Goal: Task Accomplishment & Management: Manage account settings

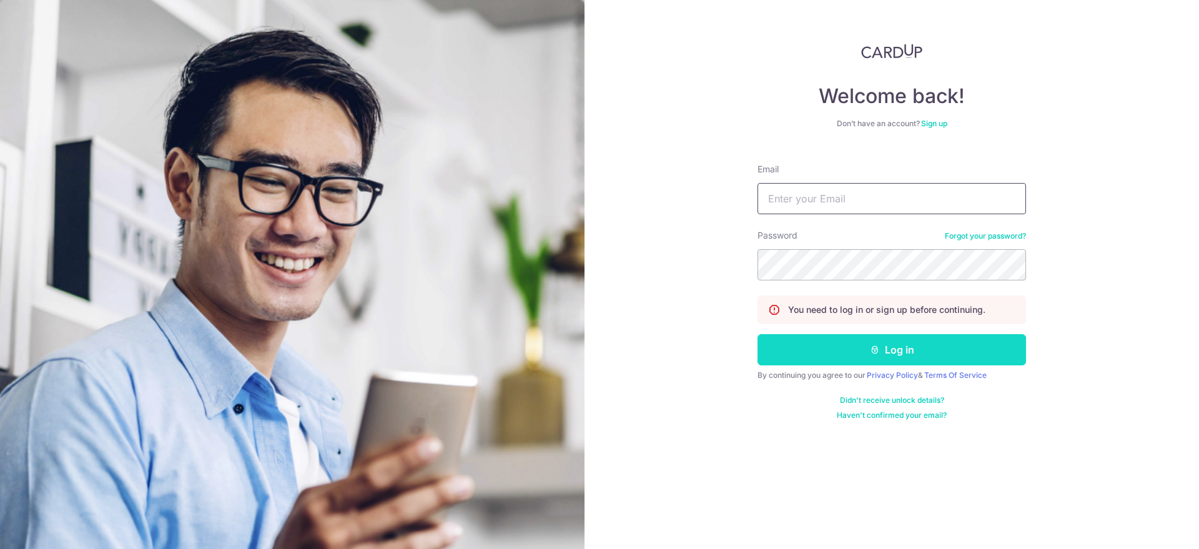
type input "[EMAIL_ADDRESS][DOMAIN_NAME]"
click at [846, 345] on button "Log in" at bounding box center [891, 349] width 269 height 31
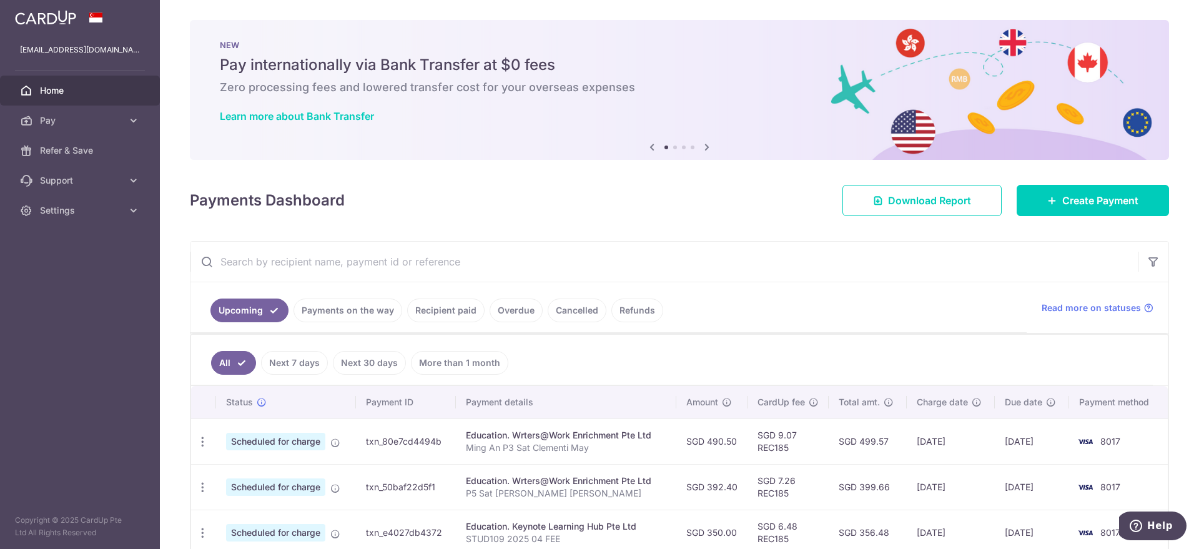
scroll to position [78, 0]
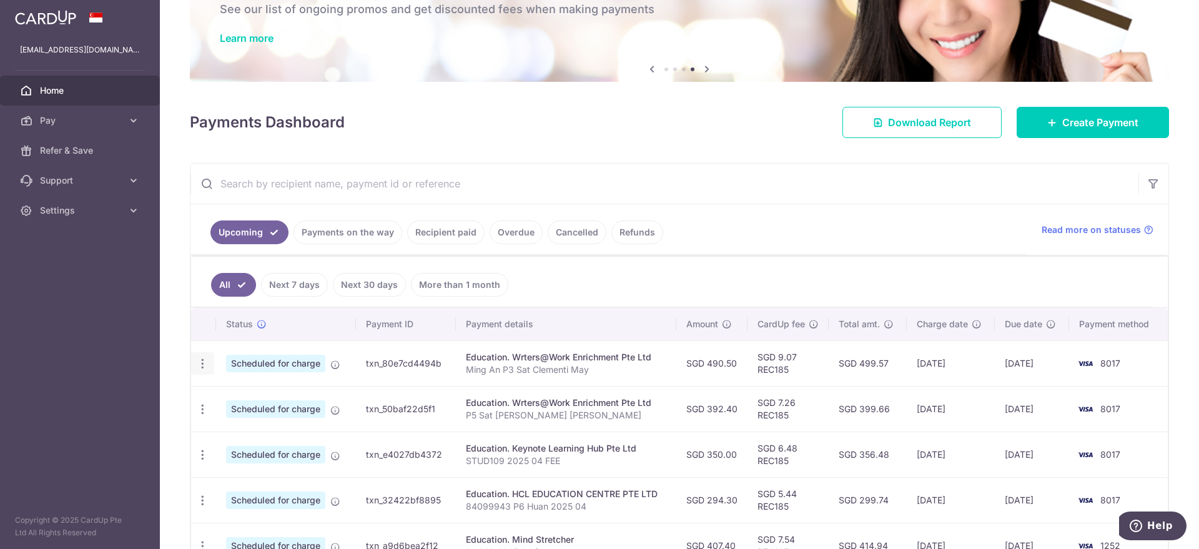
click at [204, 359] on icon "button" at bounding box center [202, 363] width 13 height 13
click at [247, 397] on span "Update payment" at bounding box center [269, 397] width 85 height 15
radio input "true"
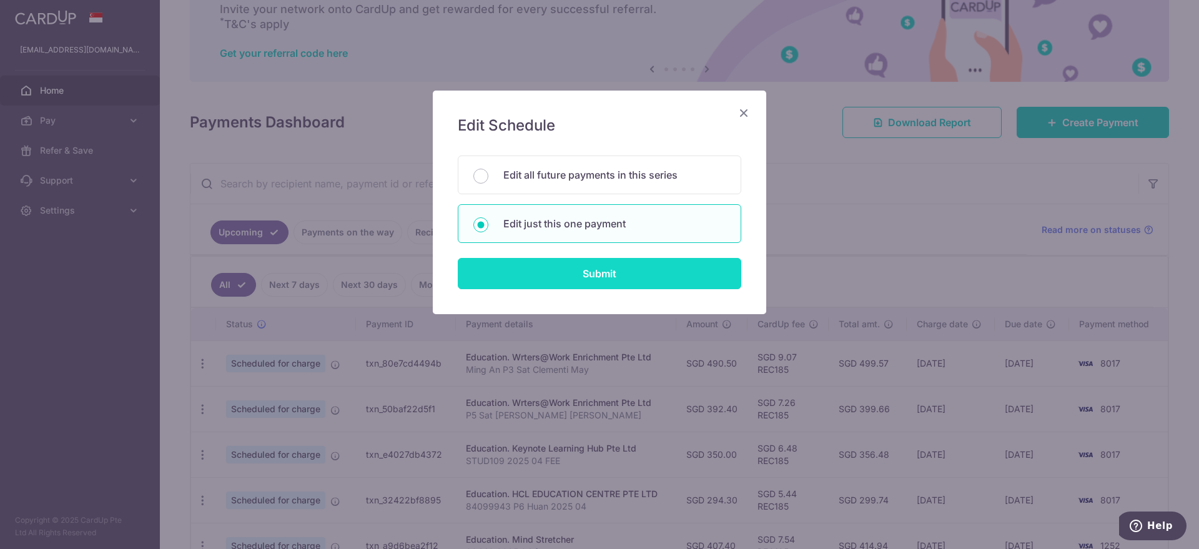
click at [545, 260] on input "Submit" at bounding box center [600, 273] width 284 height 31
radio input "true"
type input "490.50"
type input "09/10/2025"
type input "Ming An P3 Sat Clementi May"
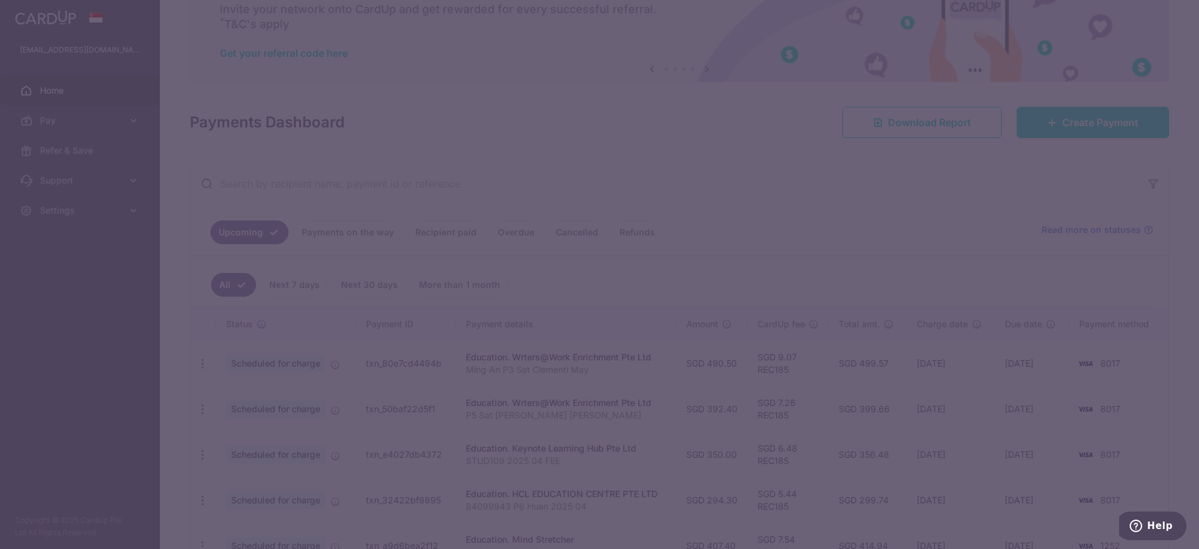
type input "REC185"
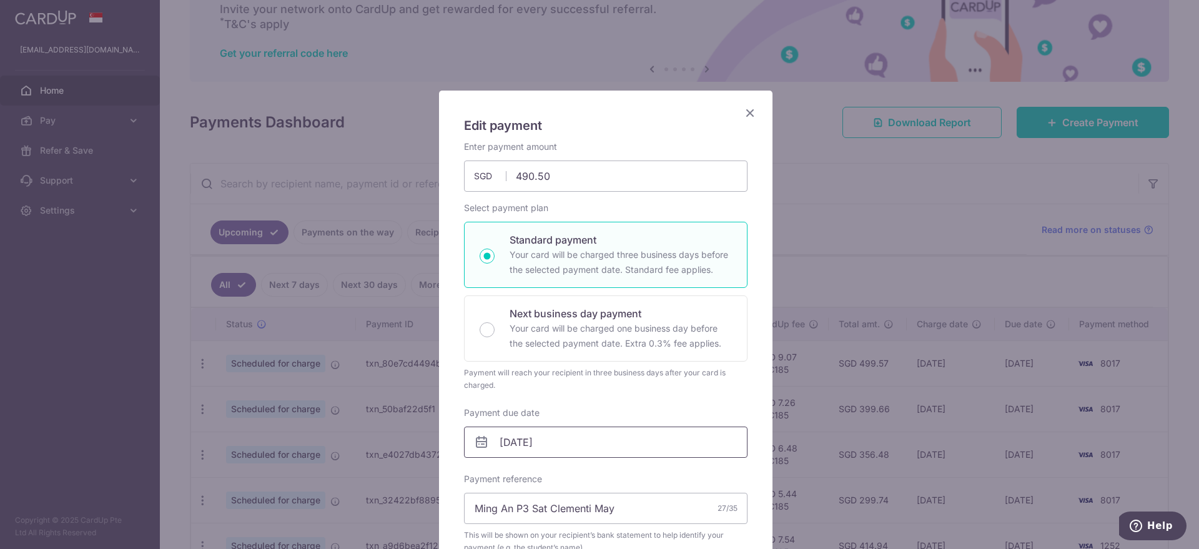
click at [546, 443] on input "09/10/2025" at bounding box center [606, 442] width 284 height 31
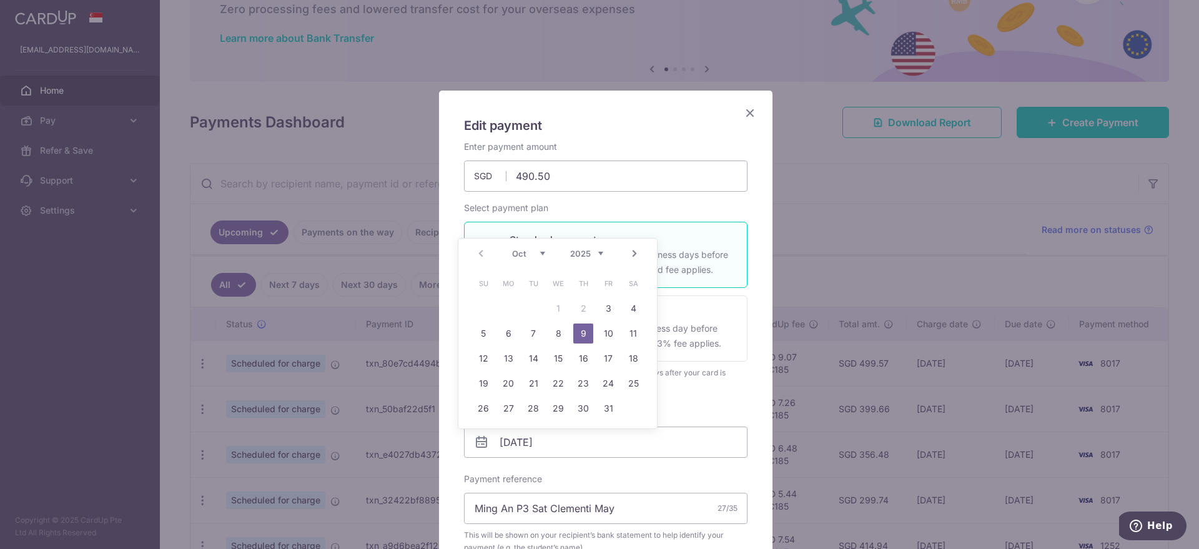
click at [543, 254] on select "Oct Nov Dec" at bounding box center [528, 254] width 33 height 10
click at [484, 434] on link "30" at bounding box center [483, 433] width 20 height 20
type input "[DATE]"
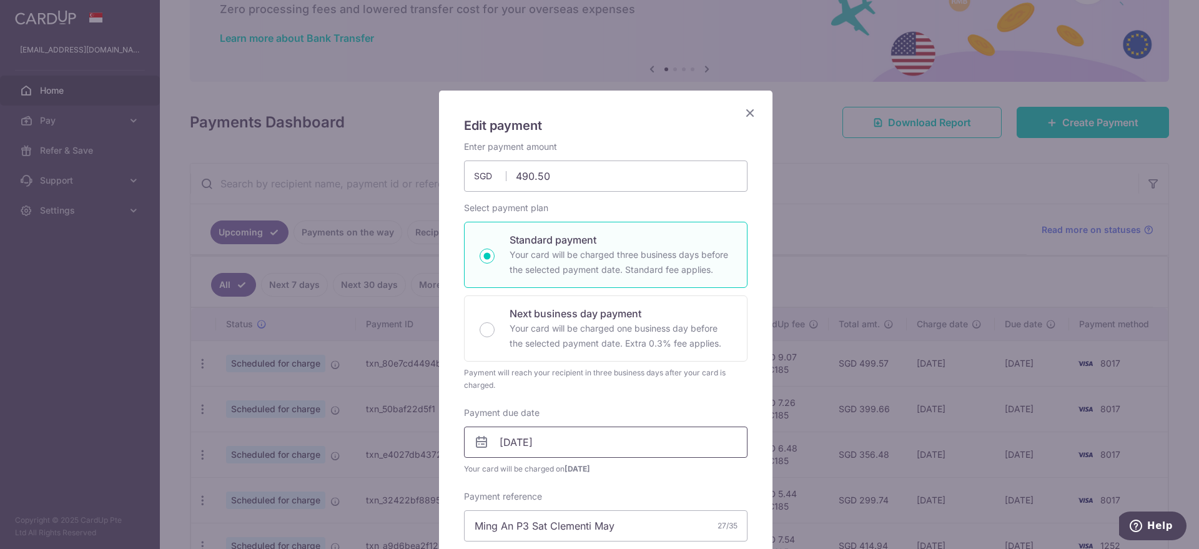
scroll to position [234, 0]
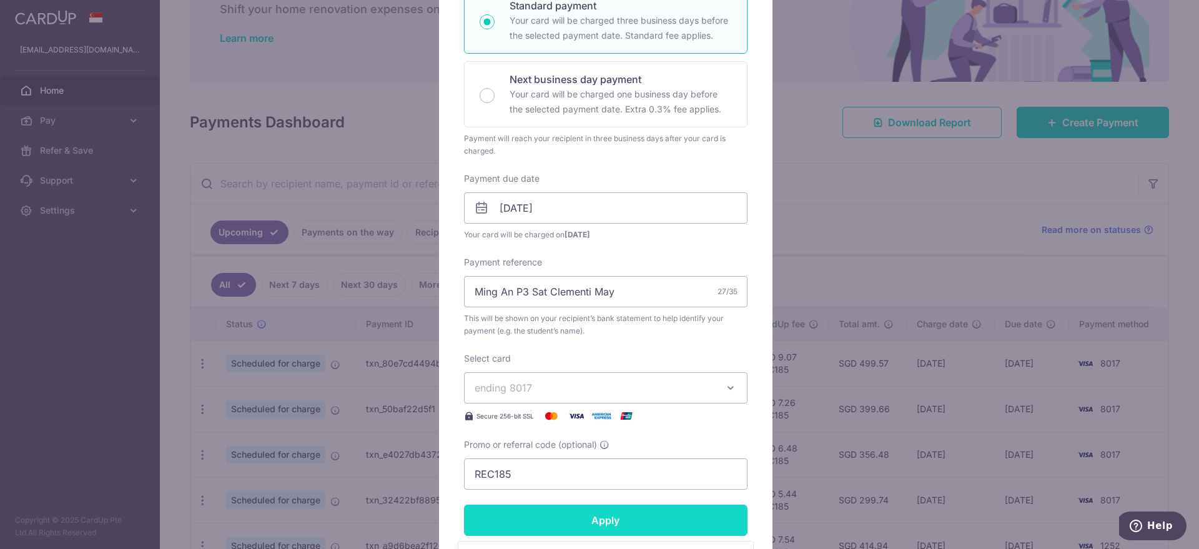
click at [565, 510] on input "Apply" at bounding box center [606, 520] width 284 height 31
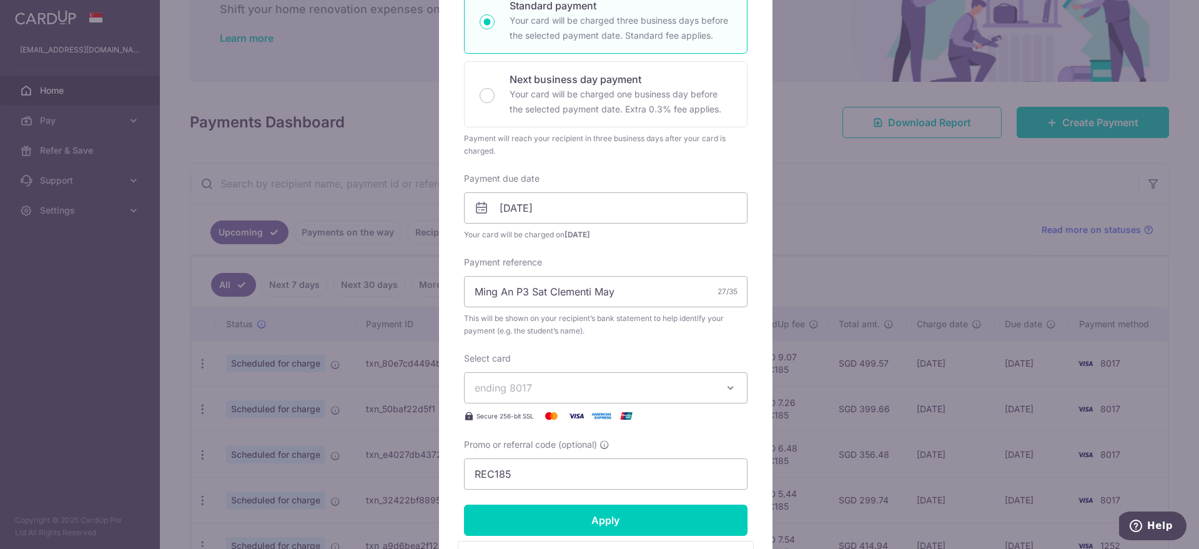
type input "Successfully Applied"
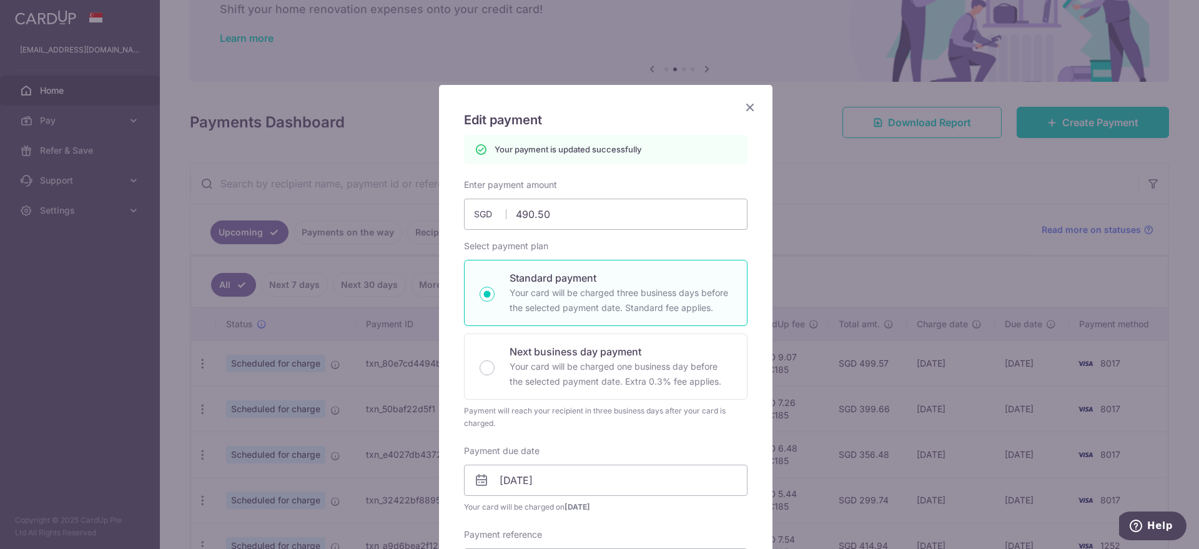
scroll to position [0, 0]
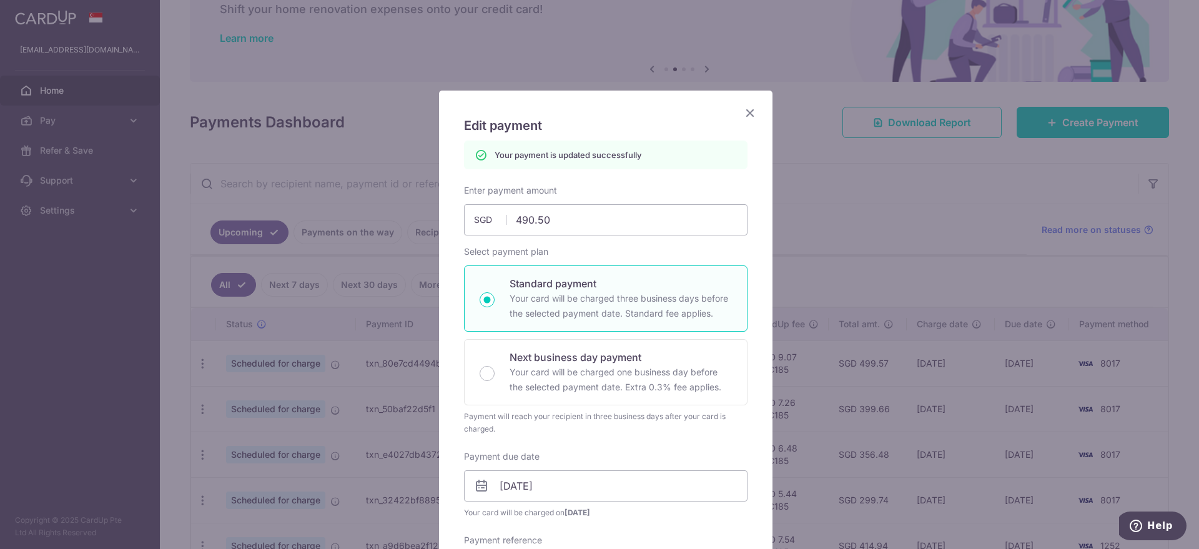
click at [744, 114] on icon "Close" at bounding box center [750, 113] width 15 height 16
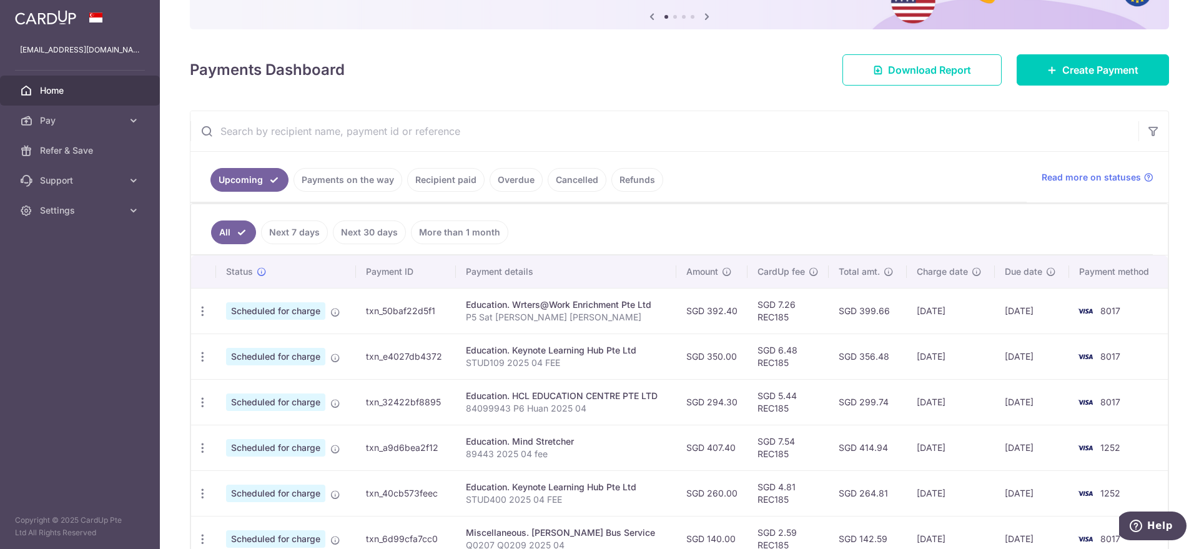
scroll to position [156, 0]
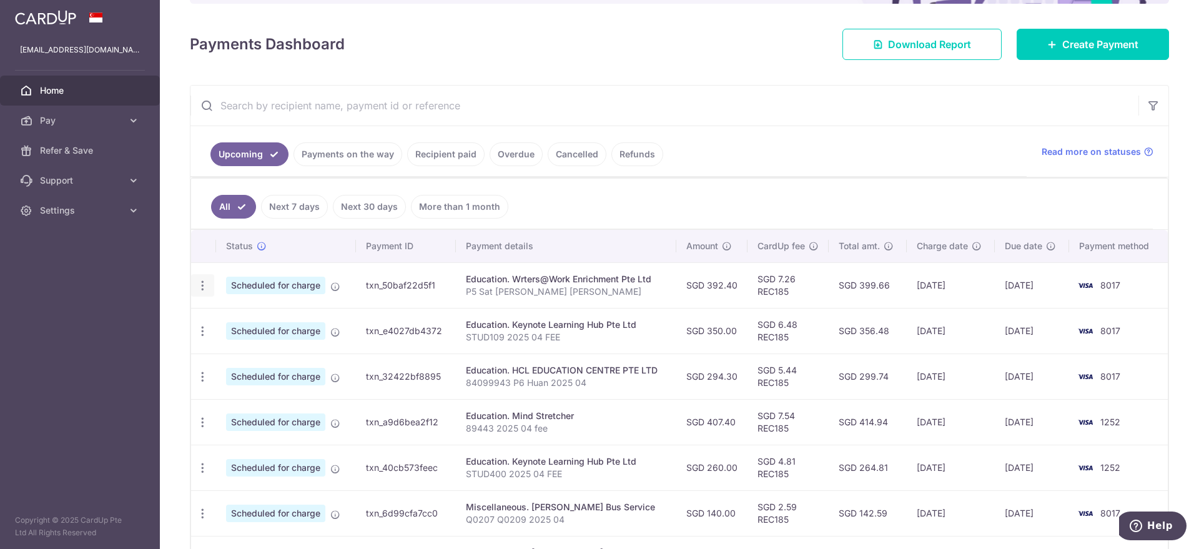
click at [205, 287] on icon "button" at bounding box center [202, 285] width 13 height 13
click at [241, 350] on span "Cancel payment" at bounding box center [269, 350] width 84 height 15
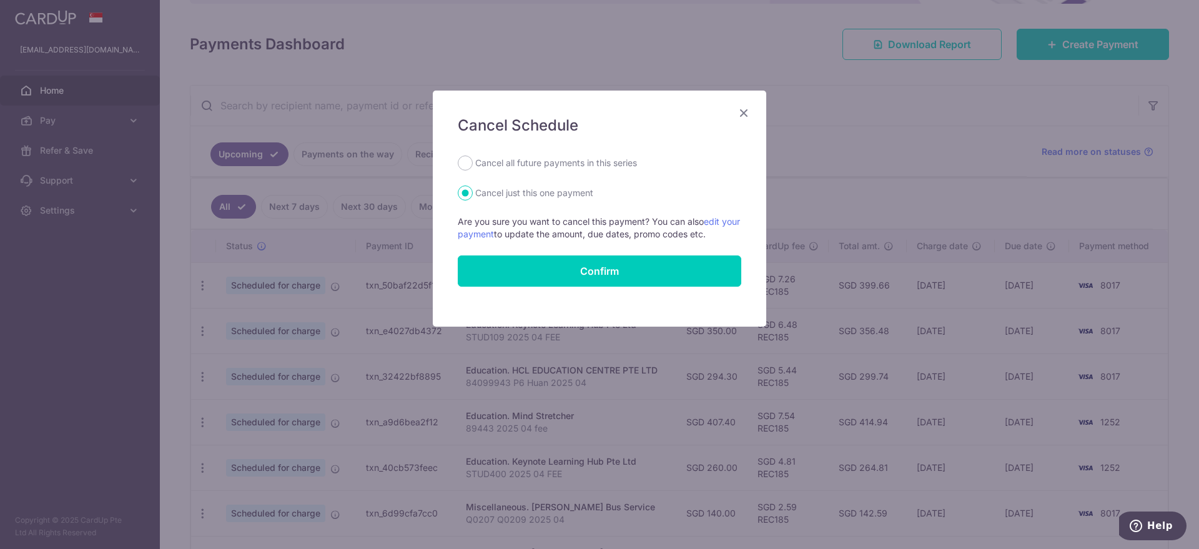
click at [553, 167] on label "Cancel all future payments in this series" at bounding box center [556, 162] width 162 height 15
click at [473, 167] on input "Cancel all future payments in this series" at bounding box center [465, 162] width 15 height 15
radio input "true"
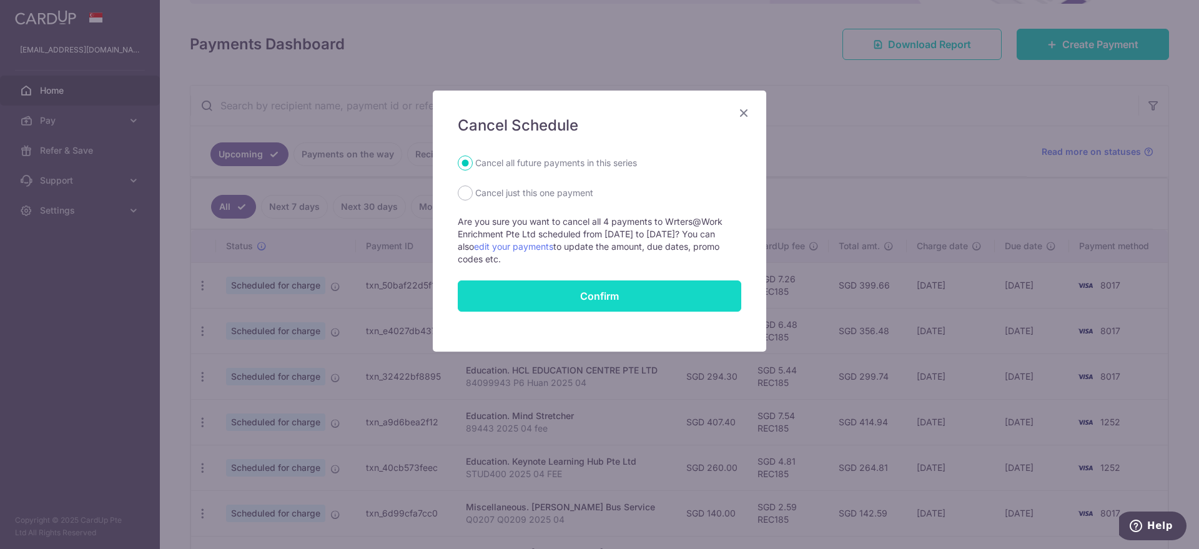
click at [551, 289] on button "Confirm" at bounding box center [600, 295] width 284 height 31
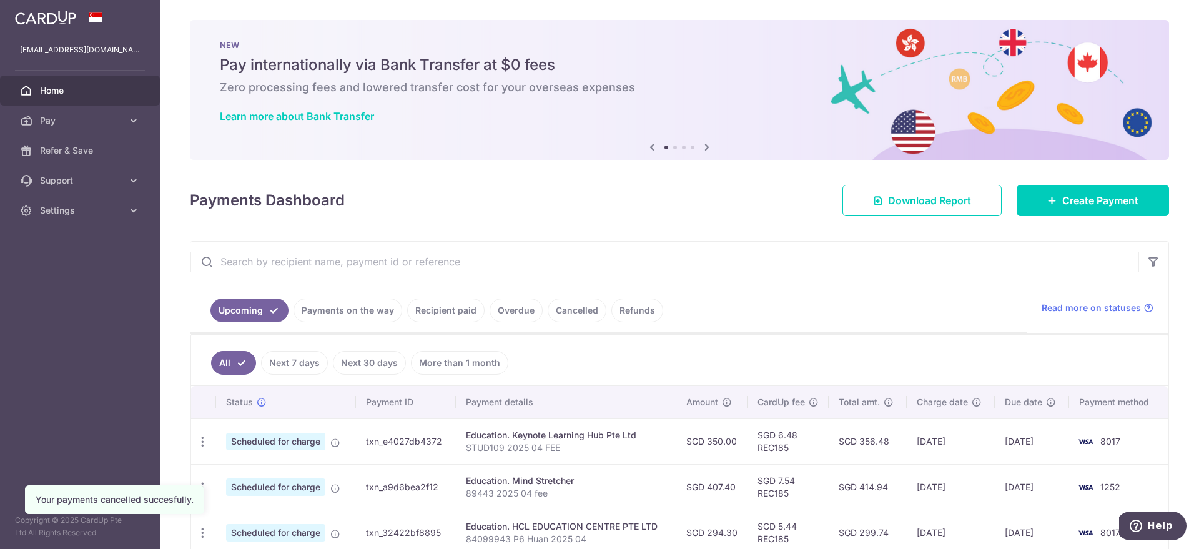
scroll to position [156, 0]
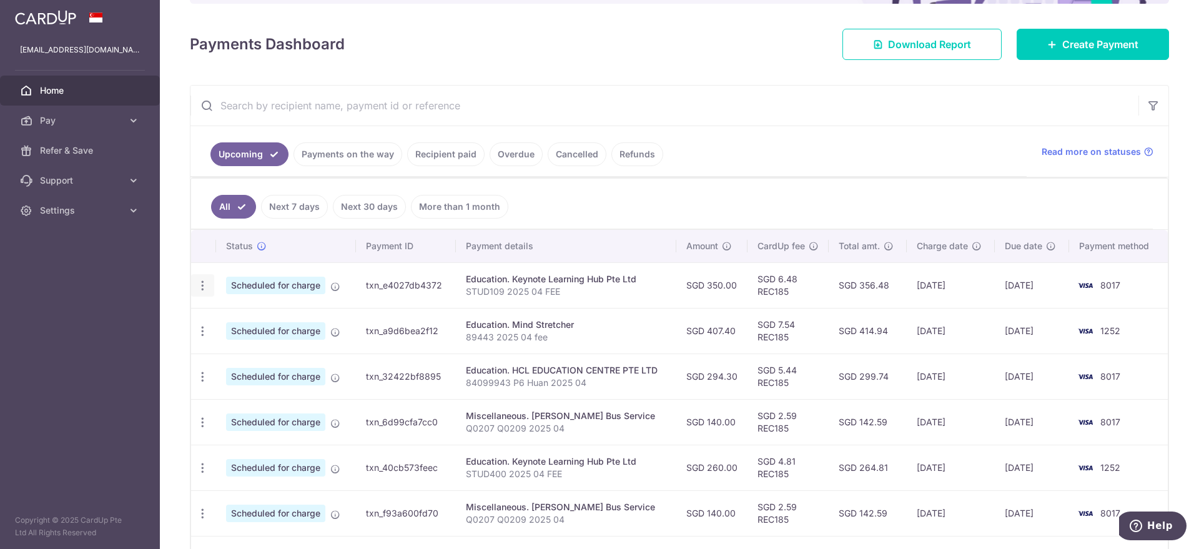
click at [209, 289] on div "Update payment Cancel payment" at bounding box center [202, 285] width 23 height 23
click at [205, 284] on icon "button" at bounding box center [202, 285] width 13 height 13
click at [244, 320] on span "Update payment" at bounding box center [269, 319] width 85 height 15
radio input "true"
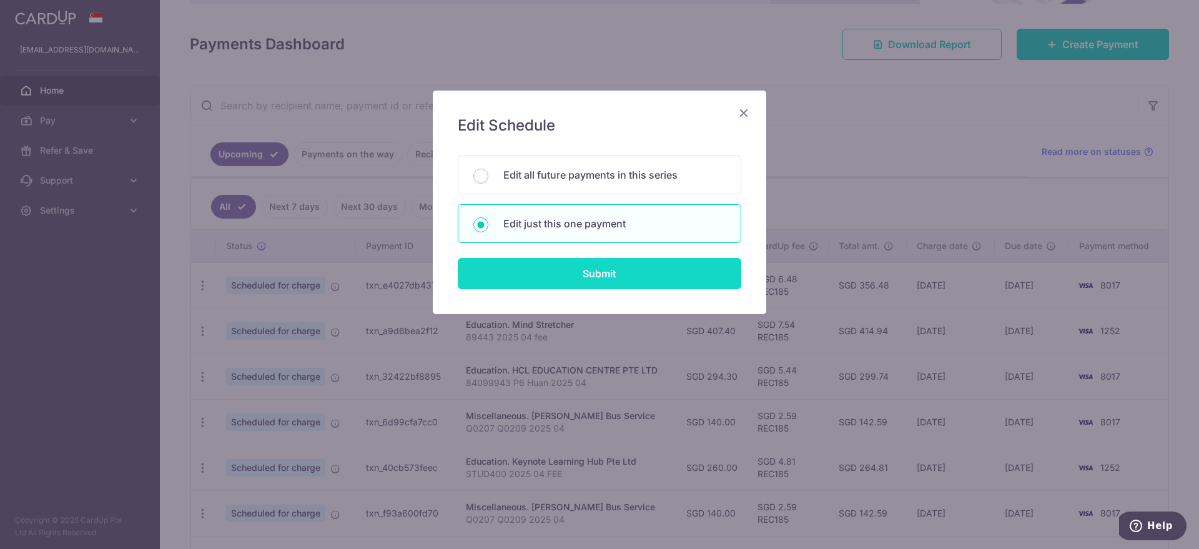
click at [530, 272] on input "Submit" at bounding box center [600, 273] width 284 height 31
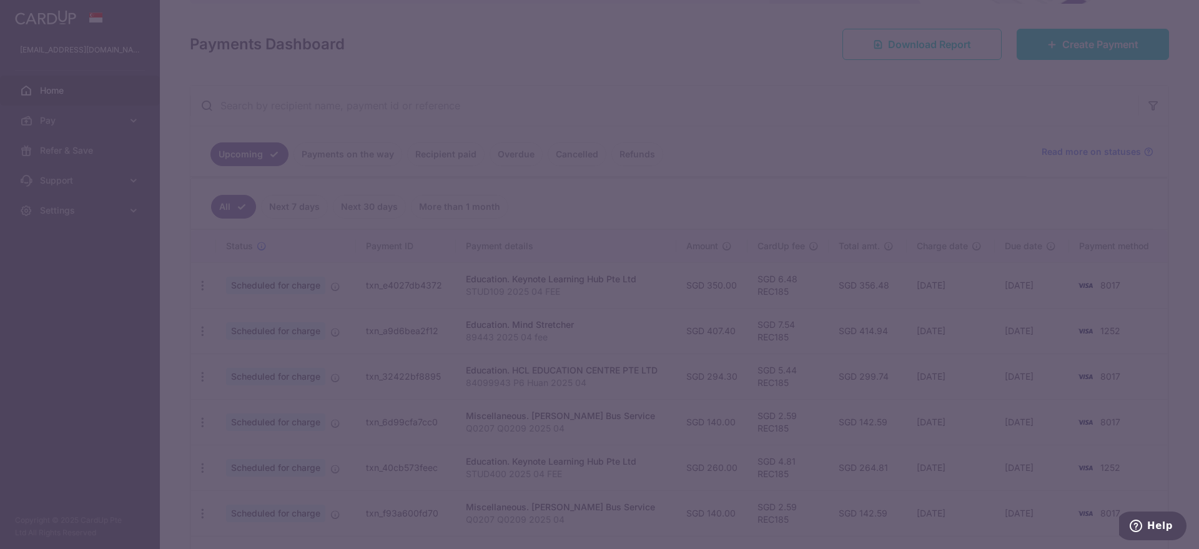
type input "REC185"
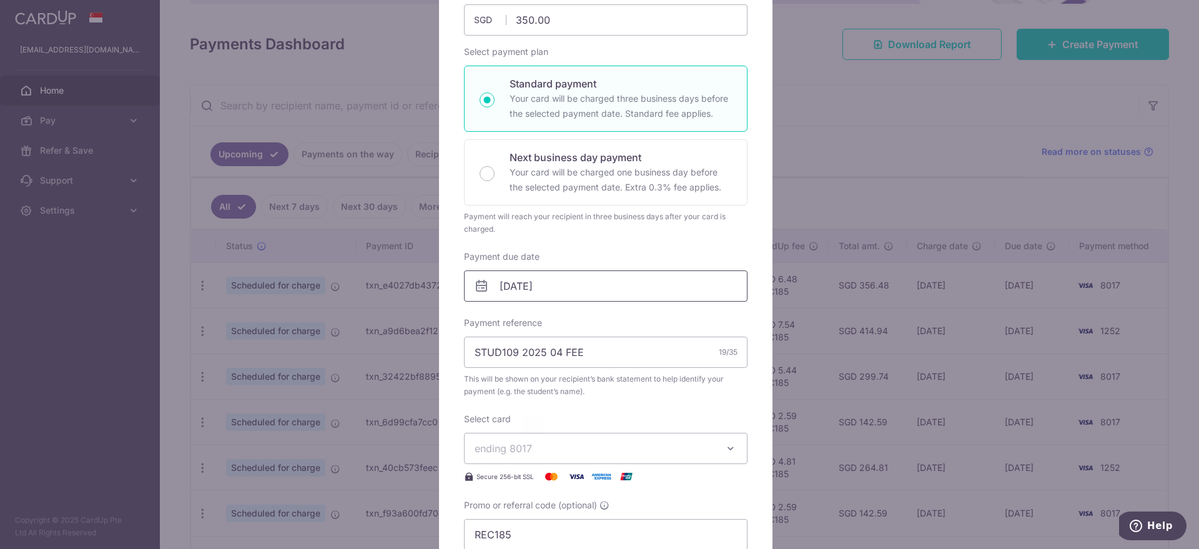
click at [540, 285] on input "[DATE]" at bounding box center [606, 285] width 284 height 31
click at [544, 320] on select "Oct Nov Dec" at bounding box center [528, 320] width 33 height 10
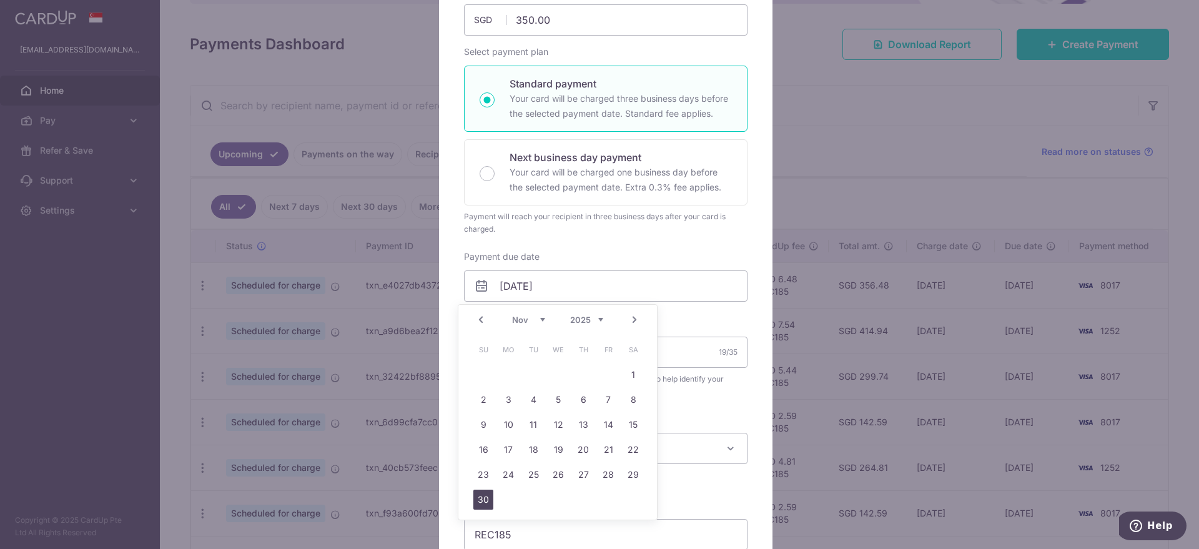
click at [488, 497] on link "30" at bounding box center [483, 500] width 20 height 20
type input "30/11/2025"
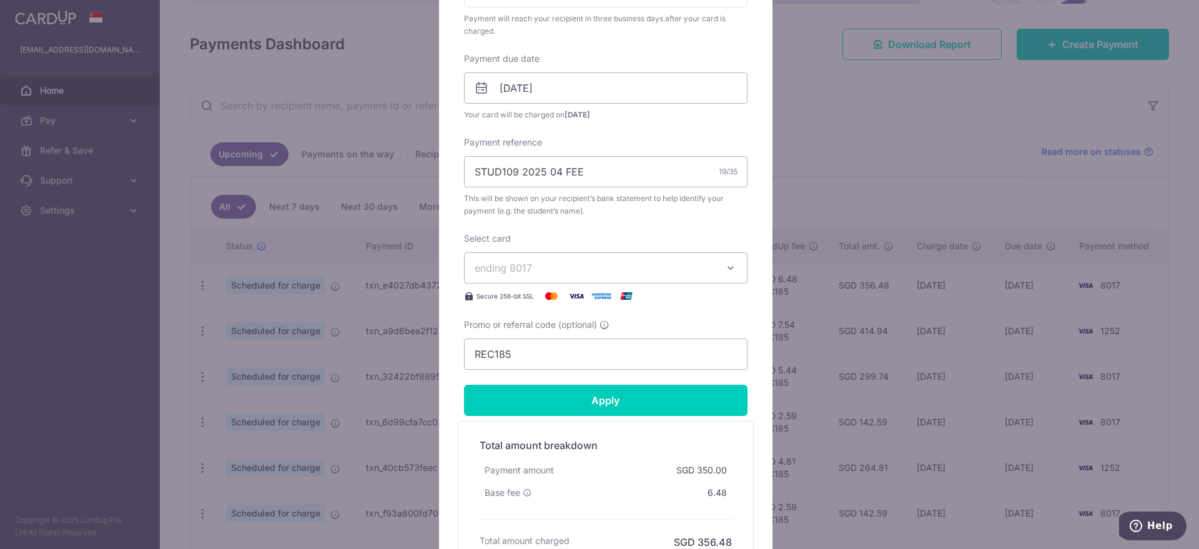
scroll to position [390, 0]
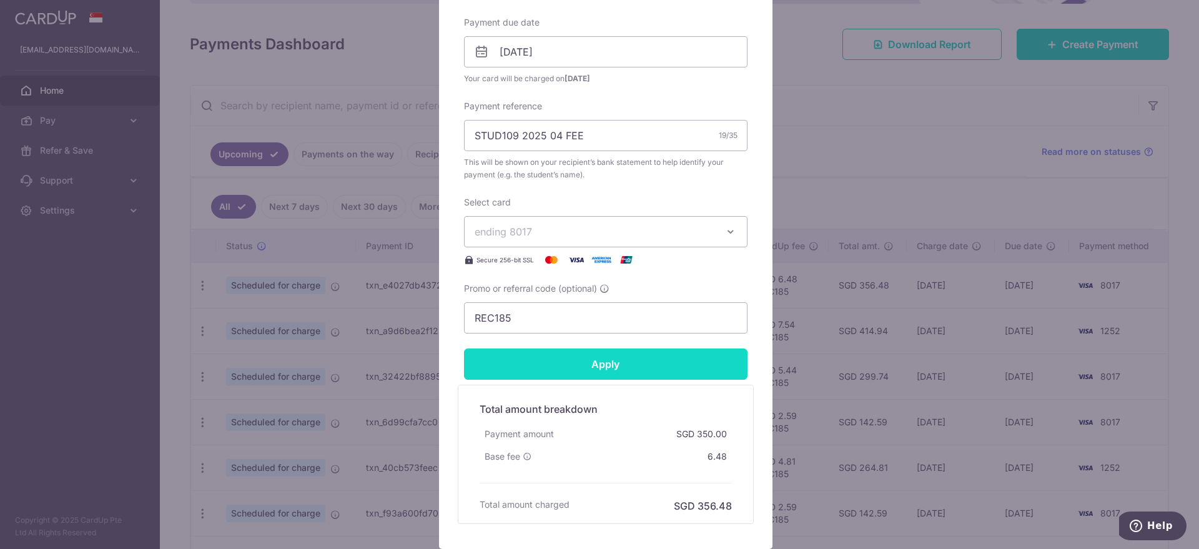
click at [593, 364] on input "Apply" at bounding box center [606, 363] width 284 height 31
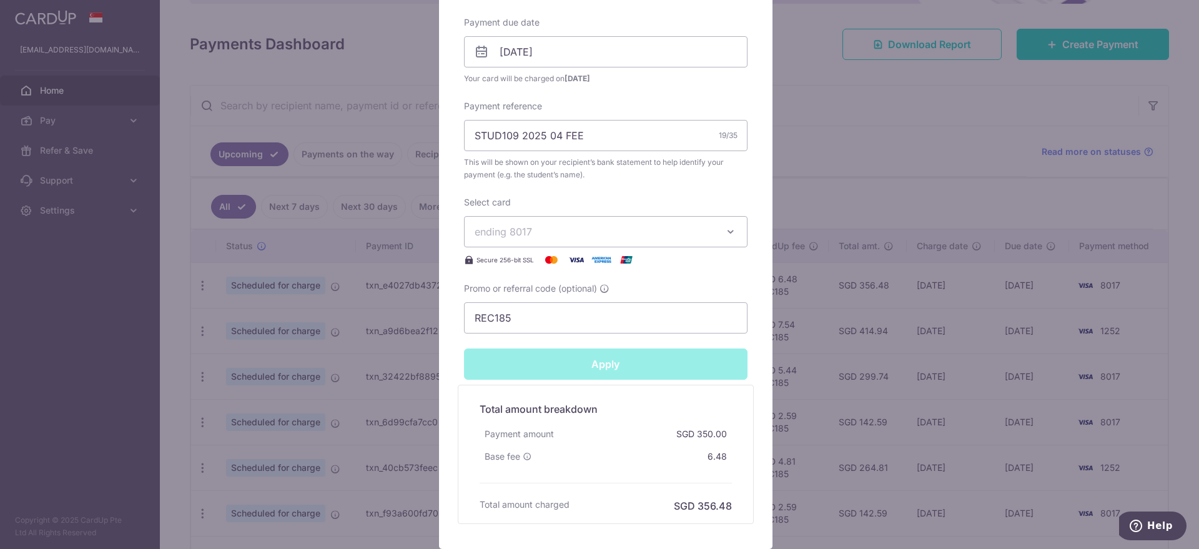
type input "Successfully Applied"
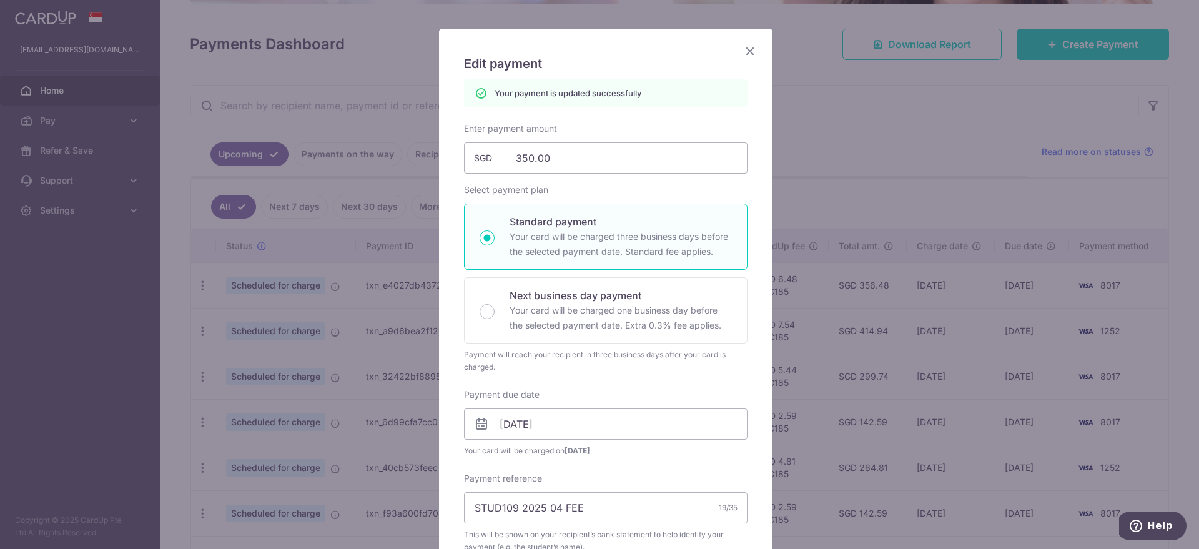
scroll to position [0, 0]
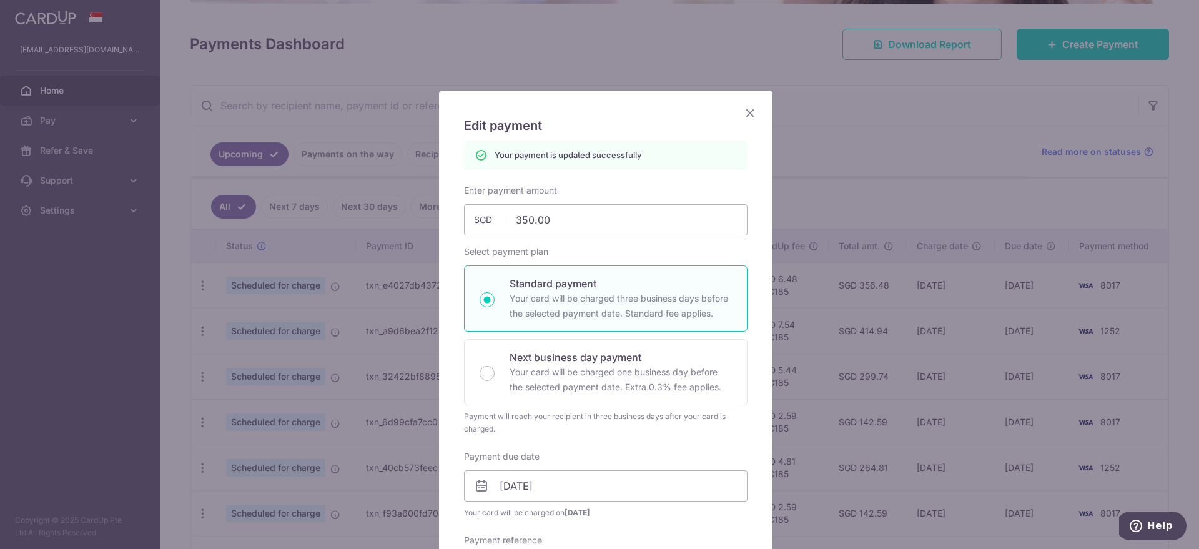
click at [743, 118] on icon "Close" at bounding box center [750, 113] width 15 height 16
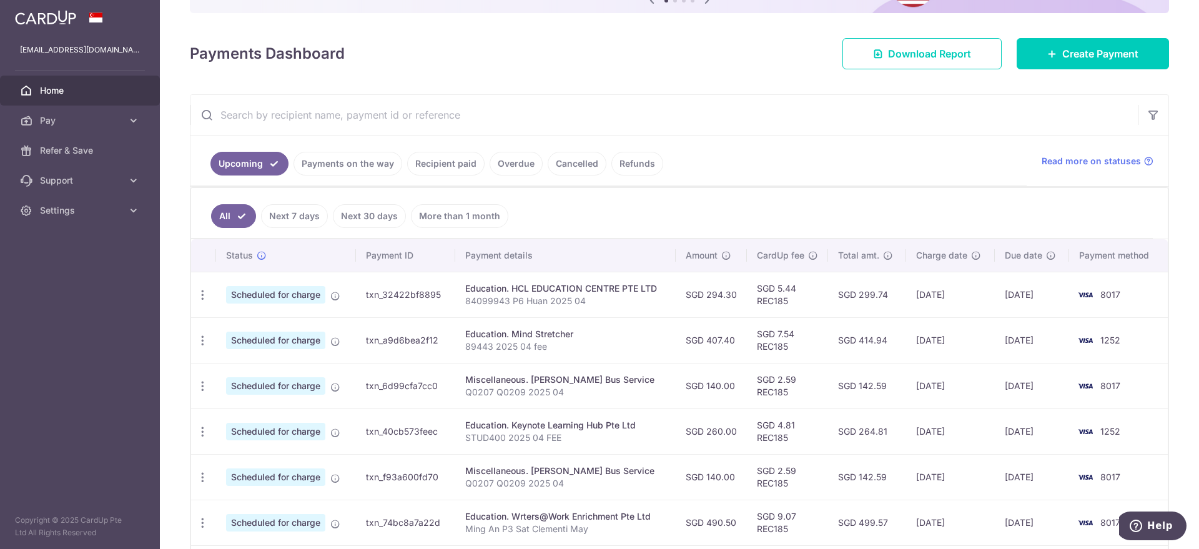
scroll to position [156, 0]
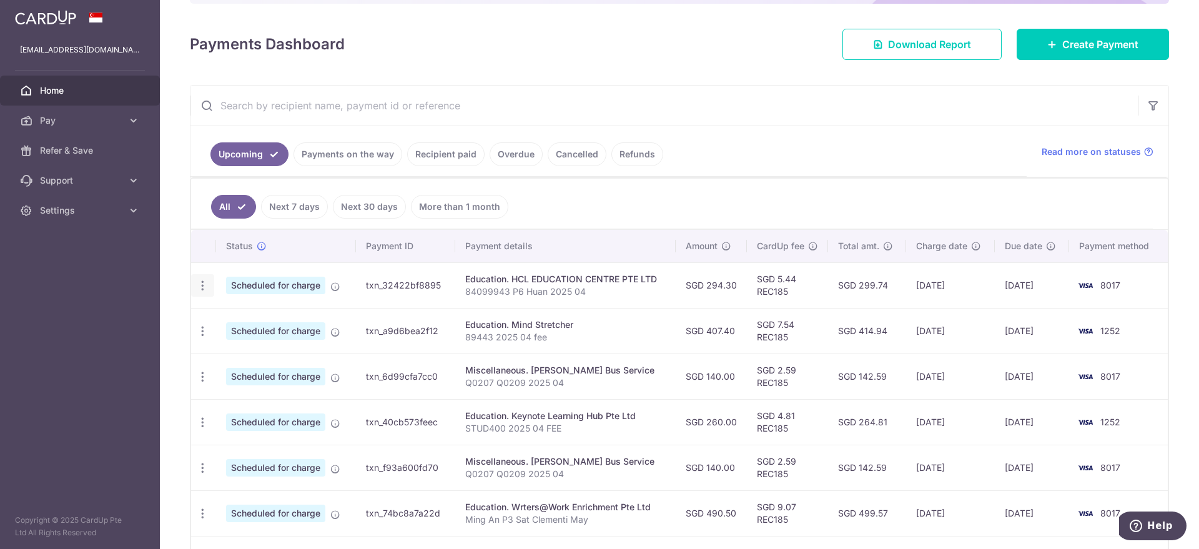
click at [202, 281] on icon "button" at bounding box center [202, 285] width 13 height 13
click at [255, 347] on span "Cancel payment" at bounding box center [269, 350] width 84 height 15
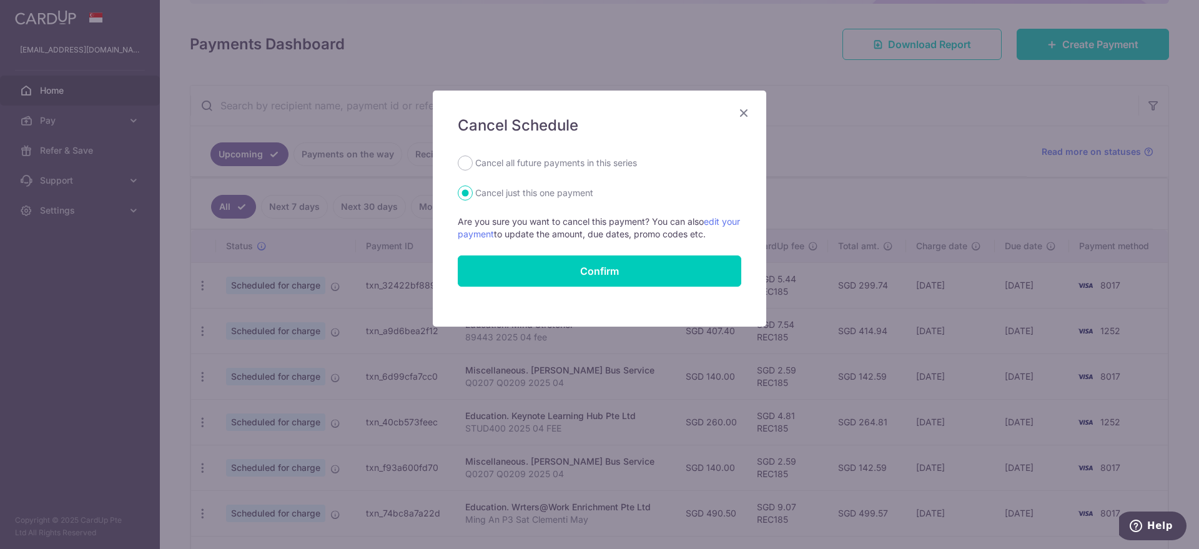
click at [536, 167] on label "Cancel all future payments in this series" at bounding box center [556, 162] width 162 height 15
click at [473, 167] on input "Cancel all future payments in this series" at bounding box center [465, 162] width 15 height 15
radio input "true"
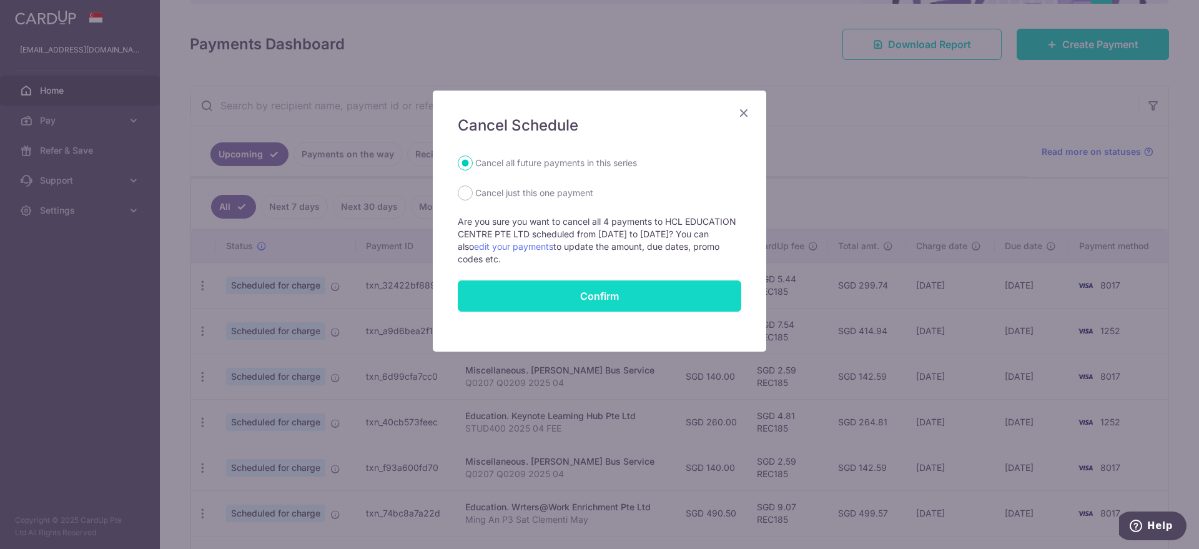
click at [543, 289] on button "Confirm" at bounding box center [600, 295] width 284 height 31
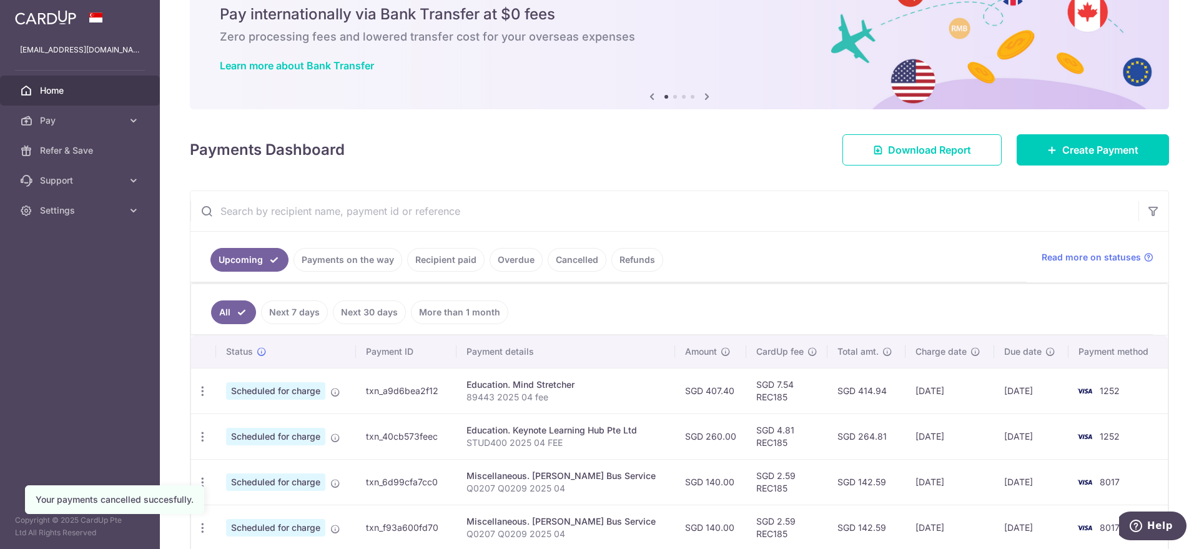
scroll to position [78, 0]
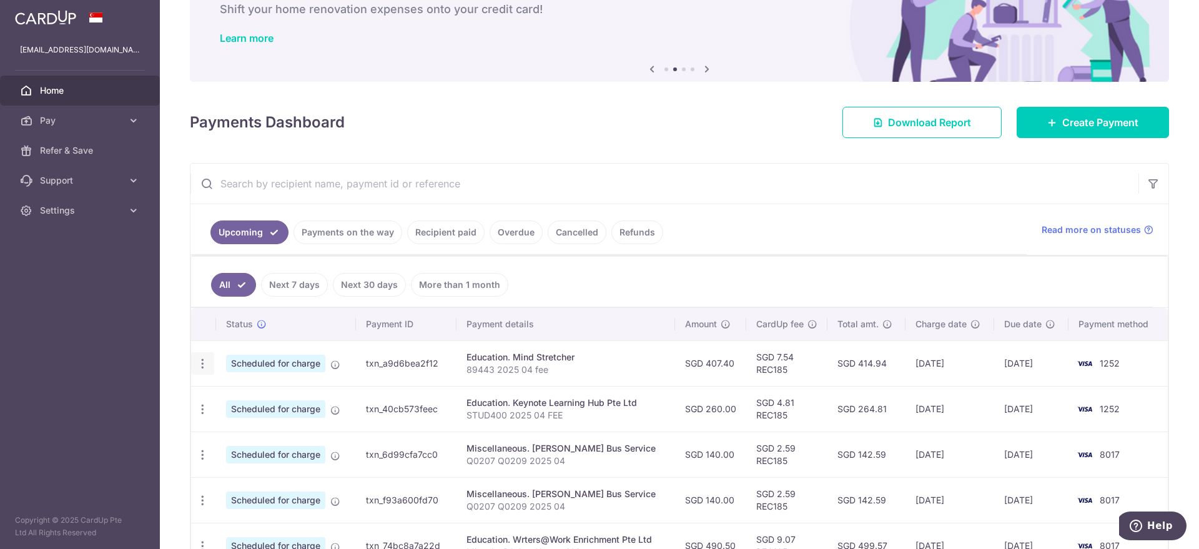
click at [204, 365] on icon "button" at bounding box center [202, 363] width 13 height 13
click at [244, 401] on span "Update payment" at bounding box center [269, 397] width 85 height 15
radio input "true"
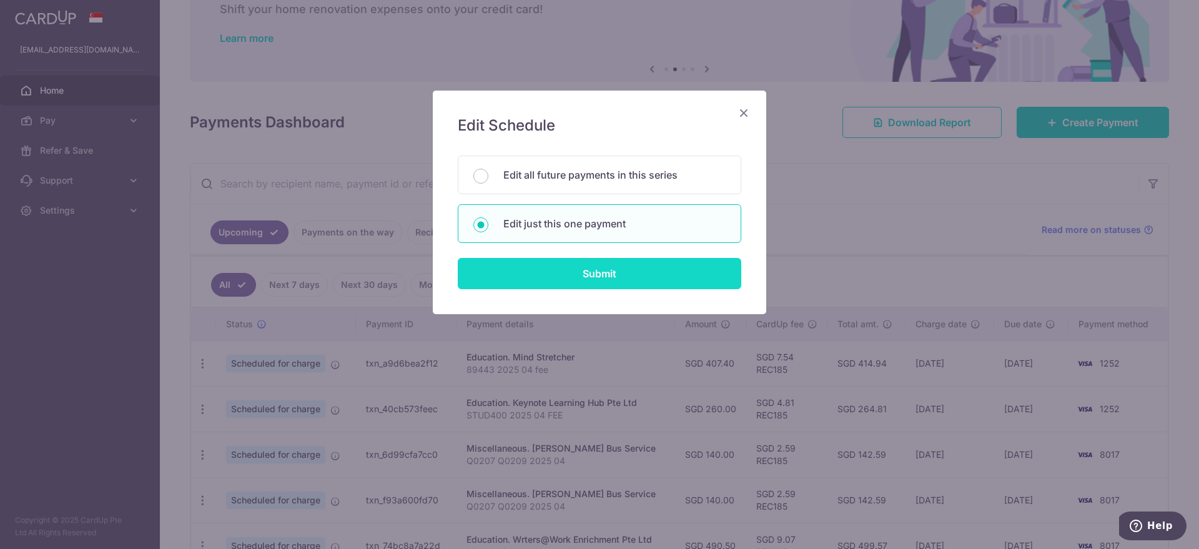
click at [558, 266] on input "Submit" at bounding box center [600, 273] width 284 height 31
radio input "true"
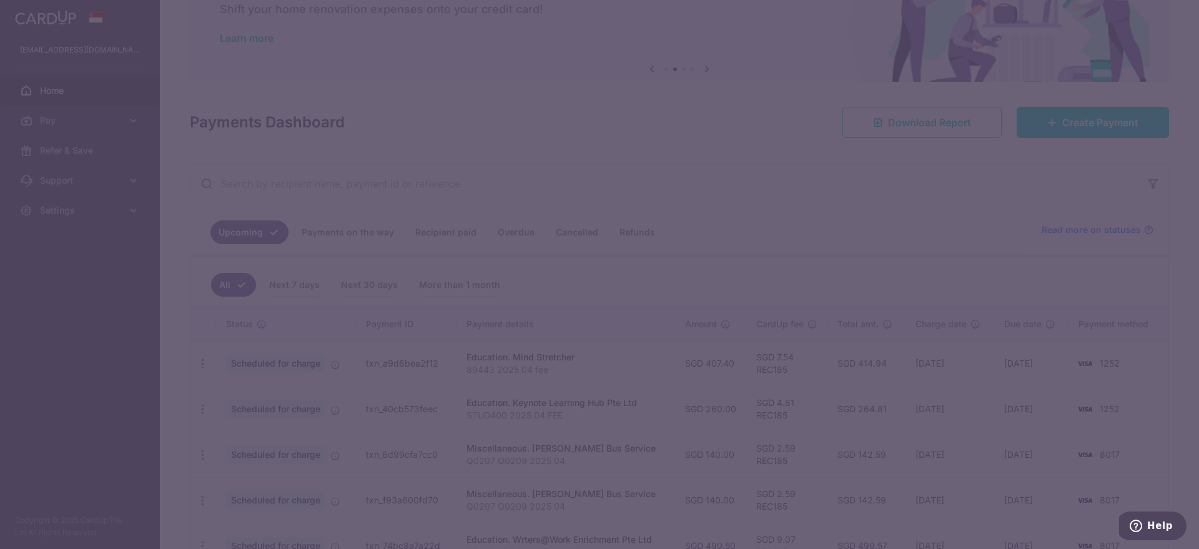
type input "407.40"
type input "[DATE]"
type input "89443 2025 04 fee"
type input "REC185"
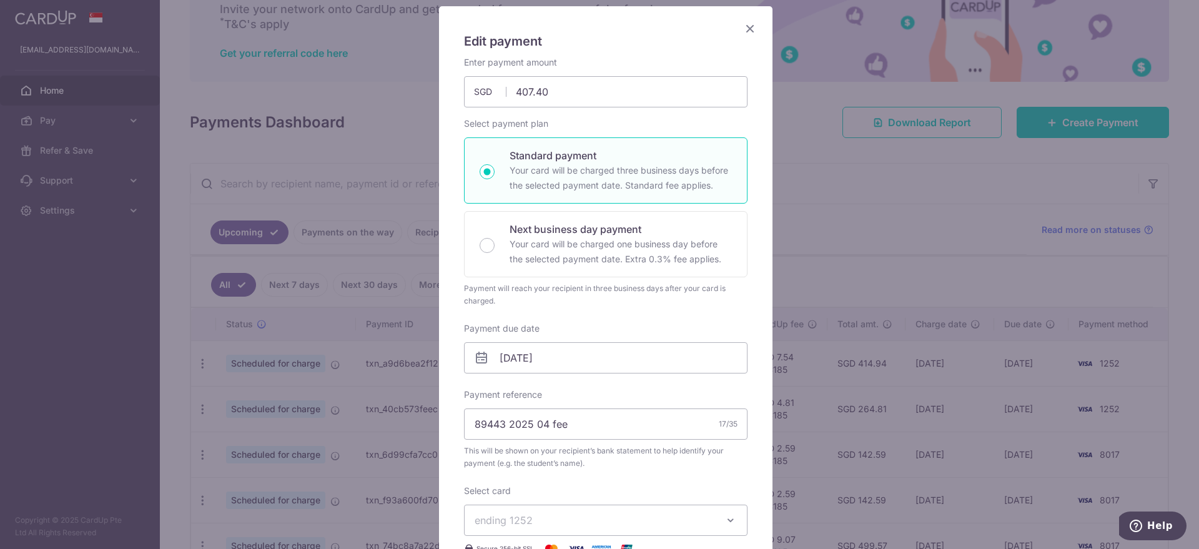
scroll to position [0, 0]
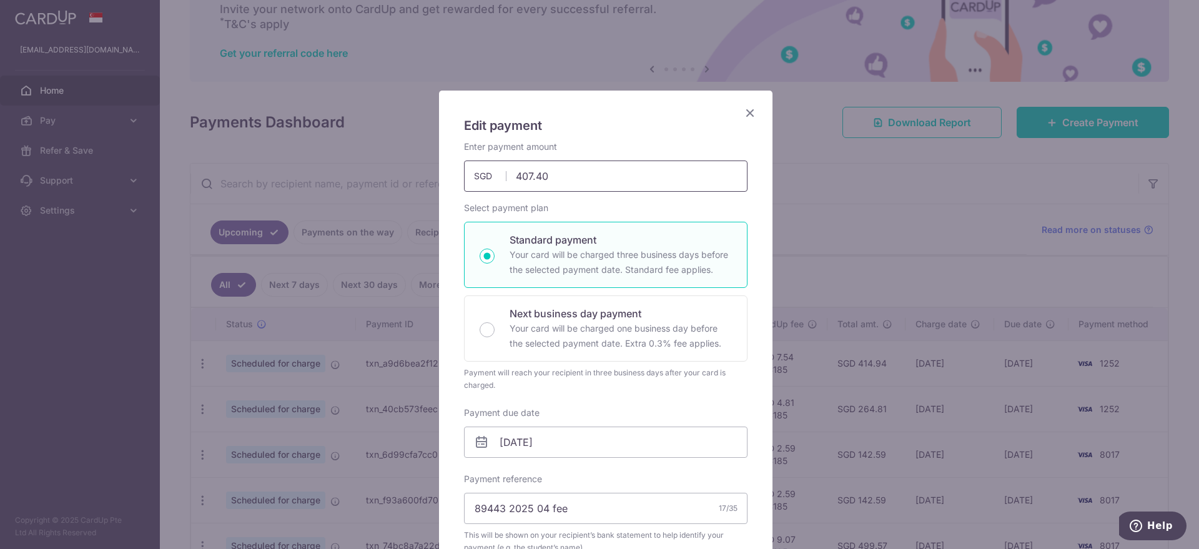
drag, startPoint x: 546, startPoint y: 170, endPoint x: 486, endPoint y: 167, distance: 60.0
click at [487, 168] on input "407.40" at bounding box center [606, 175] width 284 height 31
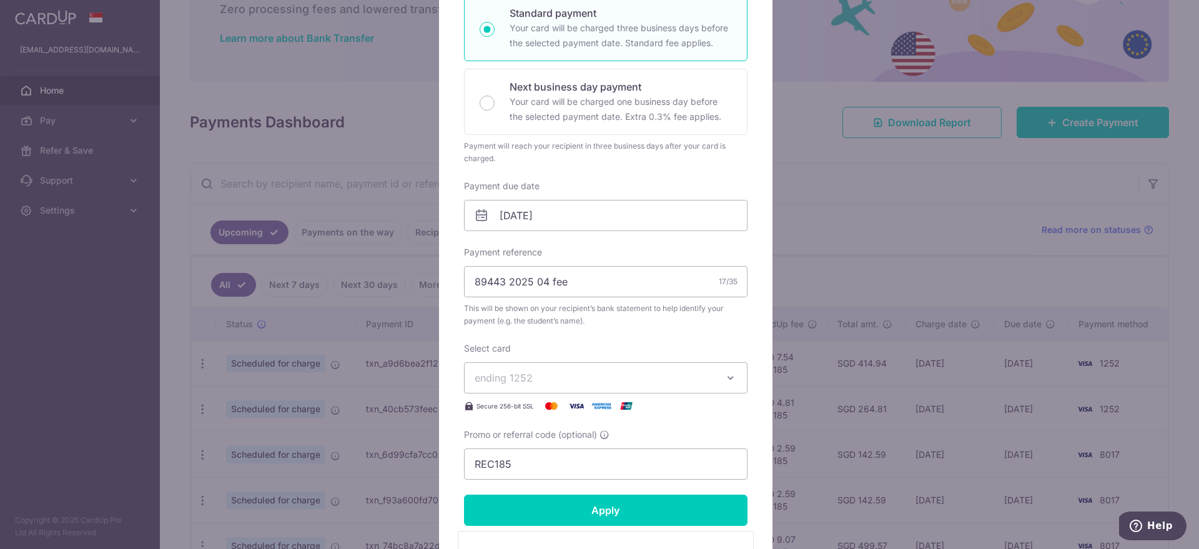
scroll to position [234, 0]
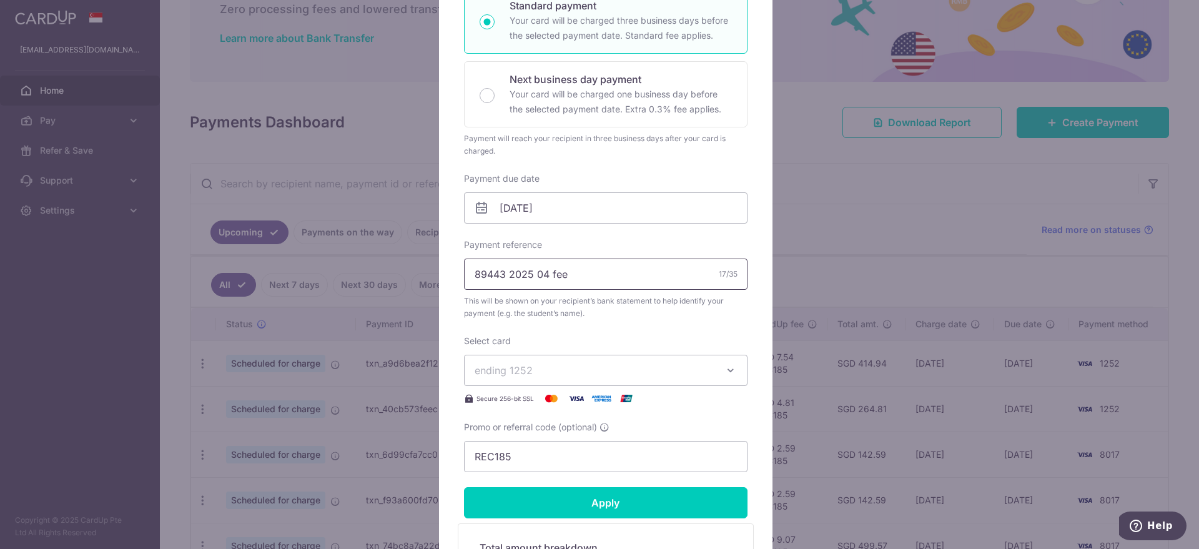
type input "283.40"
click at [541, 273] on input "89443 2025 04 fee" at bounding box center [606, 274] width 284 height 31
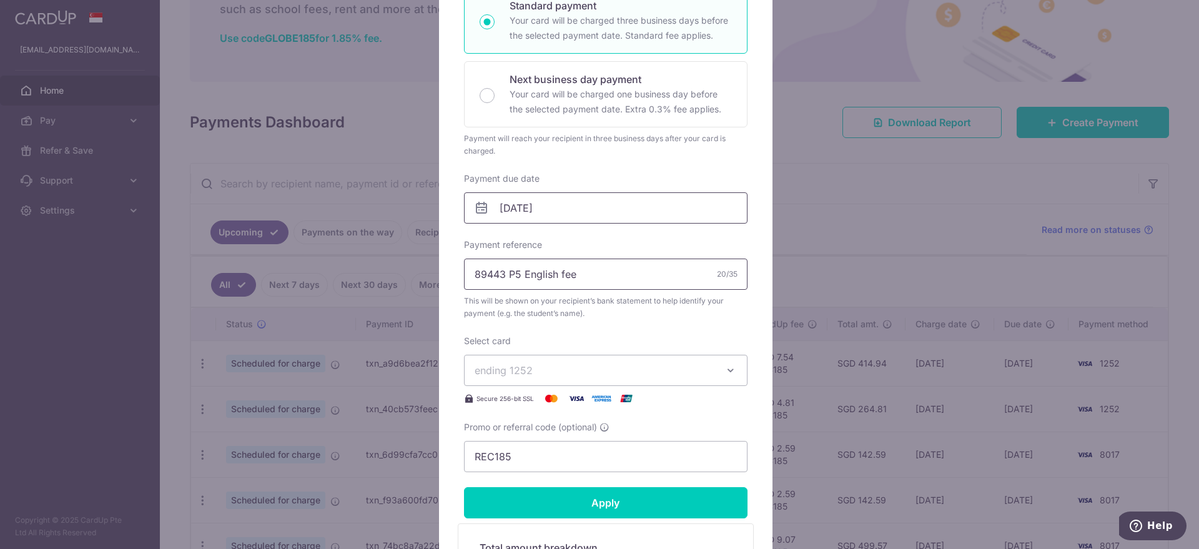
type input "89443 P5 English fee"
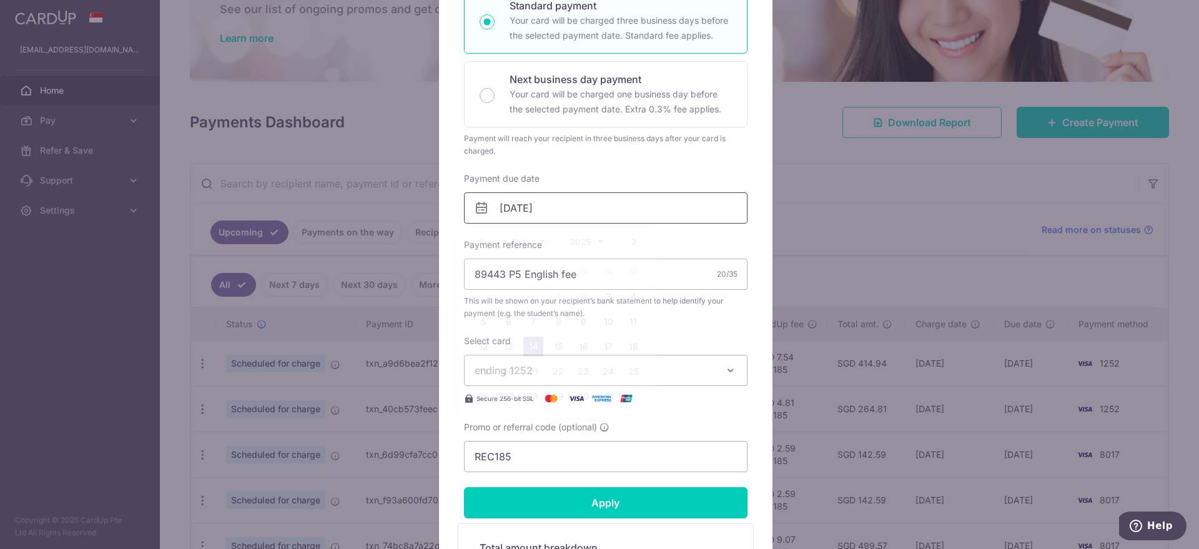
click at [551, 215] on input "14/10/2025" at bounding box center [606, 207] width 284 height 31
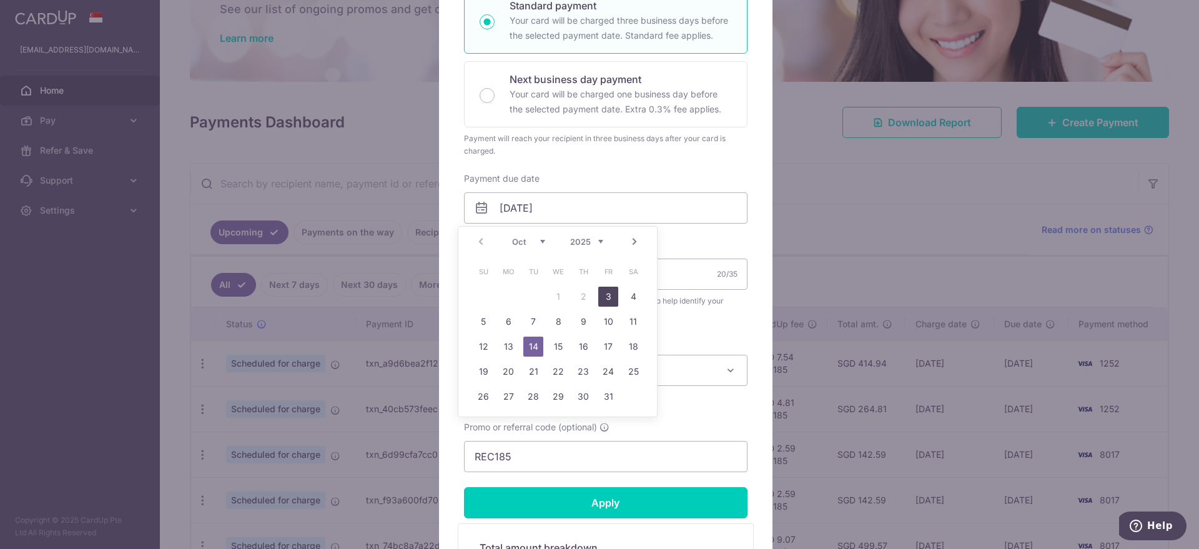
click at [607, 300] on link "3" at bounding box center [608, 297] width 20 height 20
type input "[DATE]"
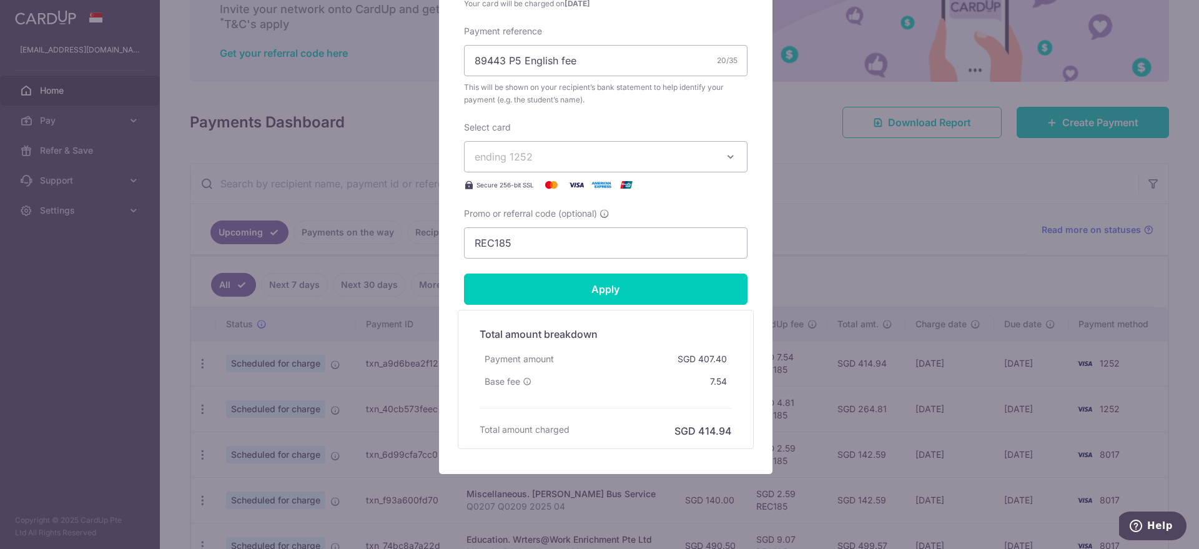
scroll to position [468, 0]
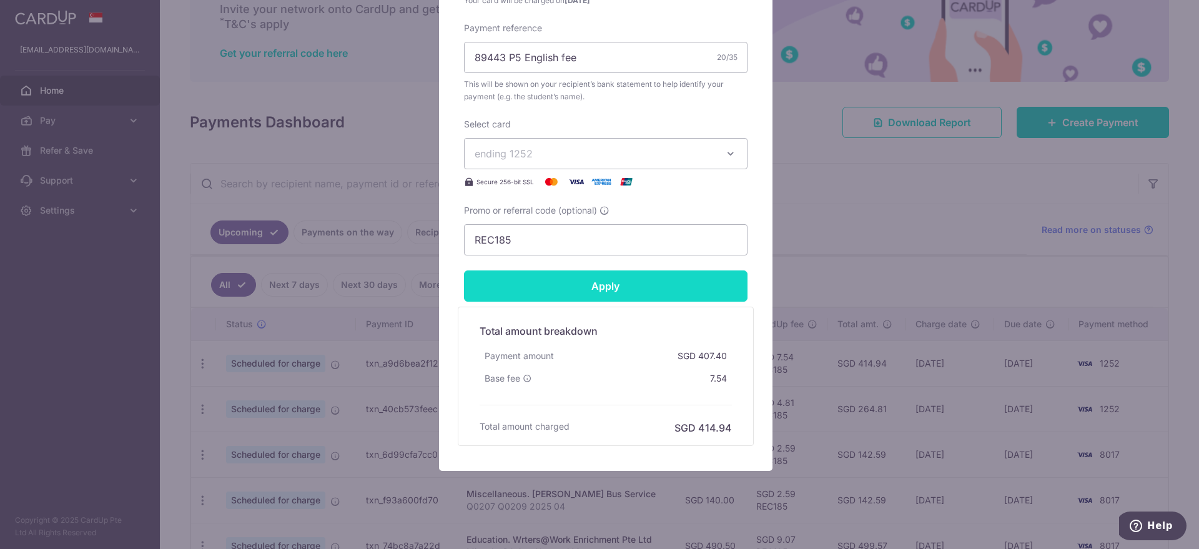
click at [573, 289] on input "Apply" at bounding box center [606, 285] width 284 height 31
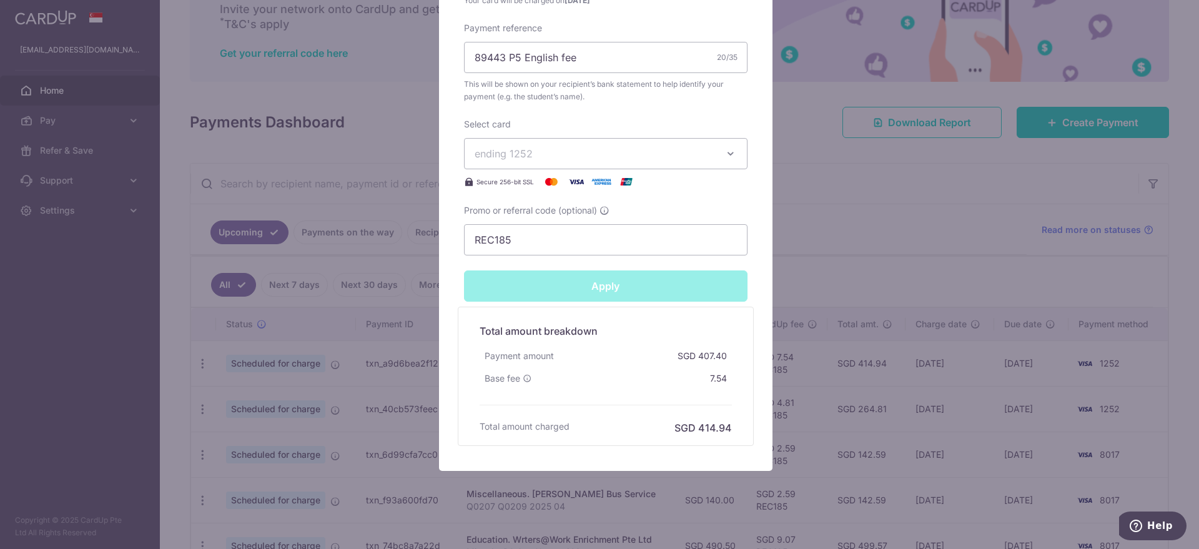
type input "Successfully Applied"
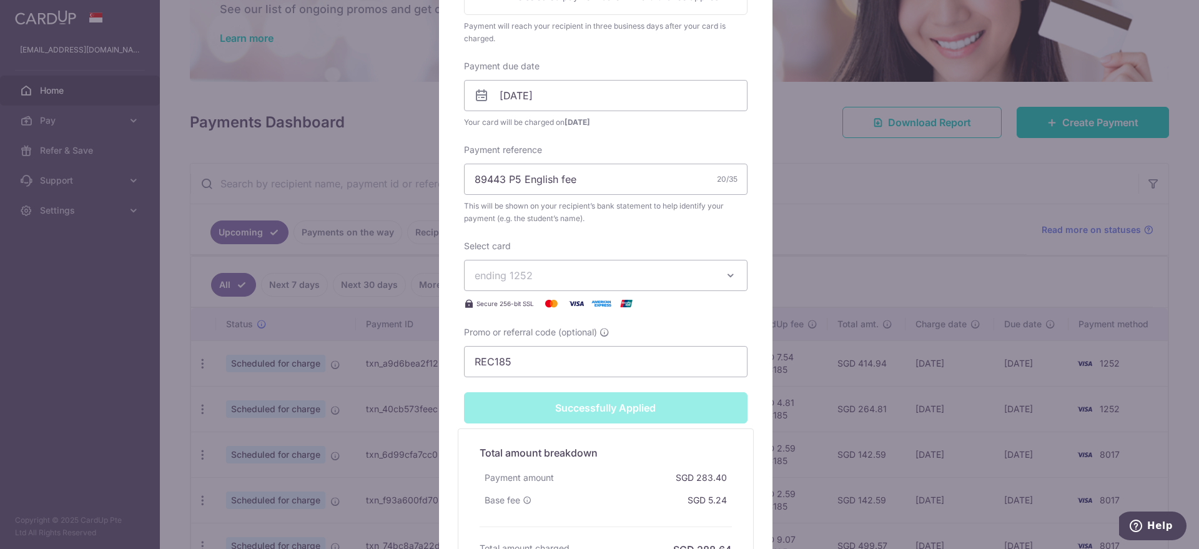
scroll to position [0, 0]
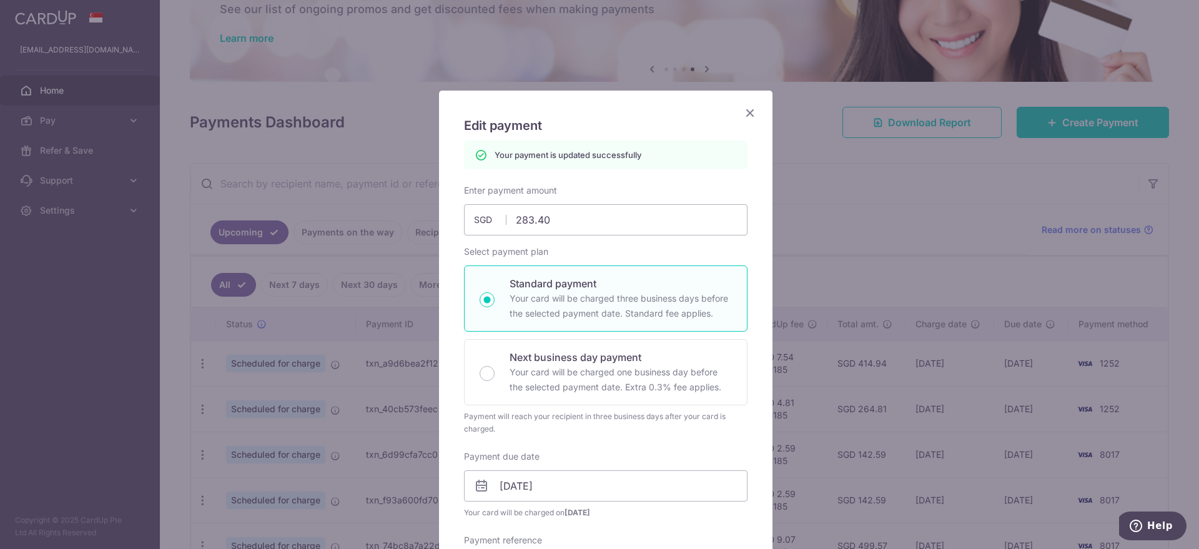
click at [743, 112] on icon "Close" at bounding box center [750, 113] width 15 height 16
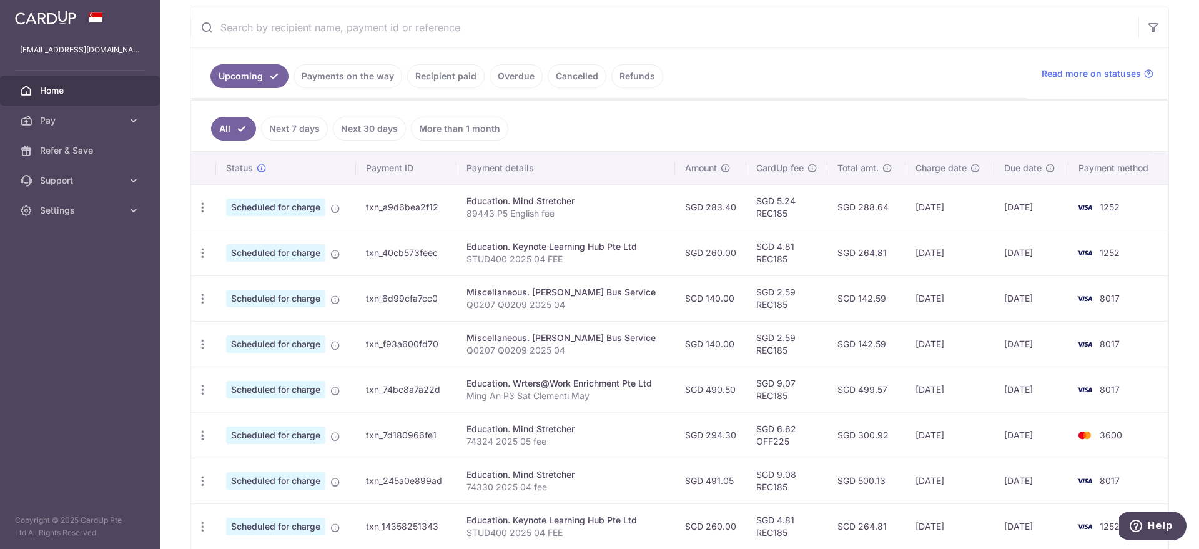
scroll to position [249, 0]
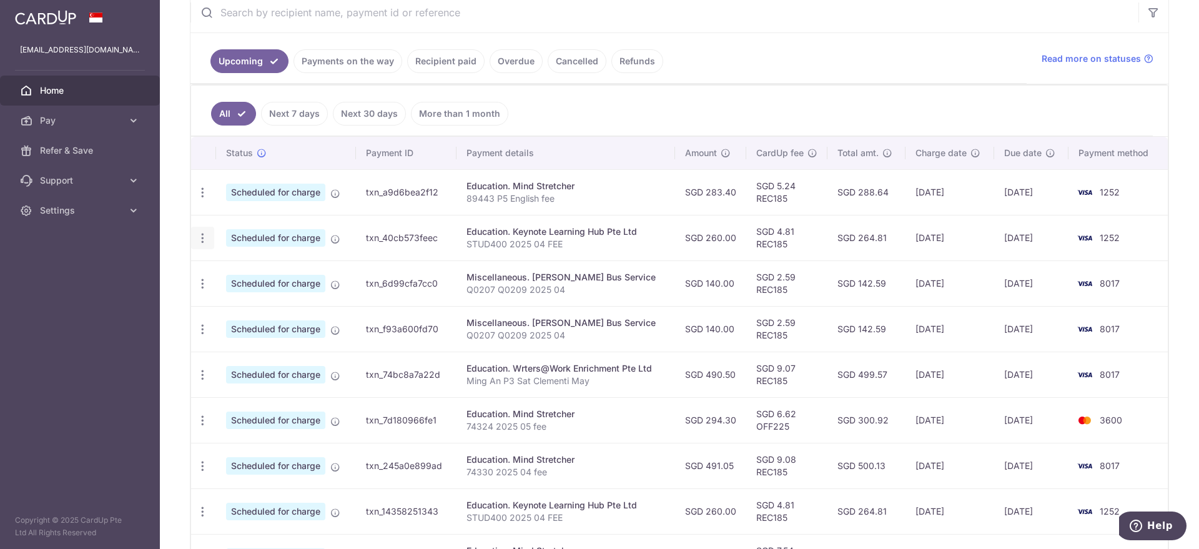
click at [201, 234] on icon "button" at bounding box center [202, 238] width 13 height 13
click at [242, 271] on span "Update payment" at bounding box center [269, 272] width 85 height 15
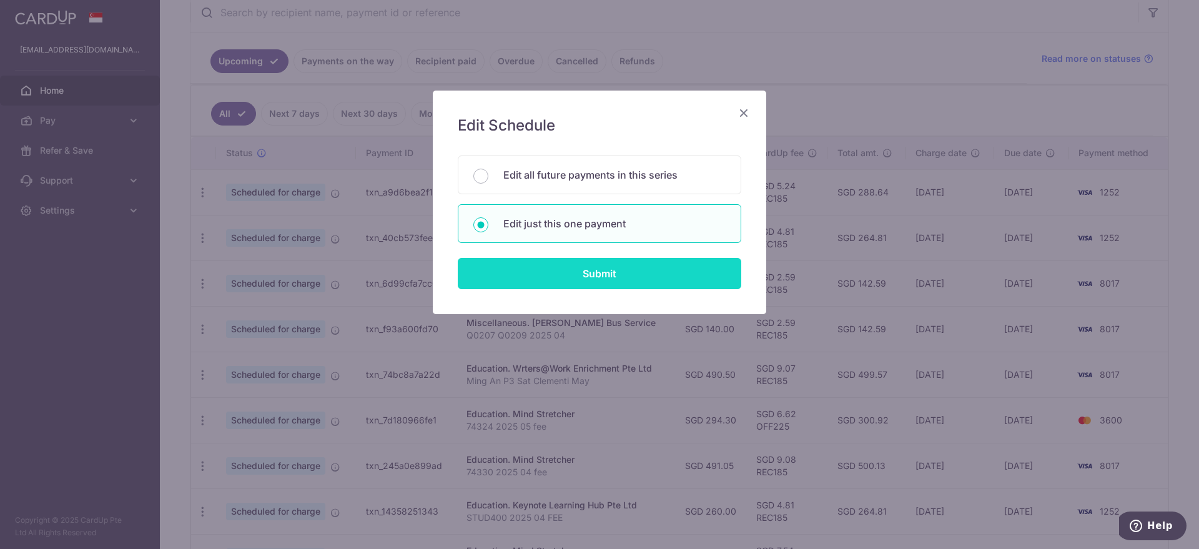
click at [539, 268] on input "Submit" at bounding box center [600, 273] width 284 height 31
radio input "true"
type input "260.00"
type input "[DATE]"
type input "STUD400 2025 04 FEE"
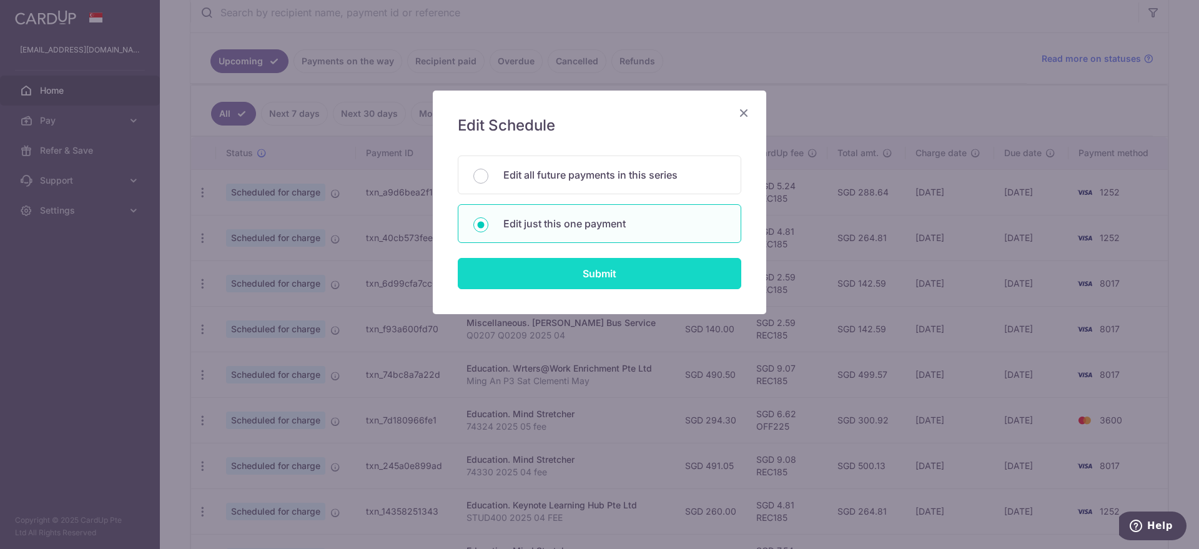
type input "REC185"
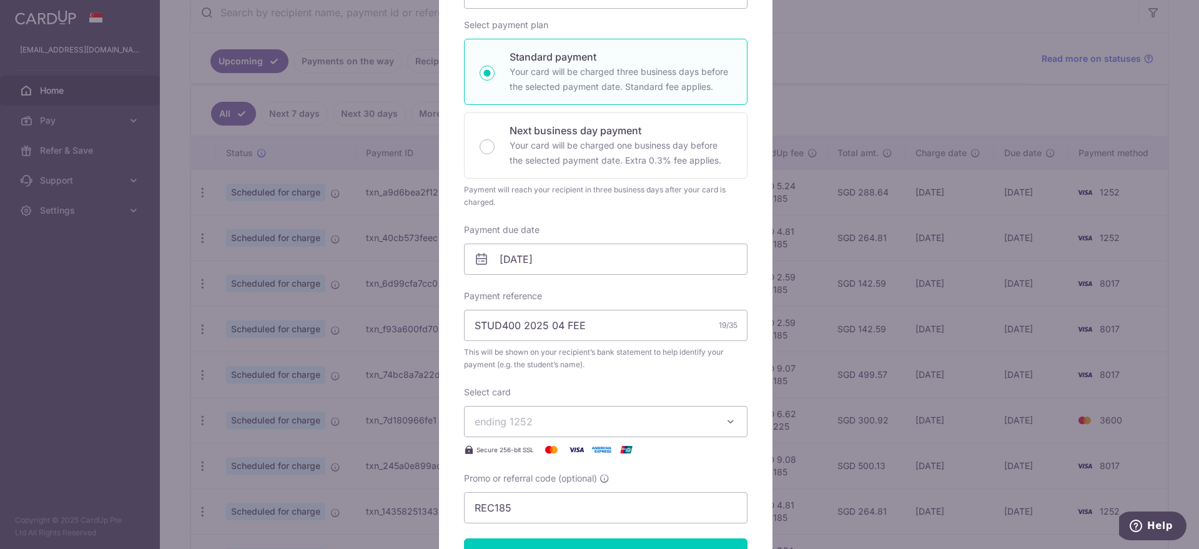
scroll to position [234, 0]
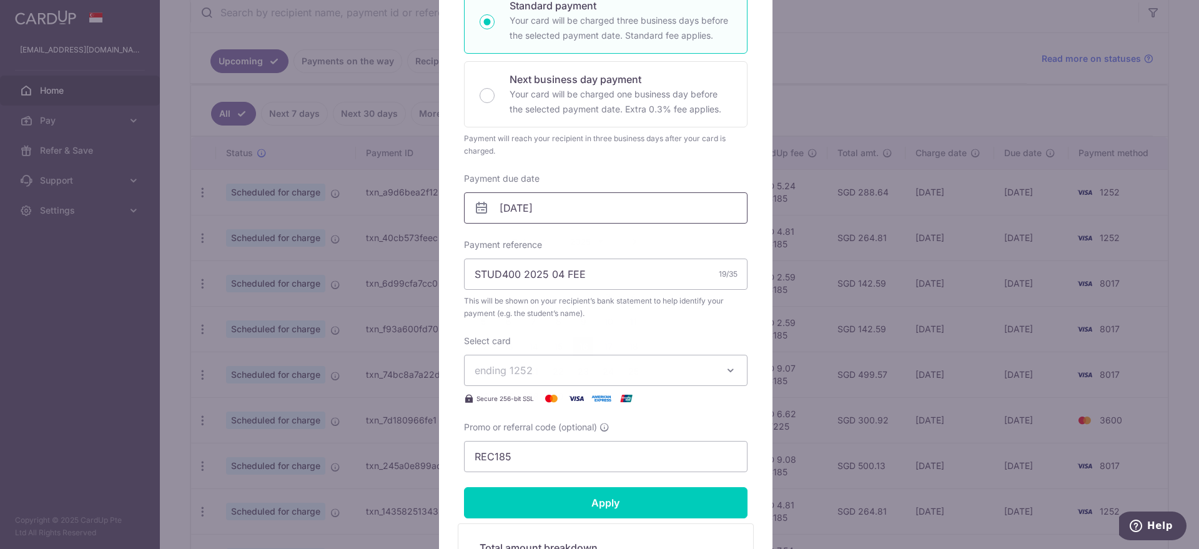
click at [525, 210] on input "[DATE]" at bounding box center [606, 207] width 284 height 31
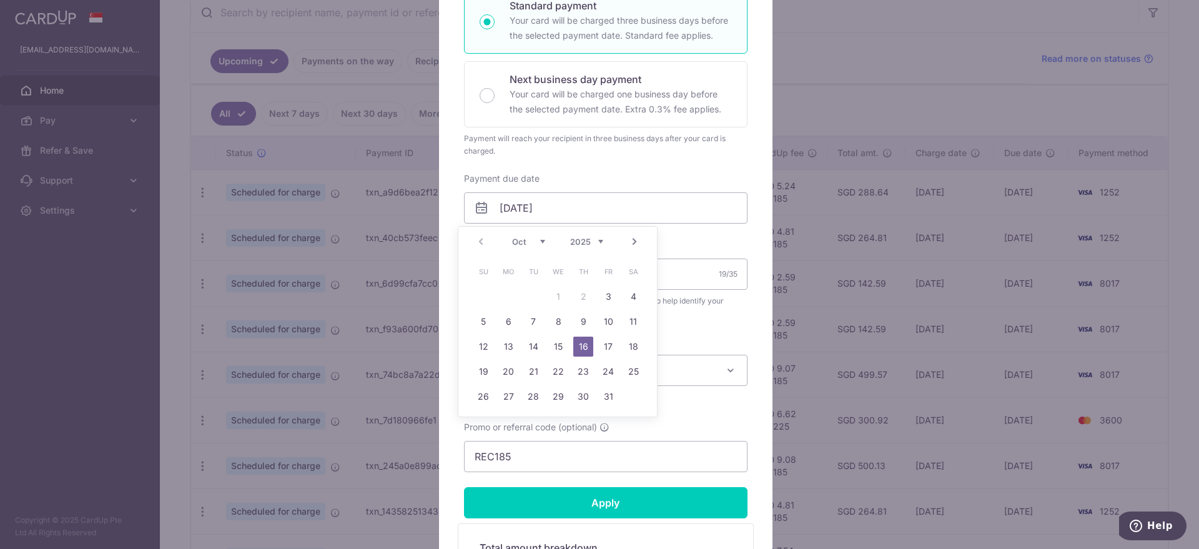
click at [540, 244] on select "Oct Nov Dec" at bounding box center [528, 242] width 33 height 10
click at [480, 414] on link "30" at bounding box center [483, 422] width 20 height 20
type input "[DATE]"
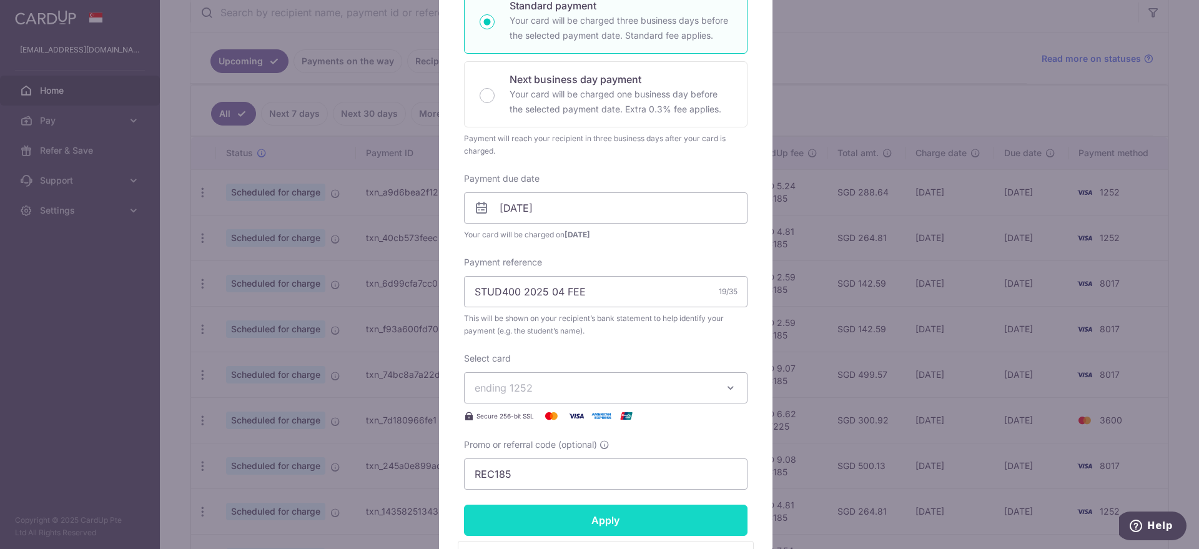
click at [571, 520] on input "Apply" at bounding box center [606, 520] width 284 height 31
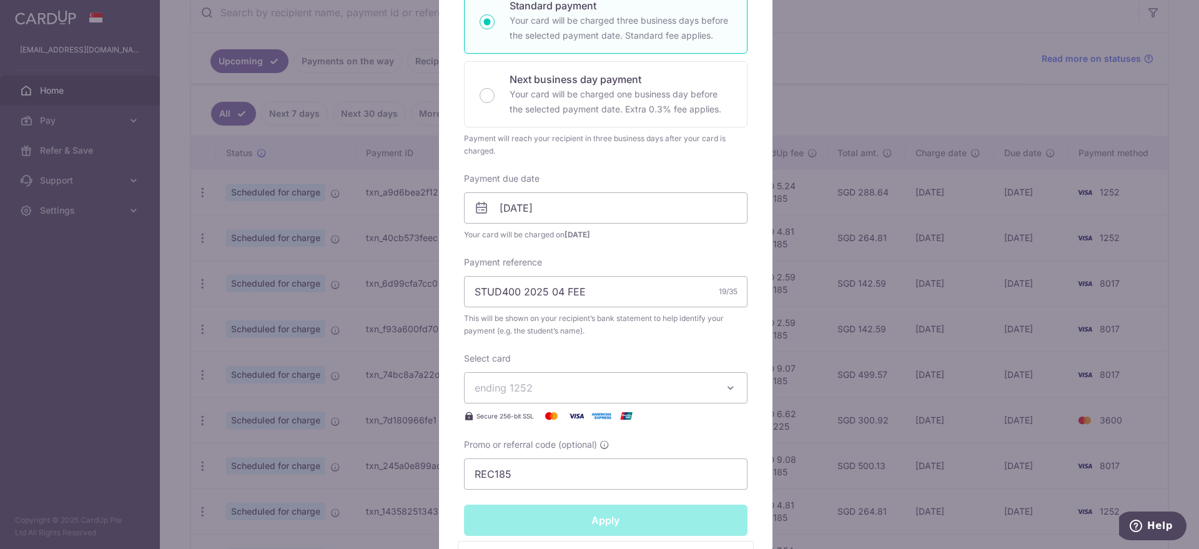
type input "Successfully Applied"
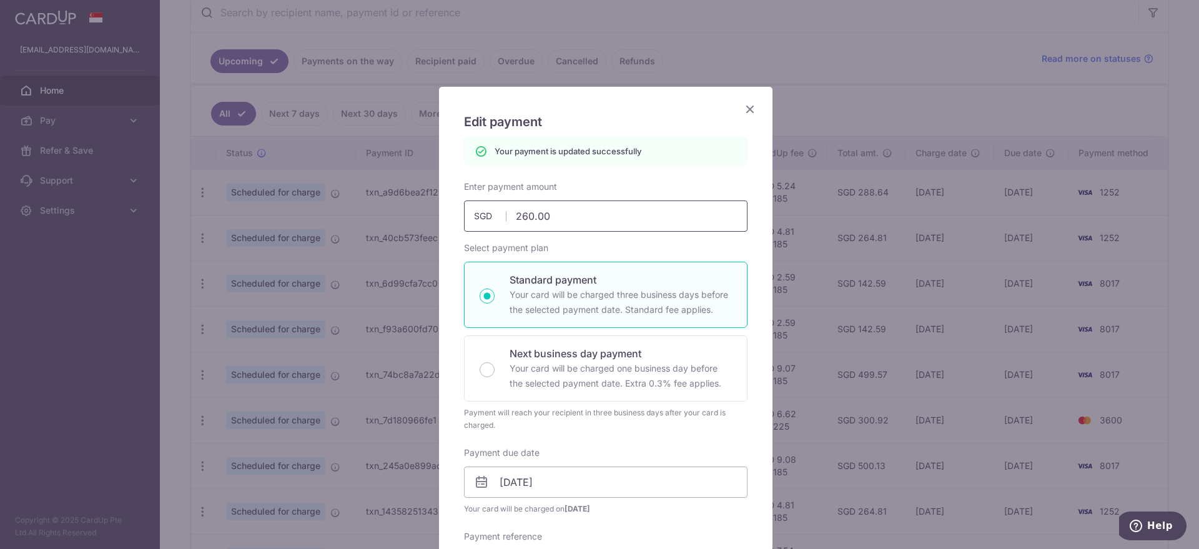
scroll to position [0, 0]
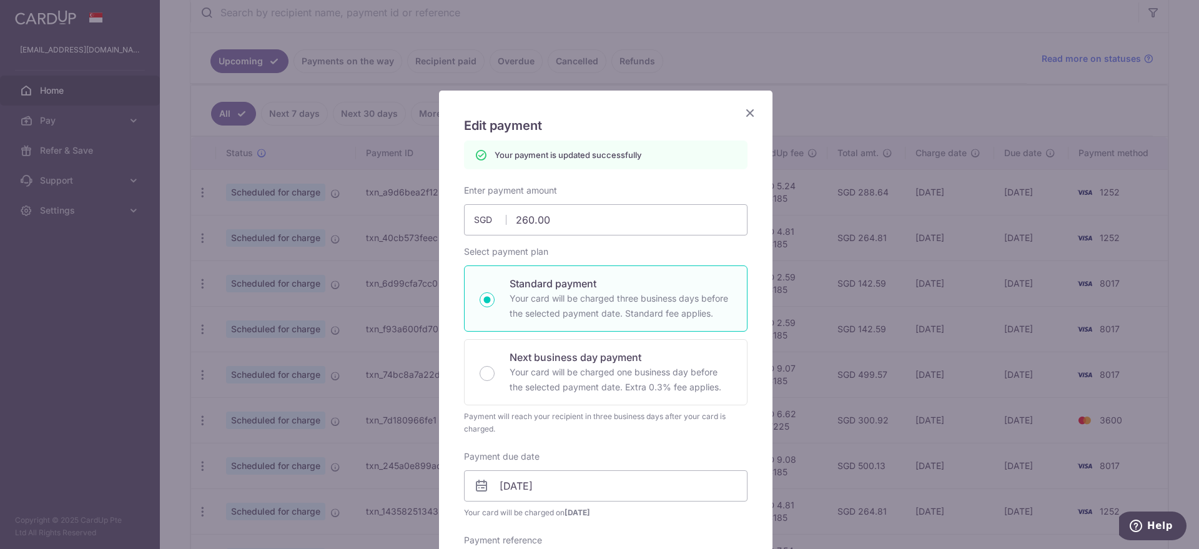
click at [743, 111] on icon "Close" at bounding box center [750, 113] width 15 height 16
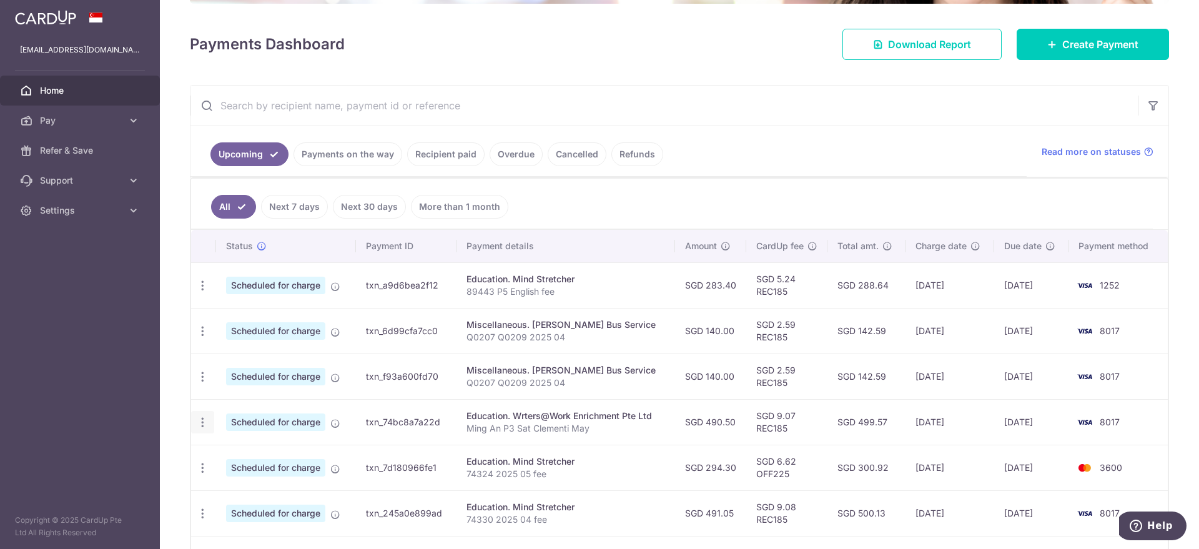
click at [202, 424] on icon "button" at bounding box center [202, 422] width 13 height 13
click at [261, 454] on span "Update payment" at bounding box center [269, 456] width 85 height 15
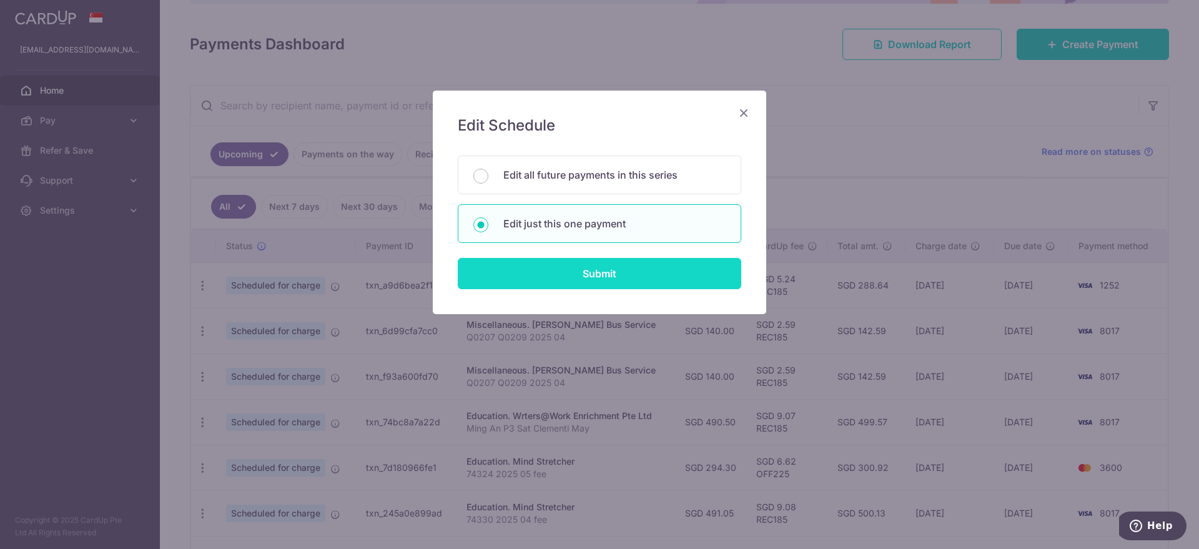
click at [495, 270] on input "Submit" at bounding box center [600, 273] width 284 height 31
radio input "true"
type input "490.50"
type input "[DATE]"
type input "Ming An P3 Sat Clementi May"
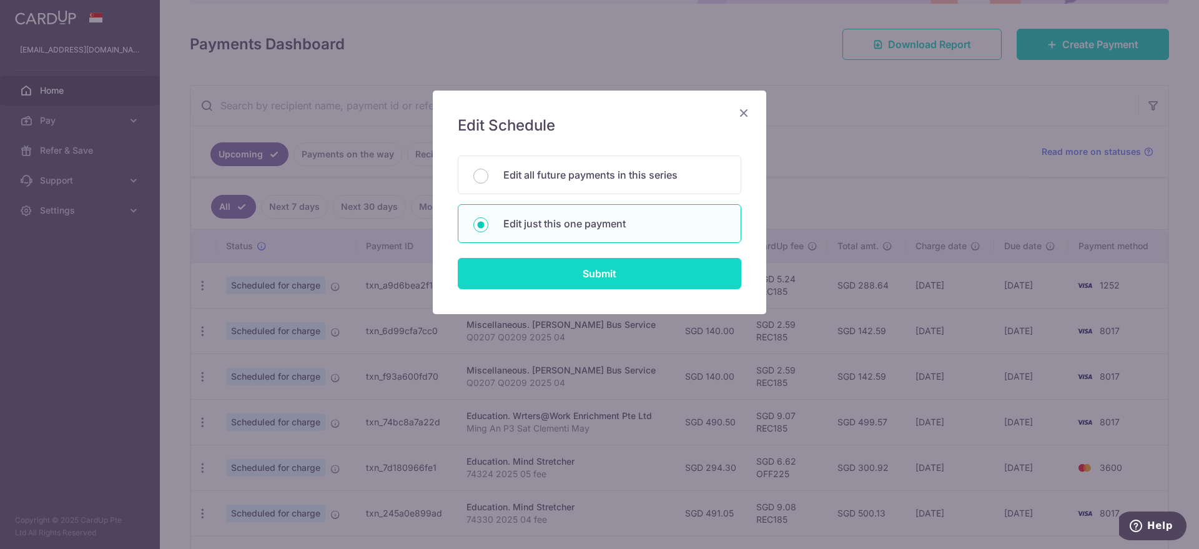
type input "REC185"
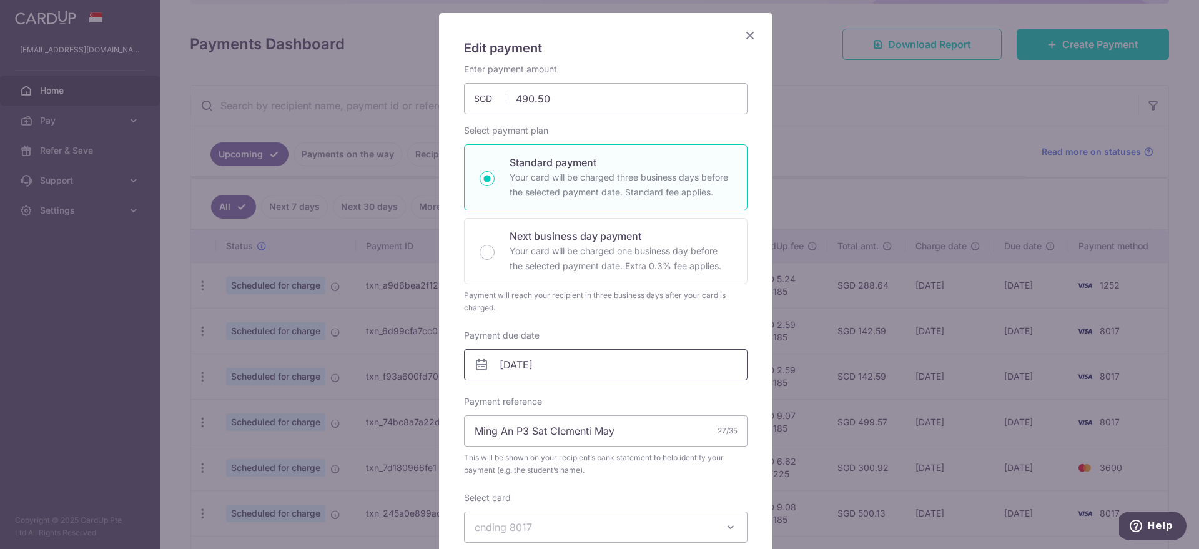
scroll to position [78, 0]
click at [511, 361] on input "[DATE]" at bounding box center [606, 363] width 284 height 31
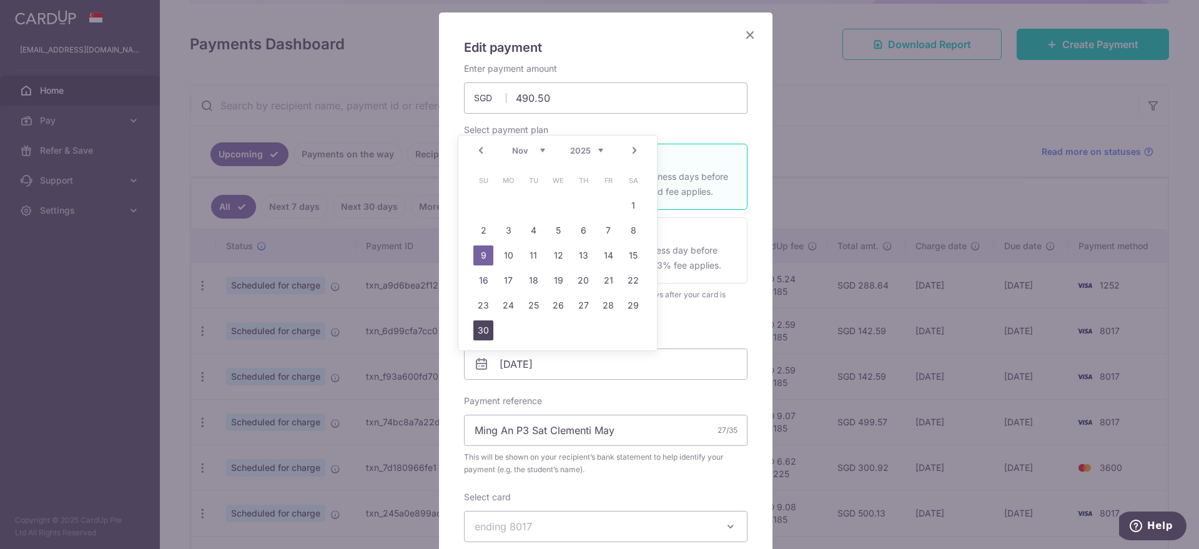
click at [487, 328] on link "30" at bounding box center [483, 330] width 20 height 20
type input "[DATE]"
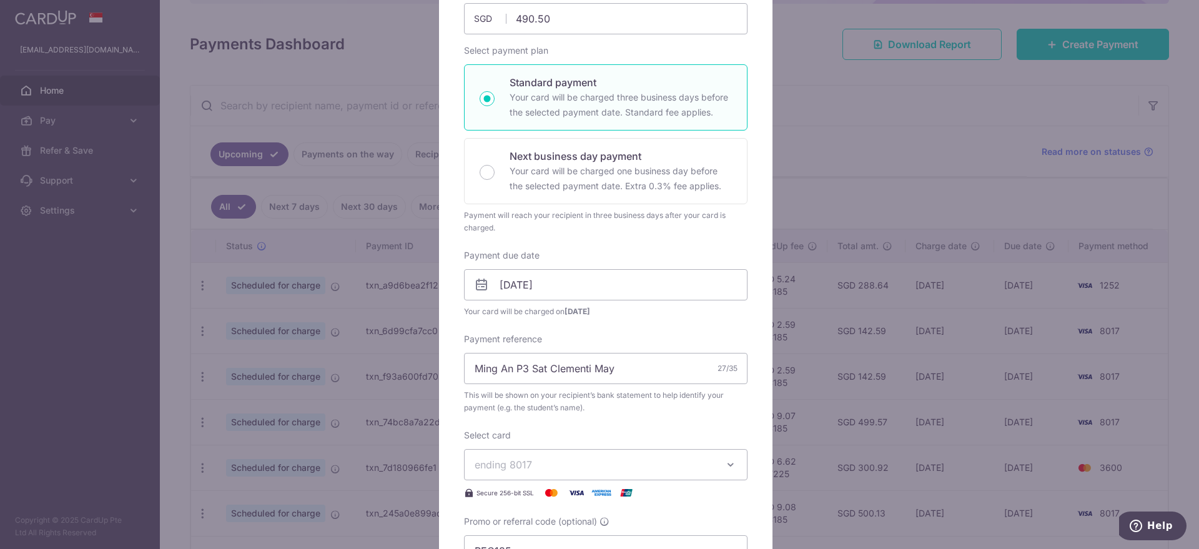
scroll to position [312, 0]
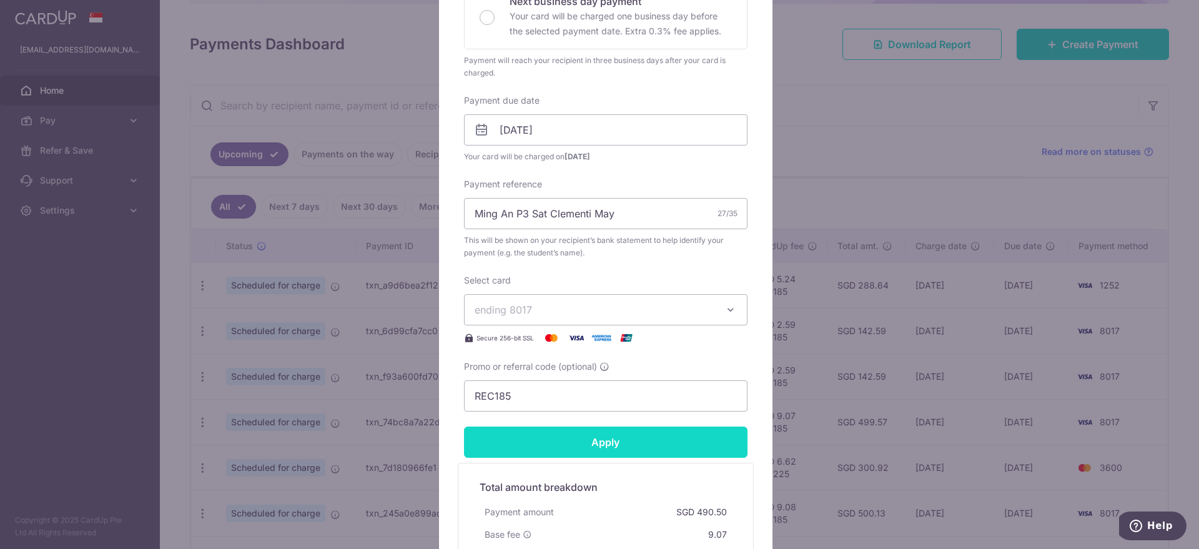
click at [577, 435] on input "Apply" at bounding box center [606, 442] width 284 height 31
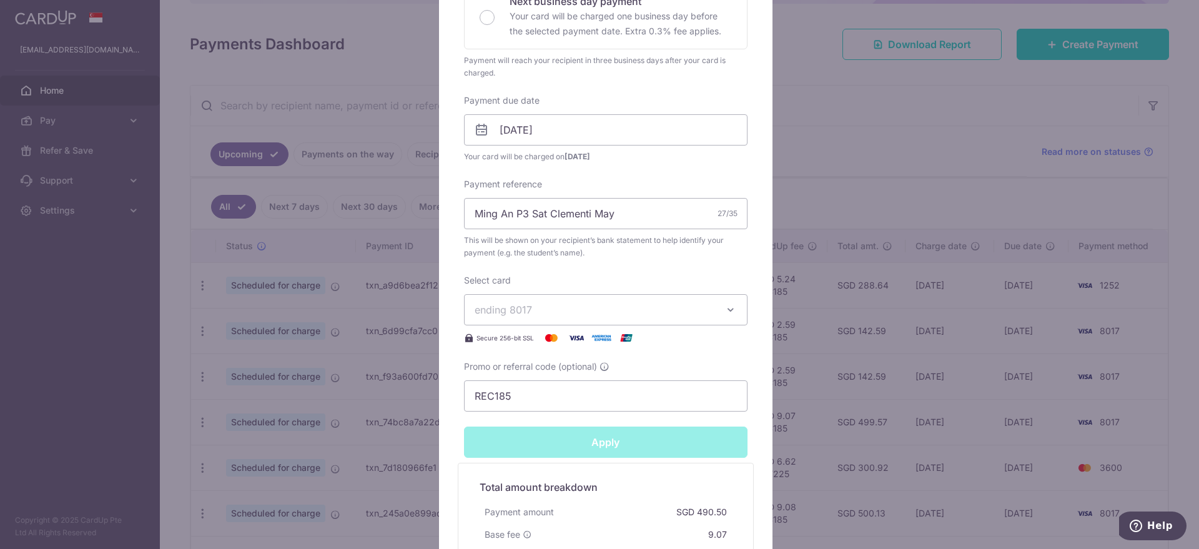
type input "Successfully Applied"
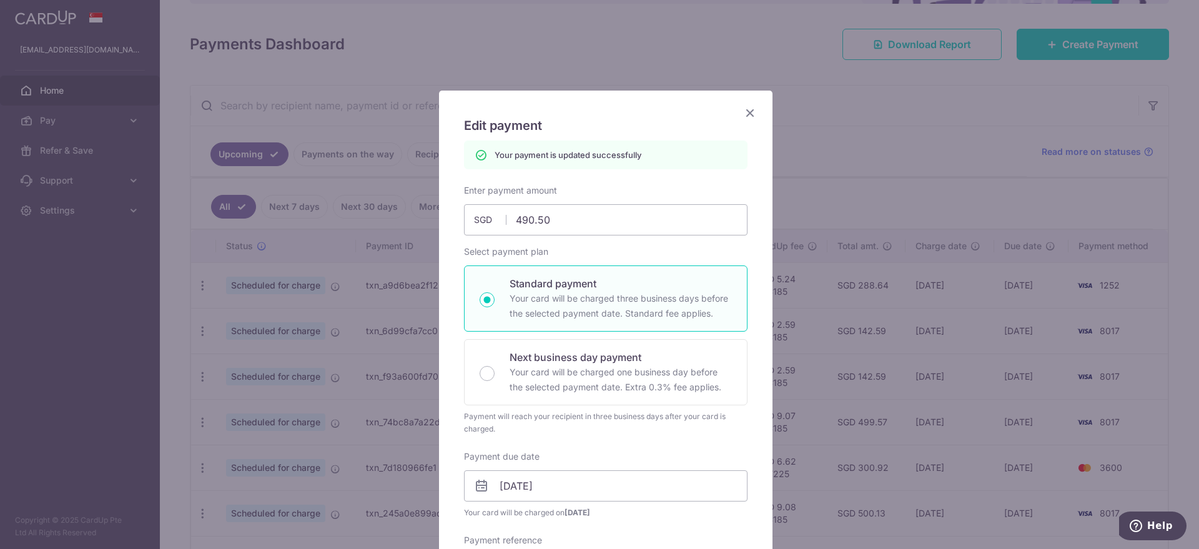
click at [743, 108] on icon "Close" at bounding box center [750, 113] width 15 height 16
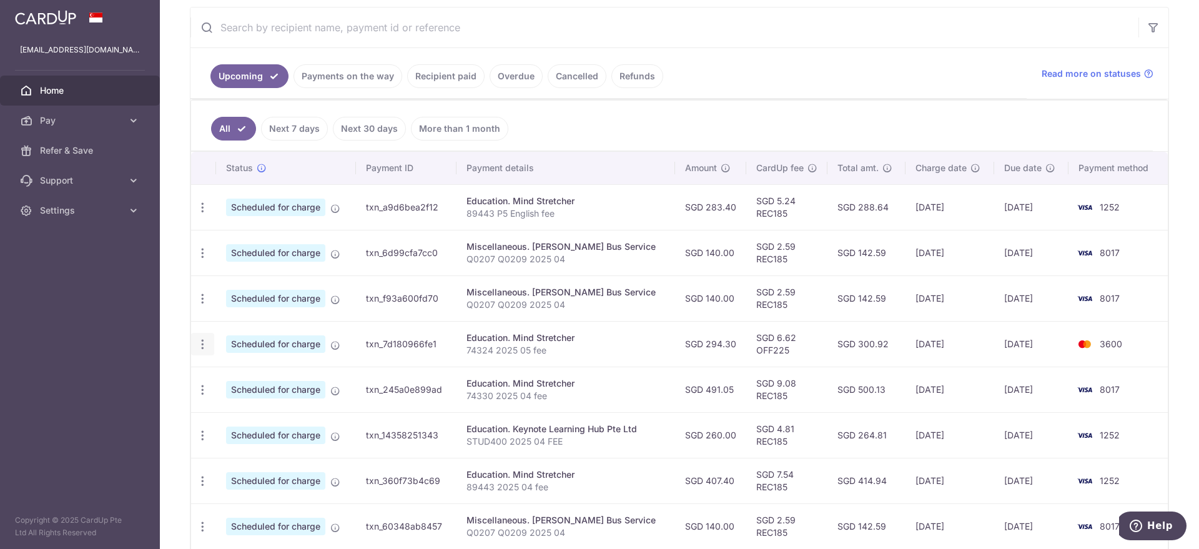
click at [202, 345] on icon "button" at bounding box center [202, 344] width 13 height 13
click at [250, 378] on span "Update payment" at bounding box center [269, 378] width 85 height 15
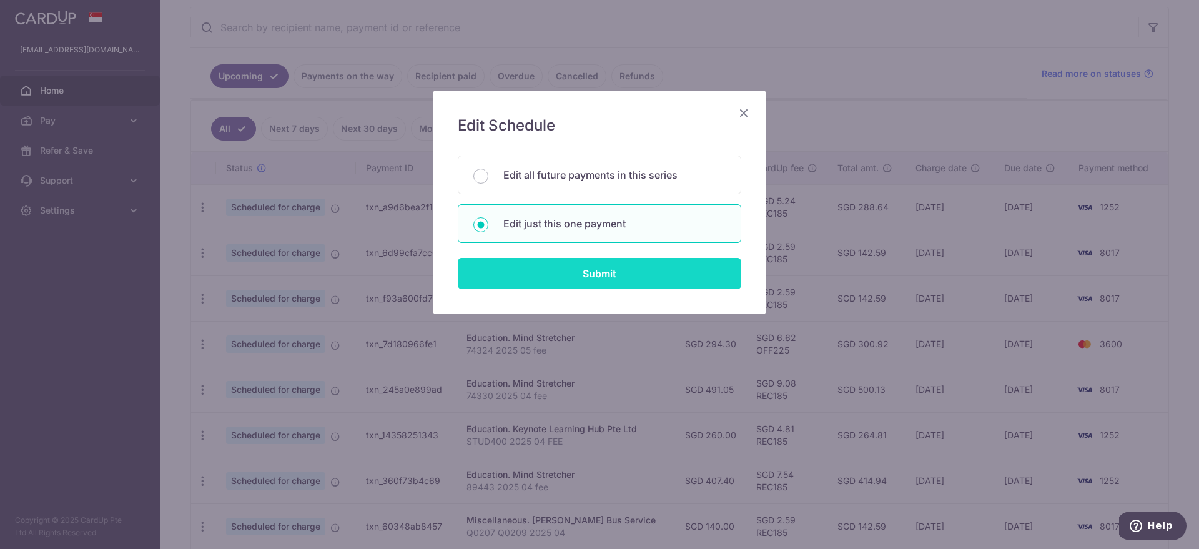
click at [521, 265] on input "Submit" at bounding box center [600, 273] width 284 height 31
radio input "true"
type input "294.30"
type input "08/11/2025"
type input "74324 2025 05 fee"
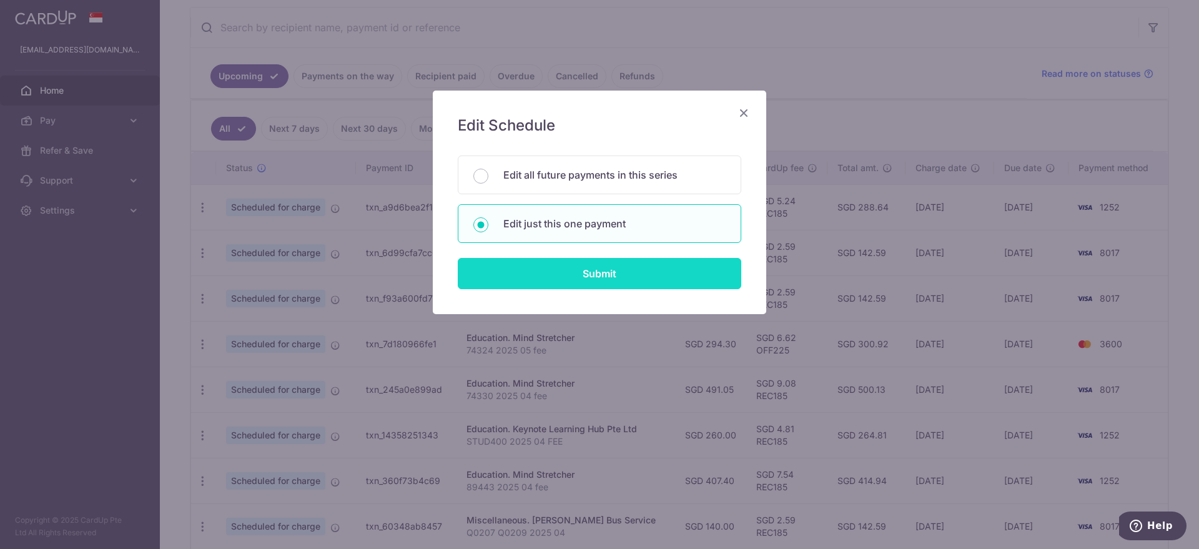
type input "OFF225"
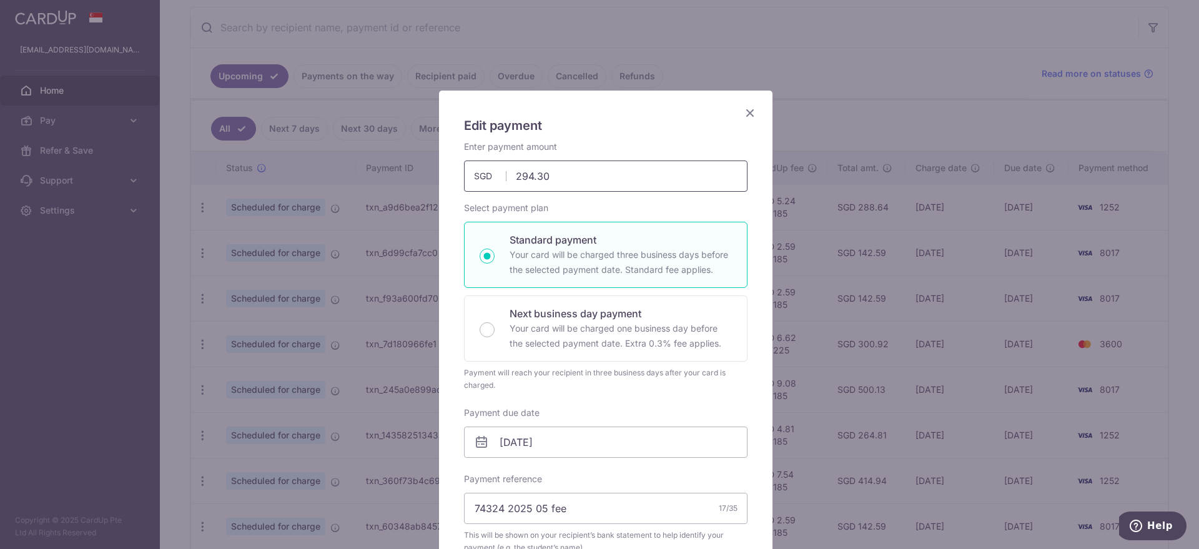
drag, startPoint x: 548, startPoint y: 169, endPoint x: 485, endPoint y: 164, distance: 63.9
click at [485, 164] on input "294.30" at bounding box center [606, 175] width 284 height 31
type input "274.68"
click at [538, 445] on input "08/11/2025" at bounding box center [606, 442] width 284 height 31
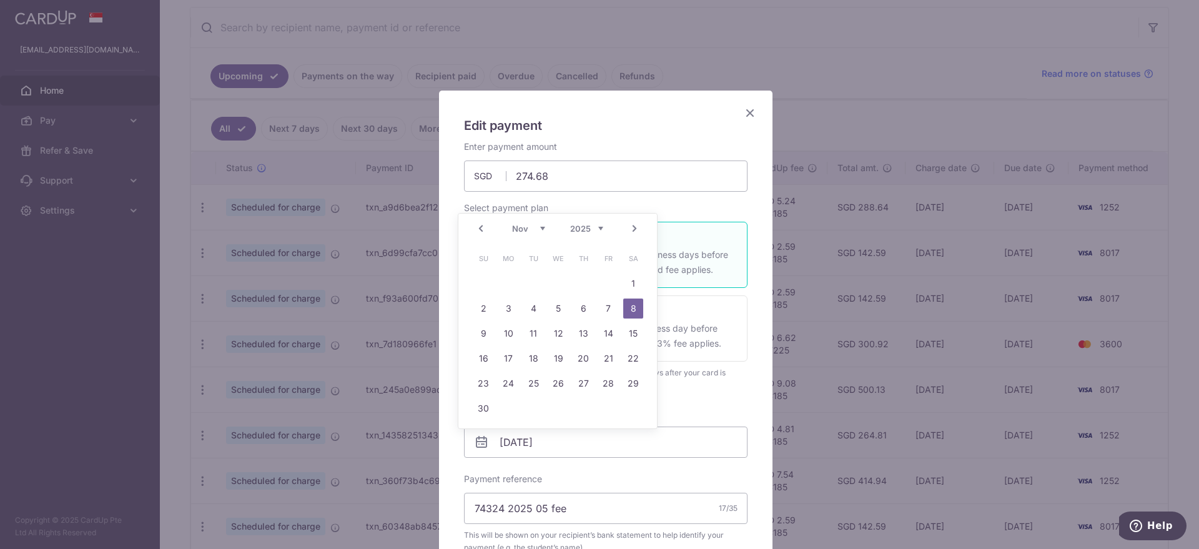
click at [529, 219] on div "Prev Next Oct Nov Dec 2025 2026 2027 2028 2029 2030 2031 2032 2033 2034 2035" at bounding box center [557, 229] width 199 height 30
click at [527, 224] on select "Oct Nov Dec" at bounding box center [528, 229] width 33 height 10
click at [608, 279] on link "3" at bounding box center [608, 284] width 20 height 20
type input "03/10/2025"
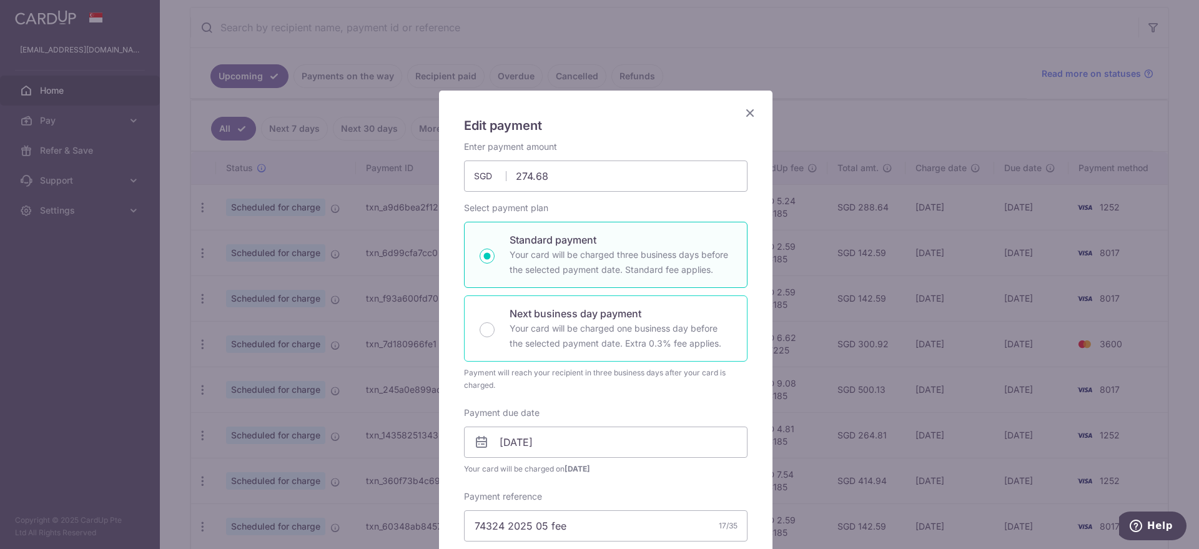
scroll to position [78, 0]
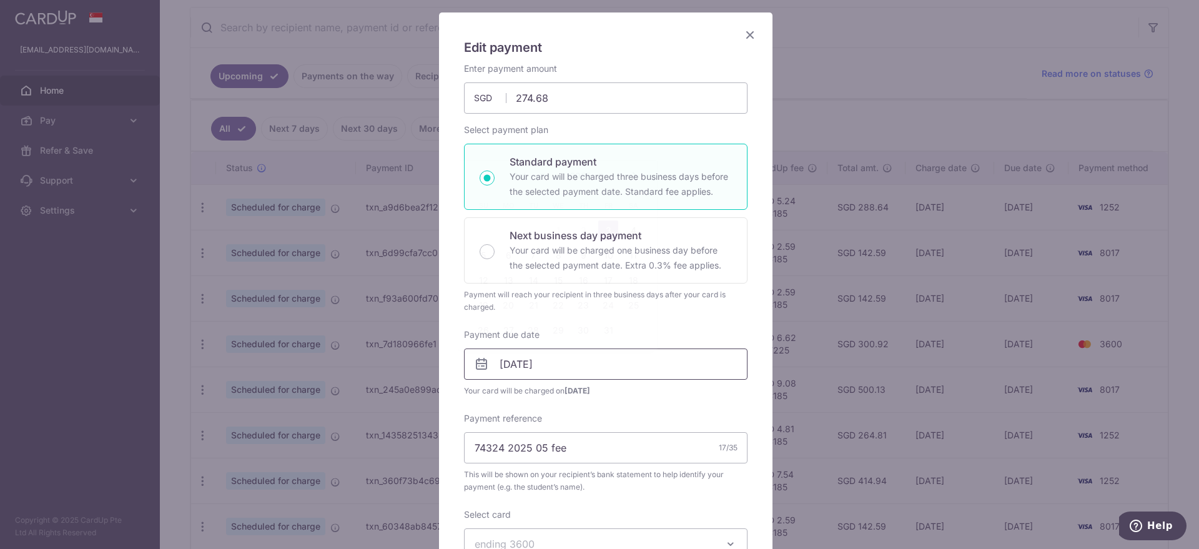
click at [539, 357] on input "03/10/2025" at bounding box center [606, 363] width 284 height 31
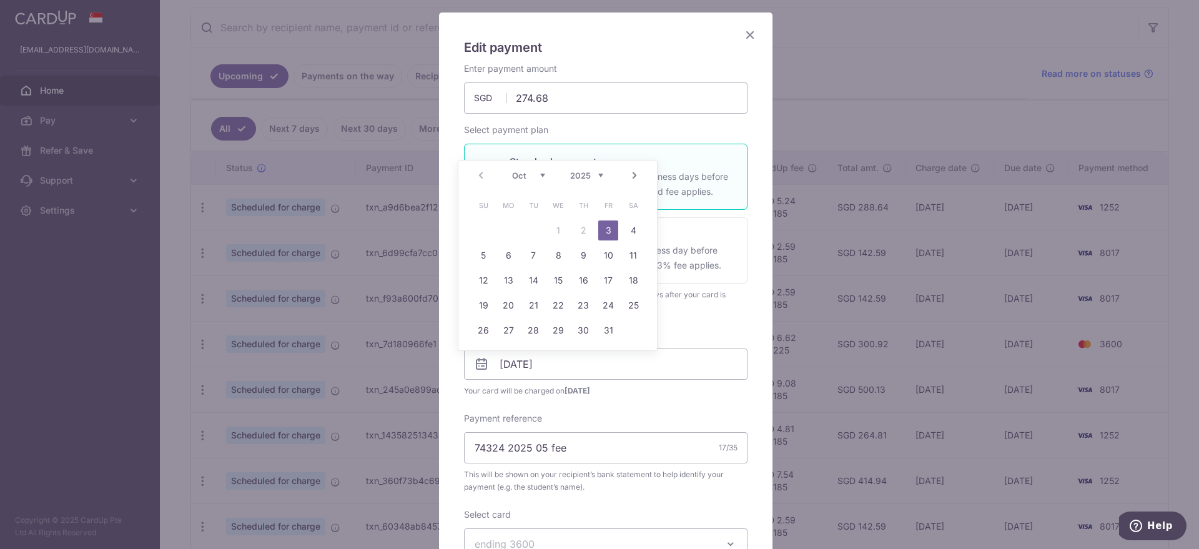
click at [583, 227] on table "Su Mo Tu We Th Fr Sa 1 2 3 4 5 6 7 8 9 10 11 12 13 14 15 16 17 18 19 20 21 22 2…" at bounding box center [558, 268] width 175 height 150
click at [600, 229] on link "3" at bounding box center [608, 230] width 20 height 20
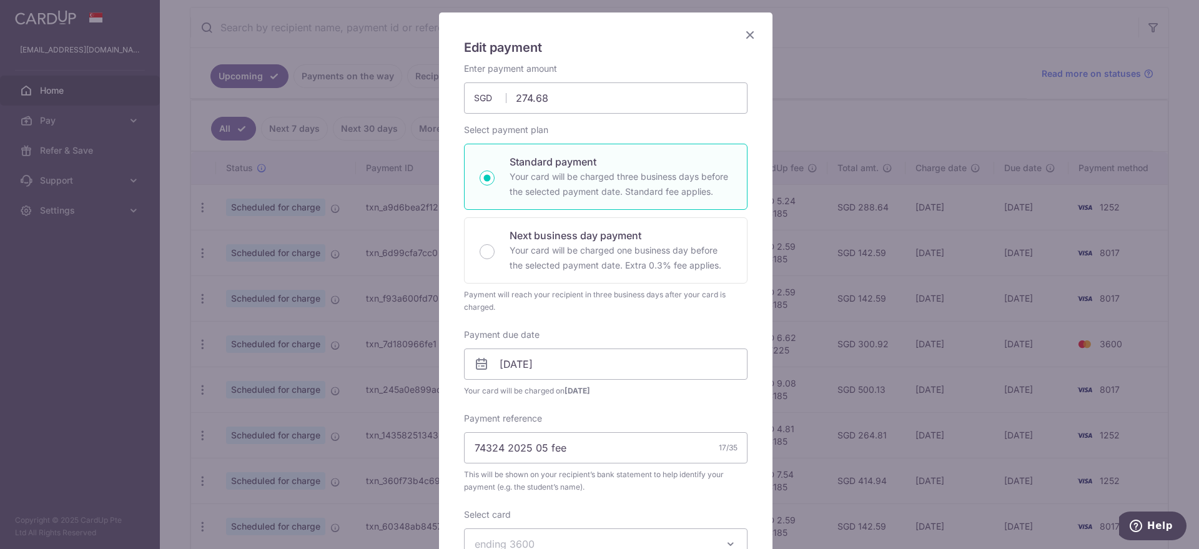
scroll to position [234, 0]
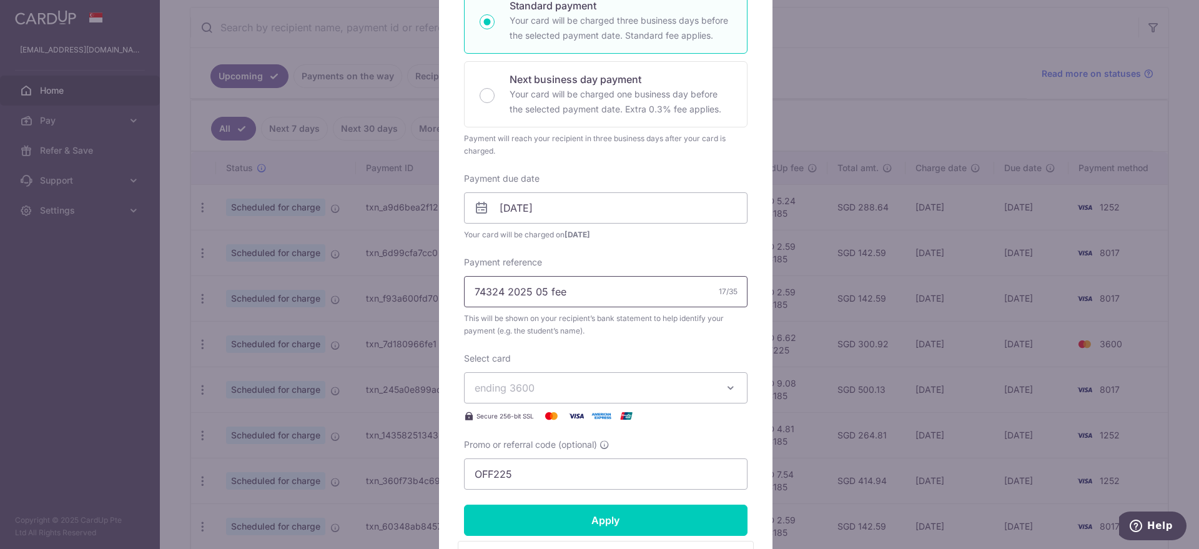
click at [539, 292] on input "74324 2025 05 fee" at bounding box center [606, 291] width 284 height 31
type input "74324 S3 English fee"
click at [528, 391] on span "ending 3600" at bounding box center [505, 388] width 60 height 12
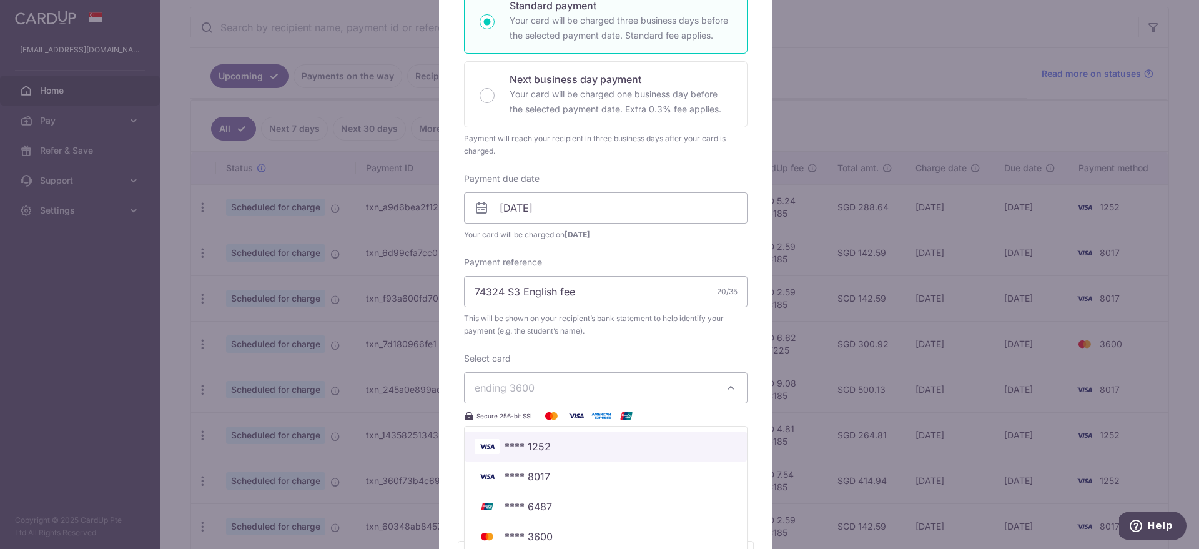
click at [529, 443] on span "**** 1252" at bounding box center [528, 446] width 46 height 15
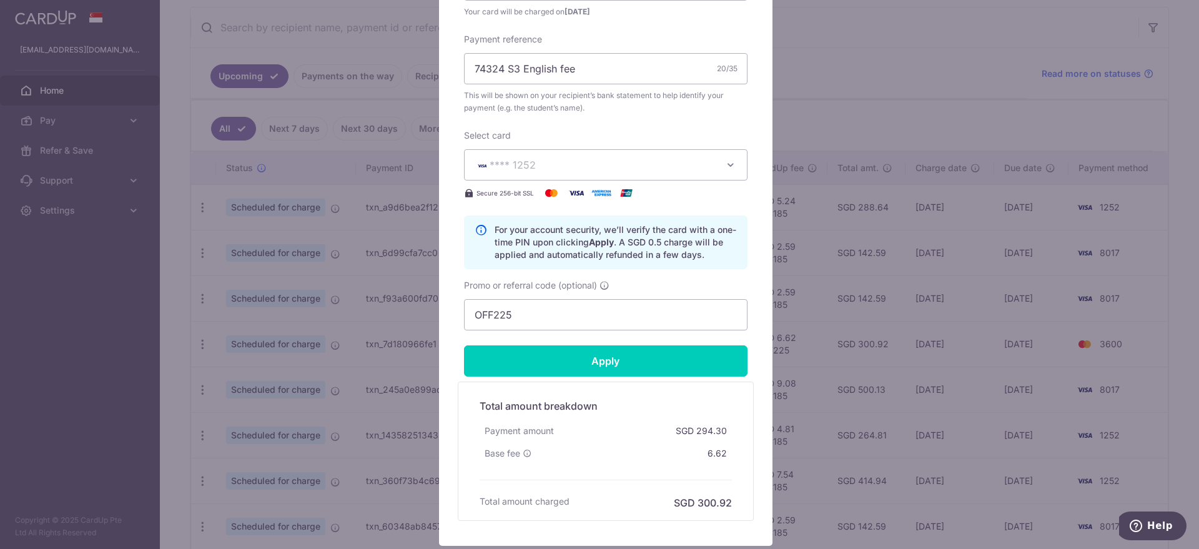
scroll to position [468, 0]
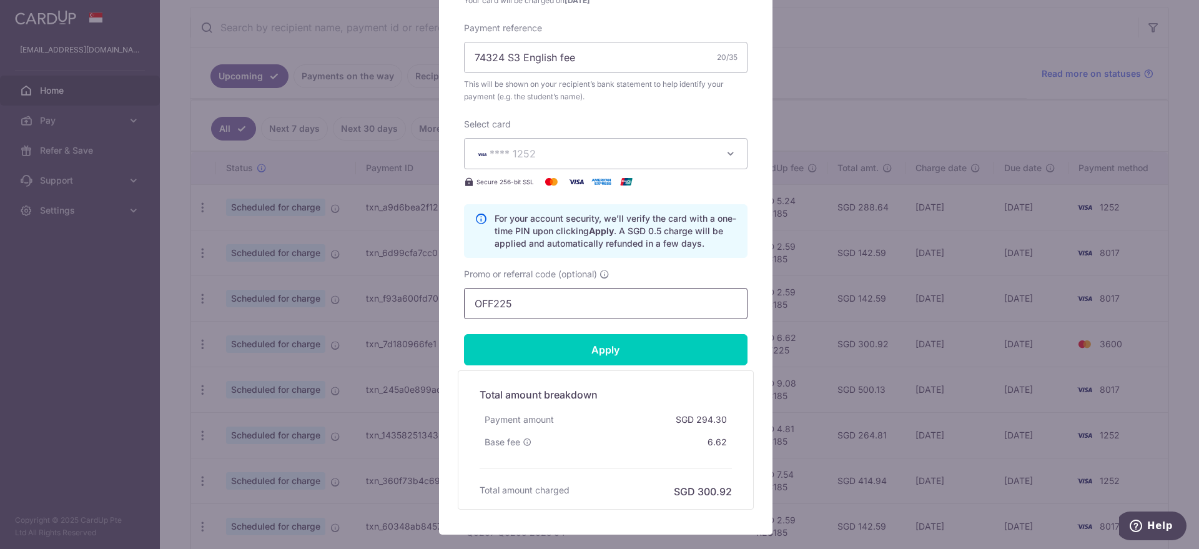
drag, startPoint x: 498, startPoint y: 299, endPoint x: 413, endPoint y: 289, distance: 85.4
click at [413, 289] on div "Edit payment By clicking apply, you will make changes to all payments to Mind S…" at bounding box center [599, 274] width 1199 height 549
type input "REC185"
click at [439, 269] on div "Edit payment By clicking apply, you will make changes to all payments to Mind S…" at bounding box center [605, 78] width 333 height 912
click at [530, 339] on input "Apply" at bounding box center [606, 349] width 284 height 31
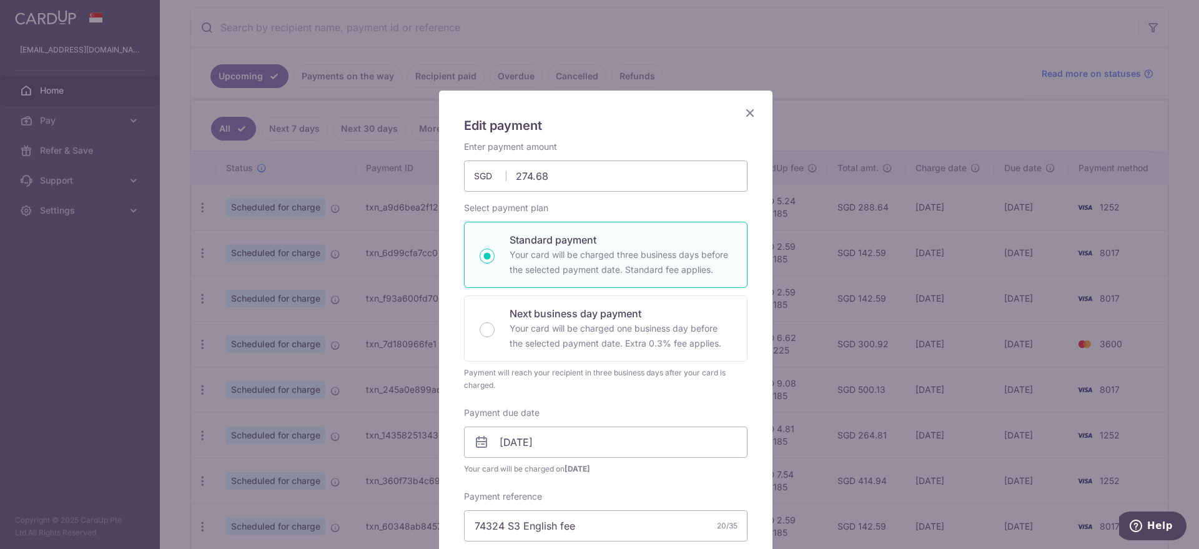
scroll to position [545, 0]
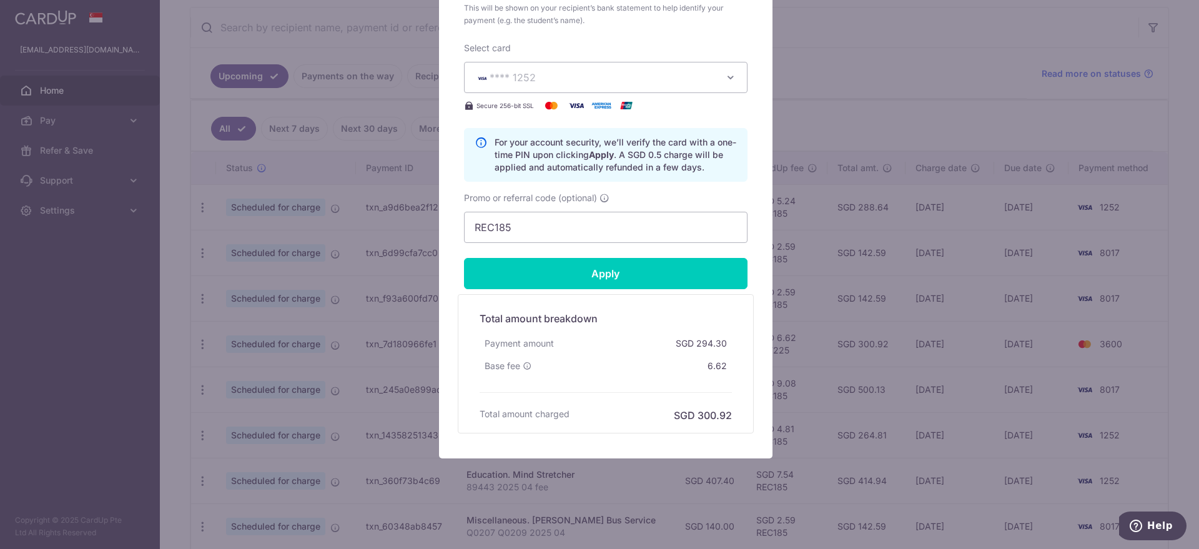
type input "Successfully Applied"
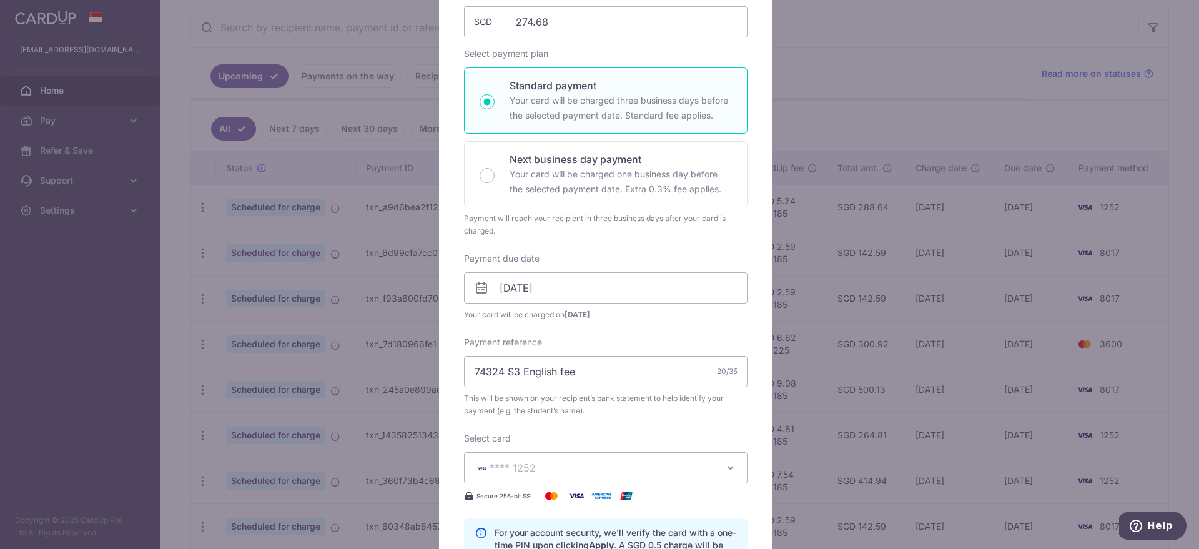
scroll to position [0, 0]
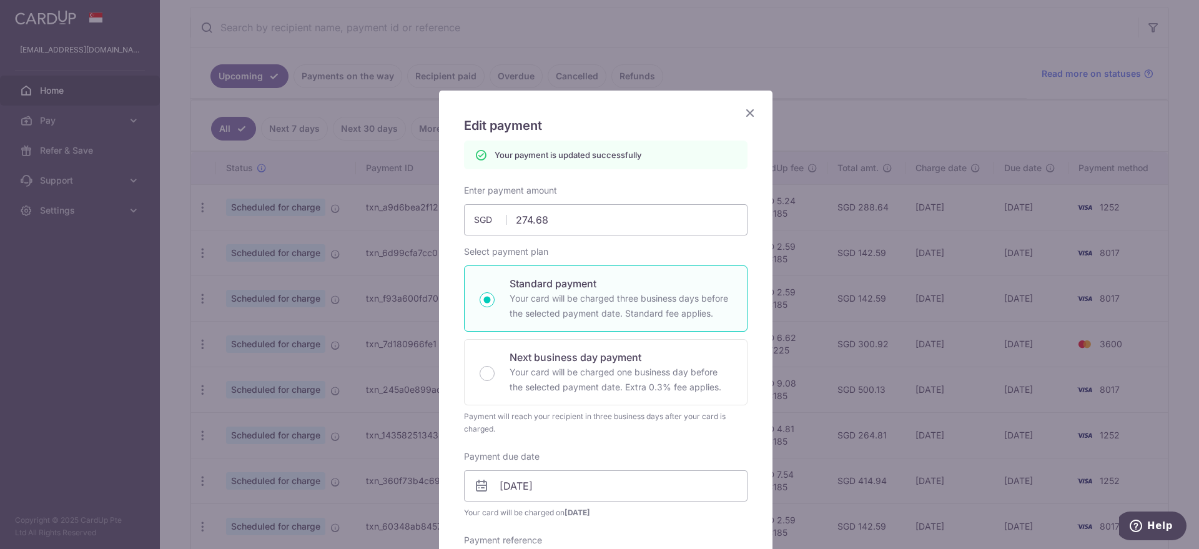
click at [744, 111] on icon "Close" at bounding box center [750, 113] width 15 height 16
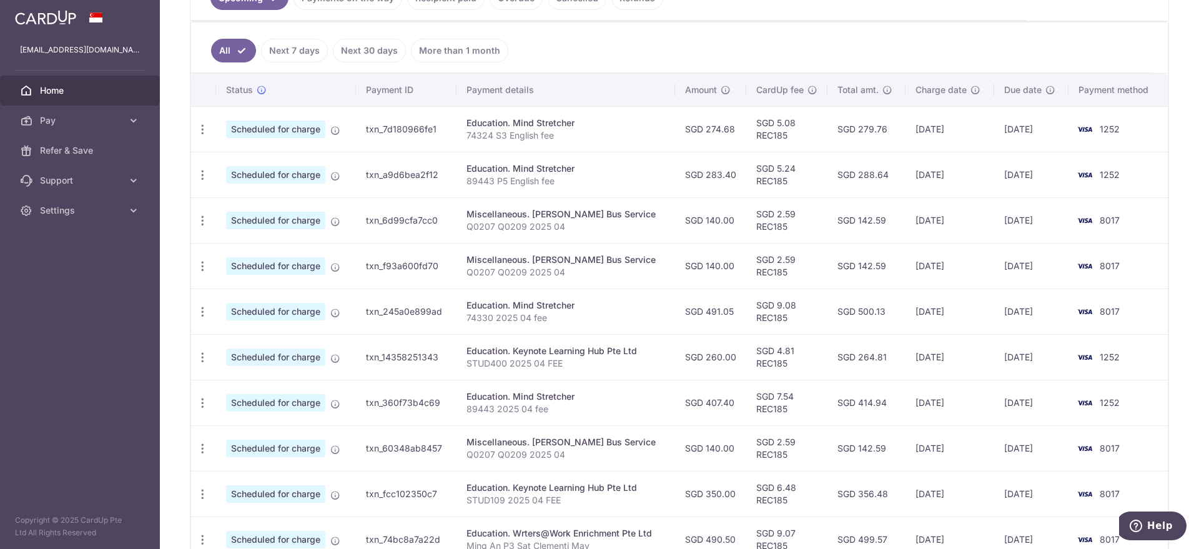
scroll to position [390, 0]
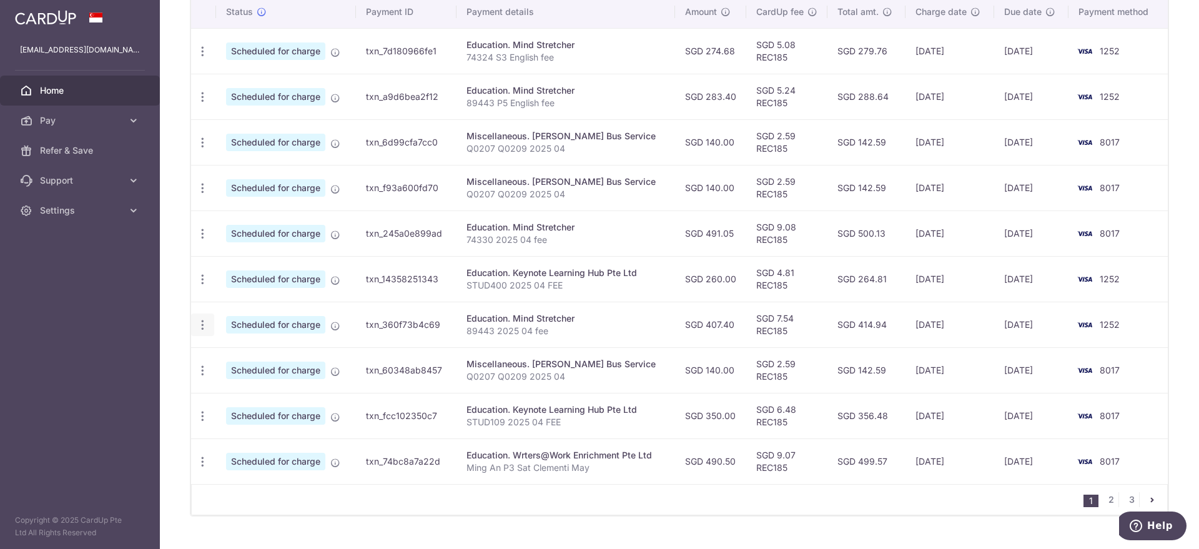
click at [206, 327] on icon "button" at bounding box center [202, 324] width 13 height 13
click at [240, 358] on span "Update payment" at bounding box center [269, 359] width 85 height 15
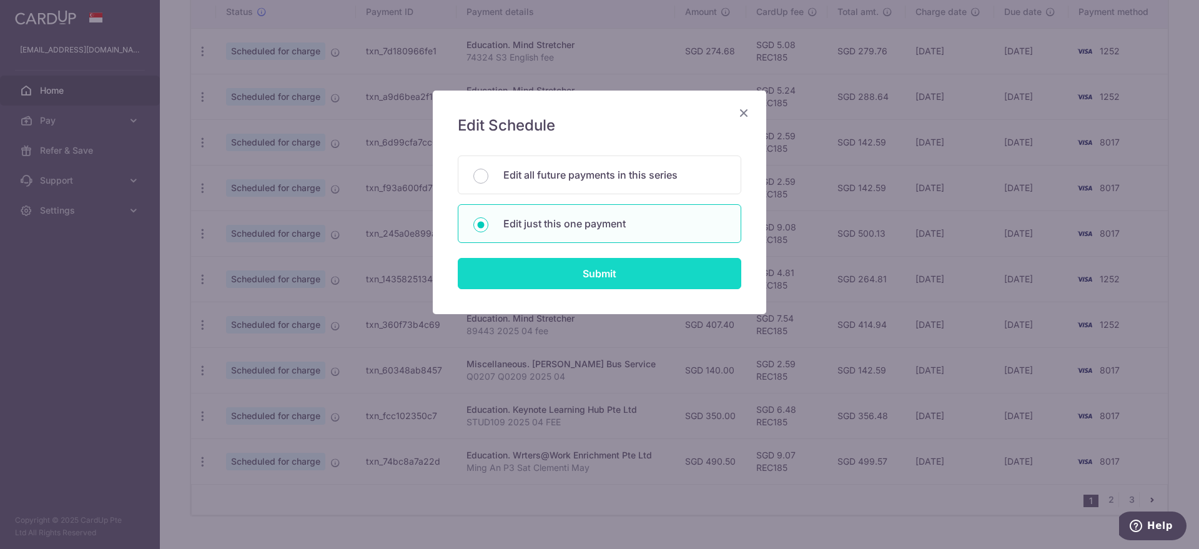
click at [523, 265] on input "Submit" at bounding box center [600, 273] width 284 height 31
radio input "true"
type input "407.40"
type input "14/11/2025"
type input "89443 2025 04 fee"
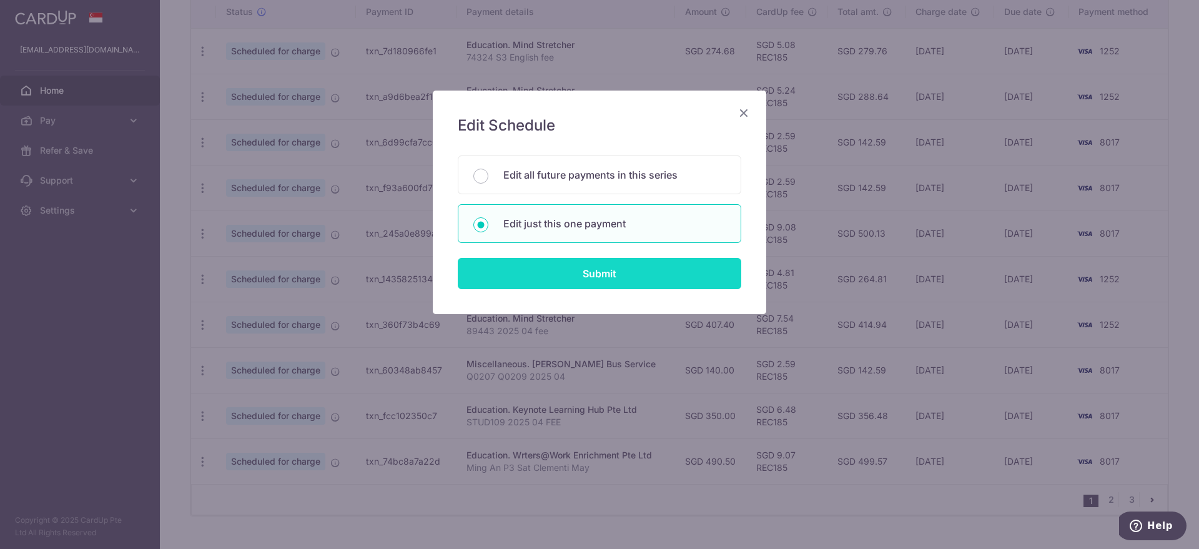
type input "REC185"
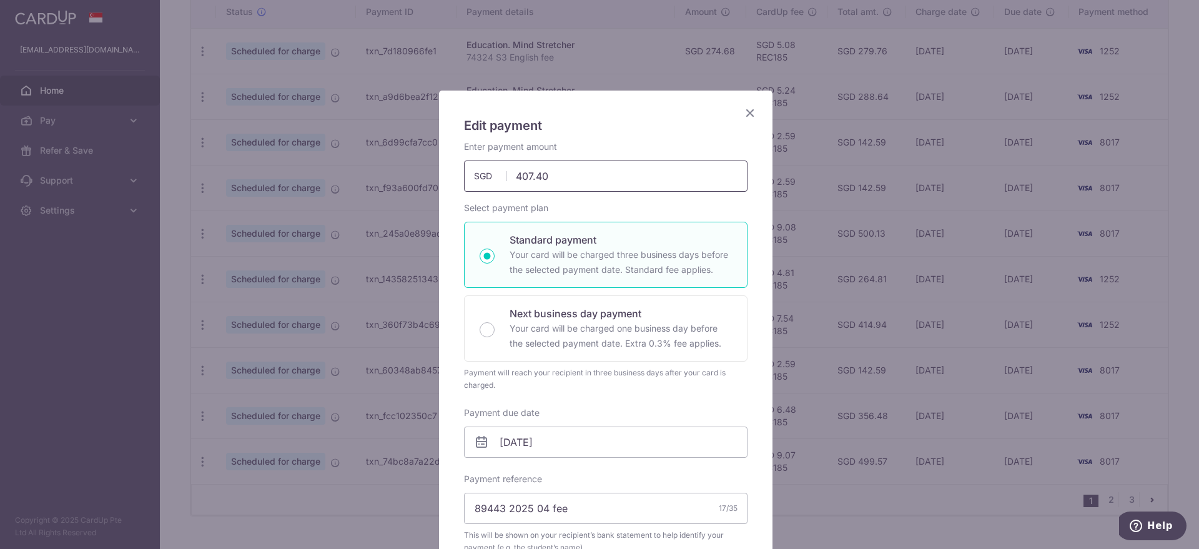
drag, startPoint x: 558, startPoint y: 174, endPoint x: 463, endPoint y: 167, distance: 95.2
click at [464, 167] on input "407.40" at bounding box center [606, 175] width 284 height 31
type input "255.06"
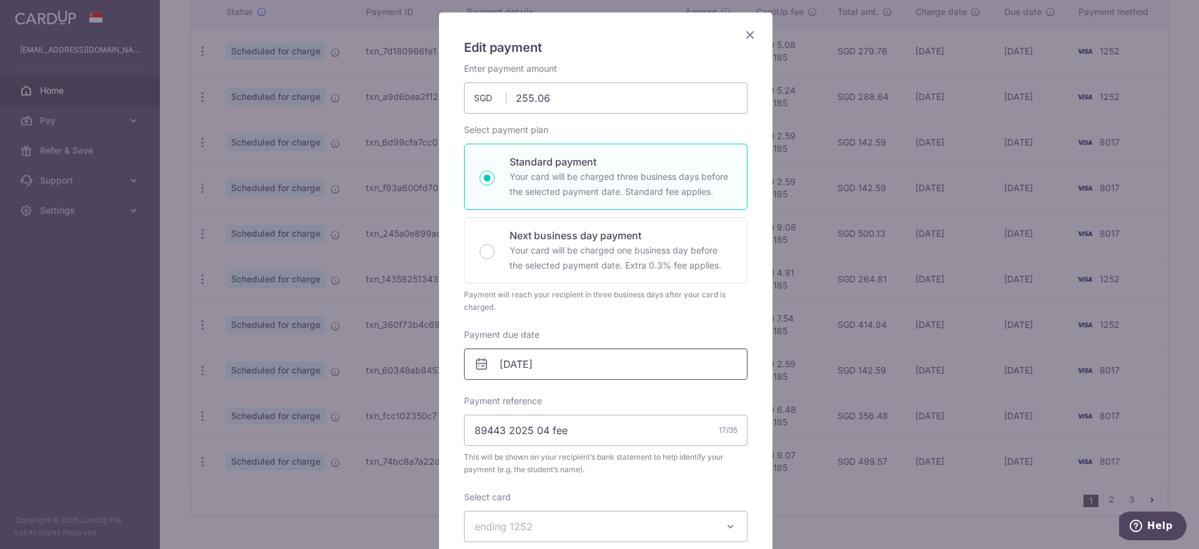
click at [518, 363] on input "14/11/2025" at bounding box center [606, 363] width 284 height 31
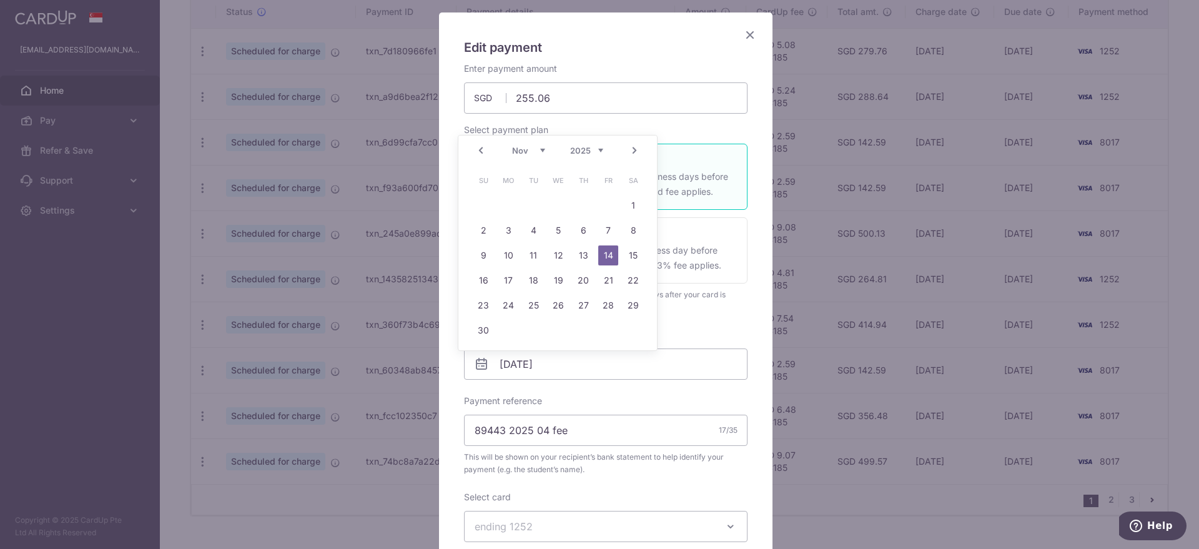
click at [522, 151] on select "Oct Nov Dec" at bounding box center [528, 151] width 33 height 10
click at [605, 204] on link "3" at bounding box center [608, 205] width 20 height 20
type input "03/10/2025"
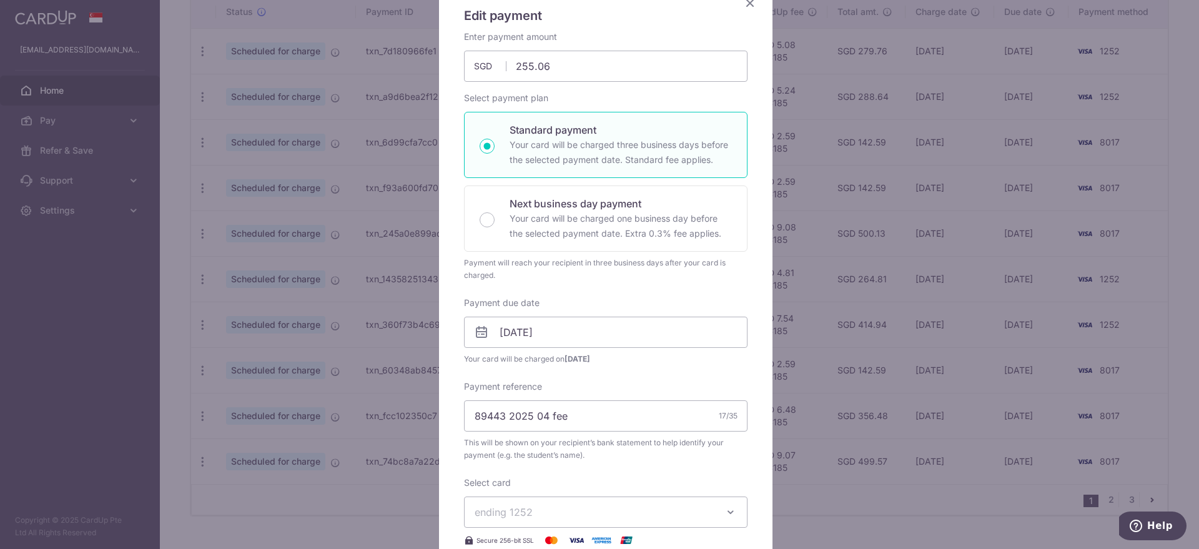
scroll to position [156, 0]
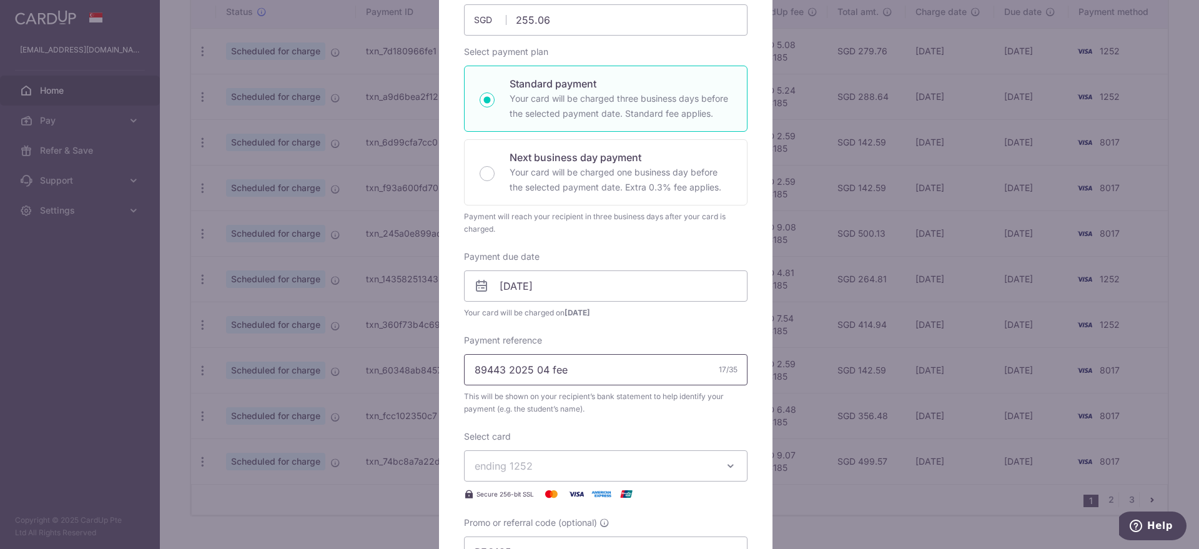
click at [541, 372] on input "89443 2025 04 fee" at bounding box center [606, 369] width 284 height 31
type input "89443 P5 Science fee"
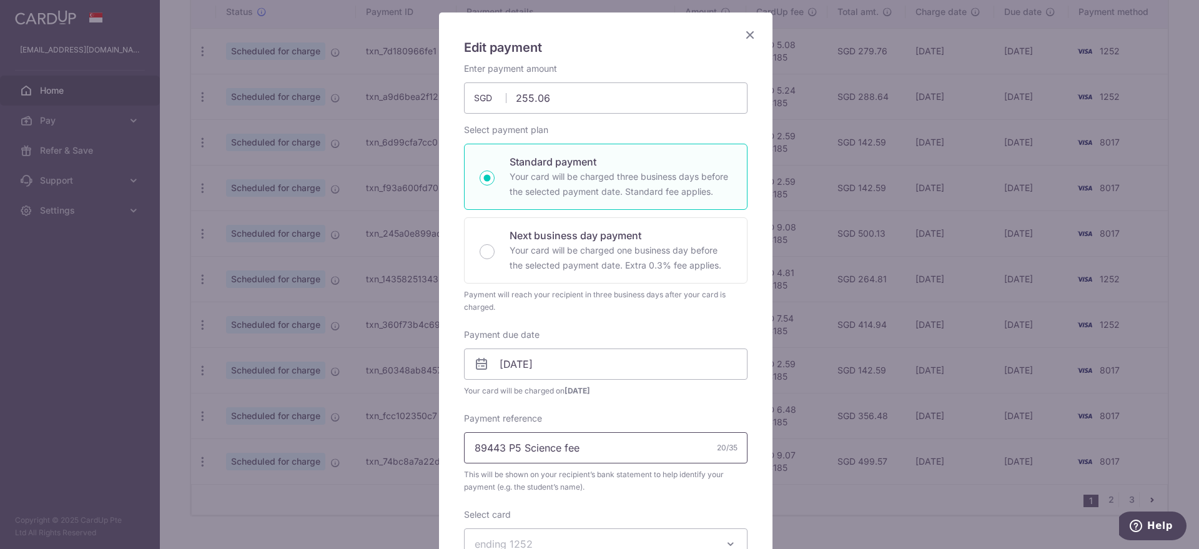
scroll to position [390, 0]
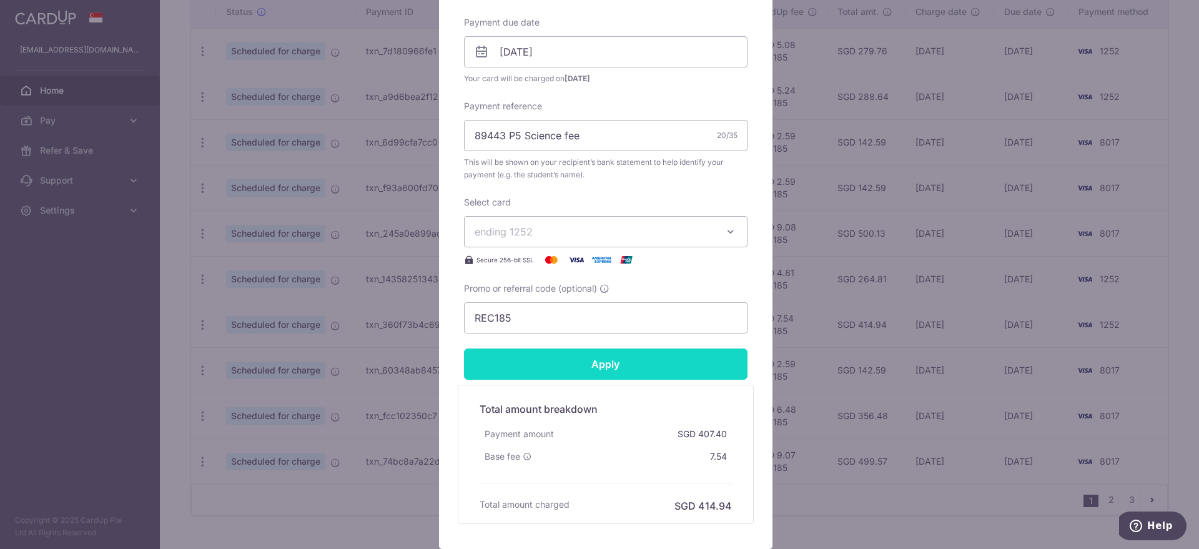
click at [538, 367] on input "Apply" at bounding box center [606, 363] width 284 height 31
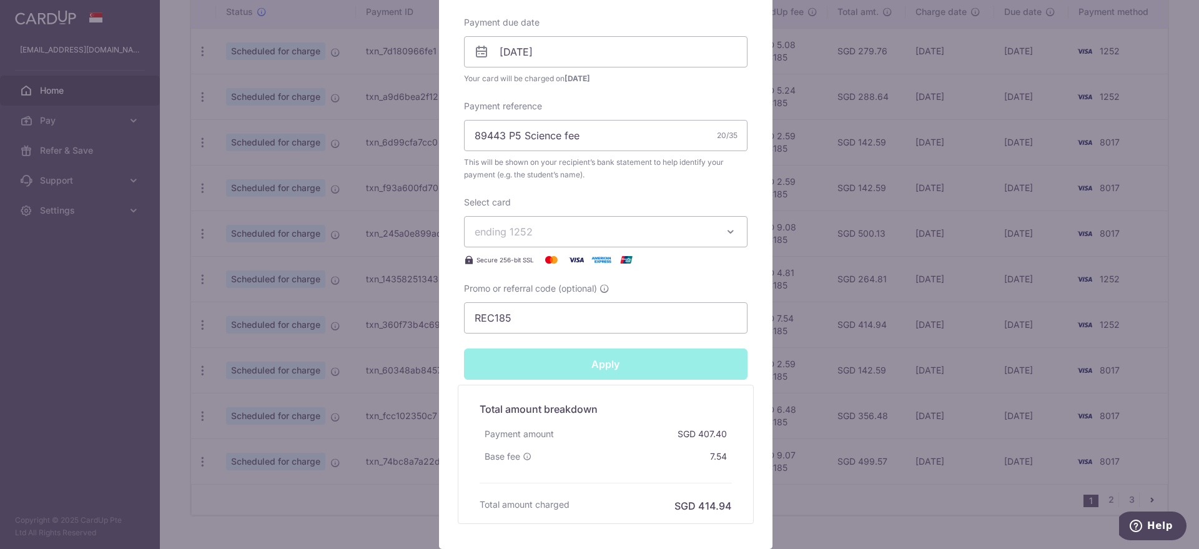
type input "Successfully Applied"
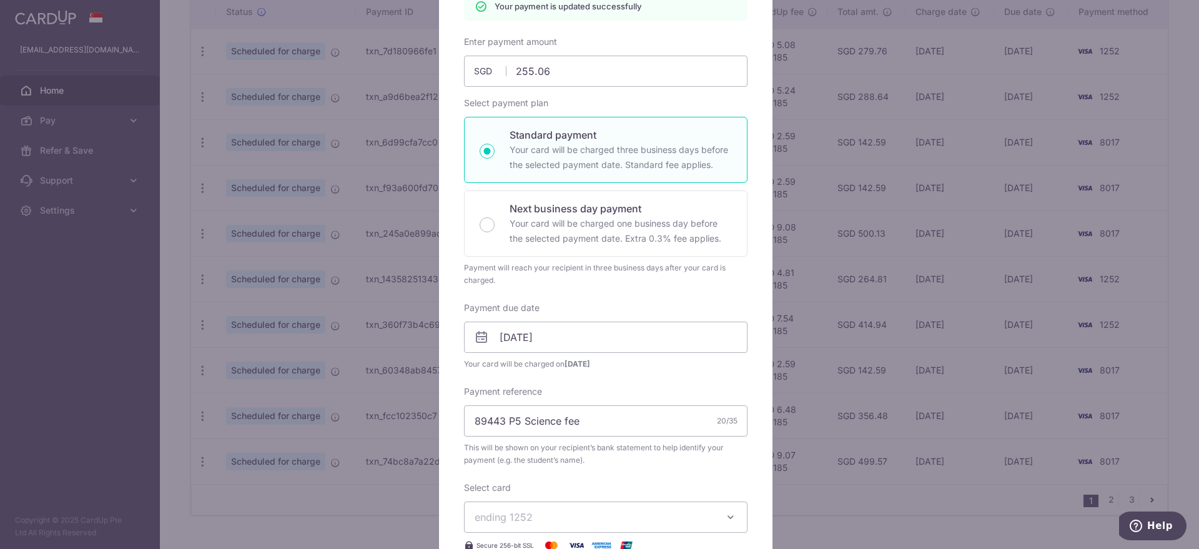
scroll to position [122, 0]
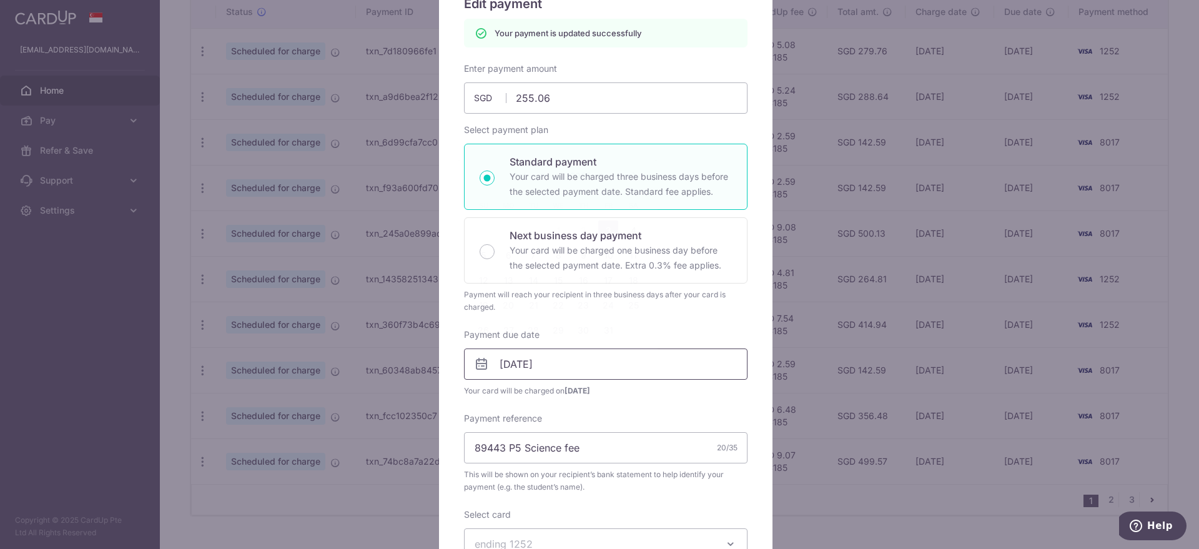
click at [538, 362] on input "03/10/2025" at bounding box center [606, 363] width 284 height 31
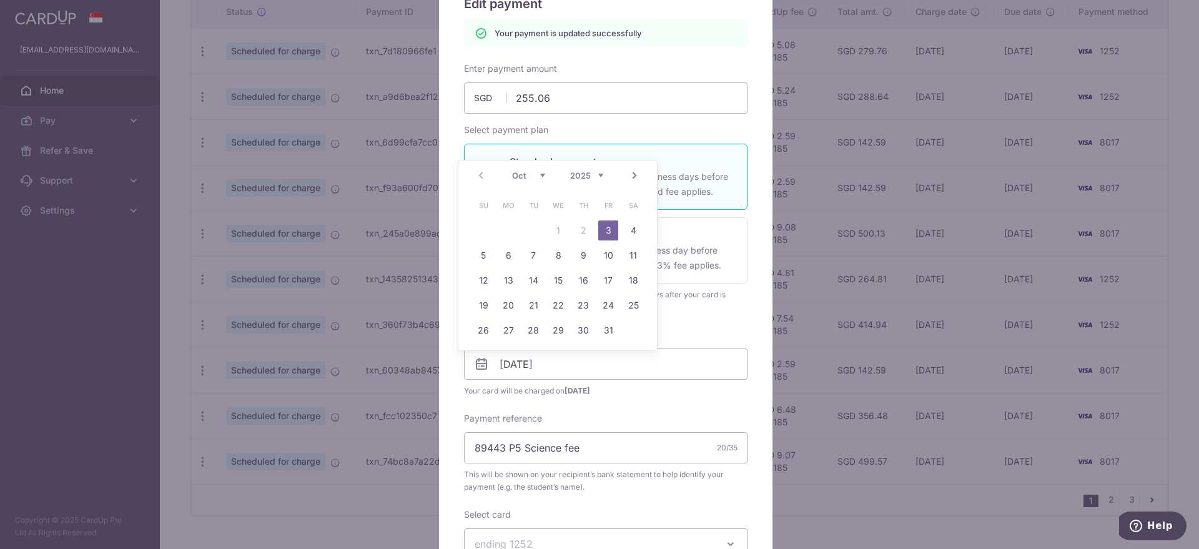
click at [602, 228] on link "3" at bounding box center [608, 230] width 20 height 20
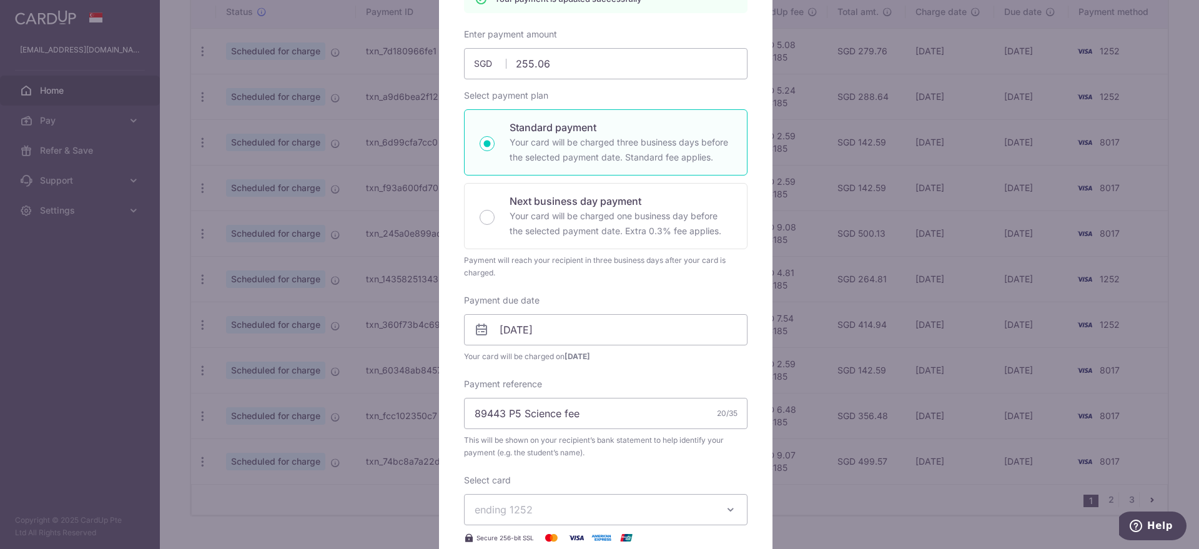
scroll to position [0, 0]
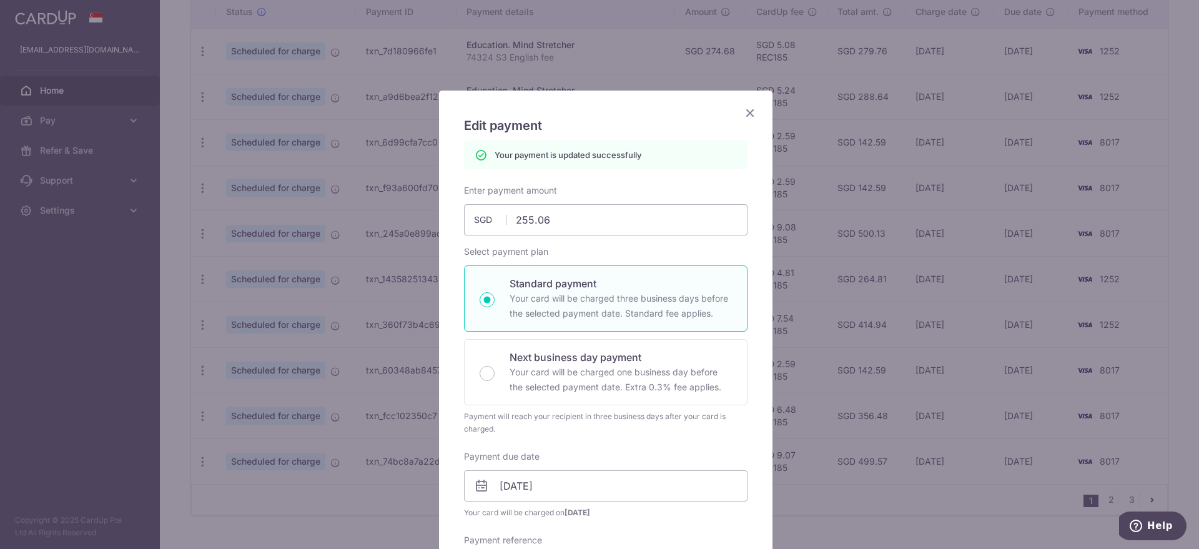
click at [748, 111] on icon "Close" at bounding box center [750, 113] width 15 height 16
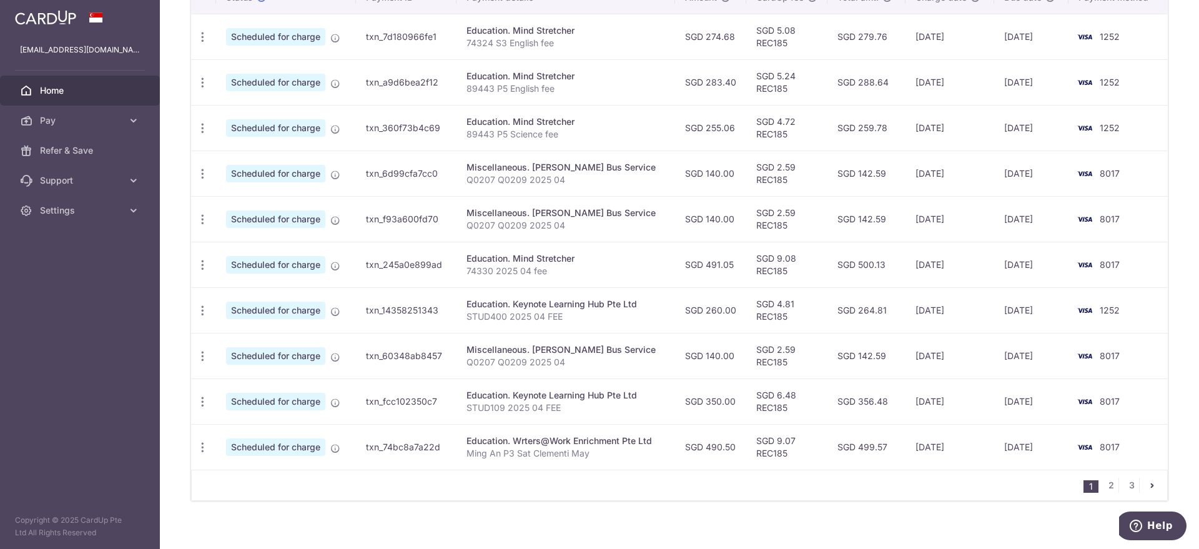
scroll to position [405, 0]
click at [204, 213] on icon "button" at bounding box center [202, 218] width 13 height 13
click at [250, 254] on span "Update payment" at bounding box center [269, 252] width 85 height 15
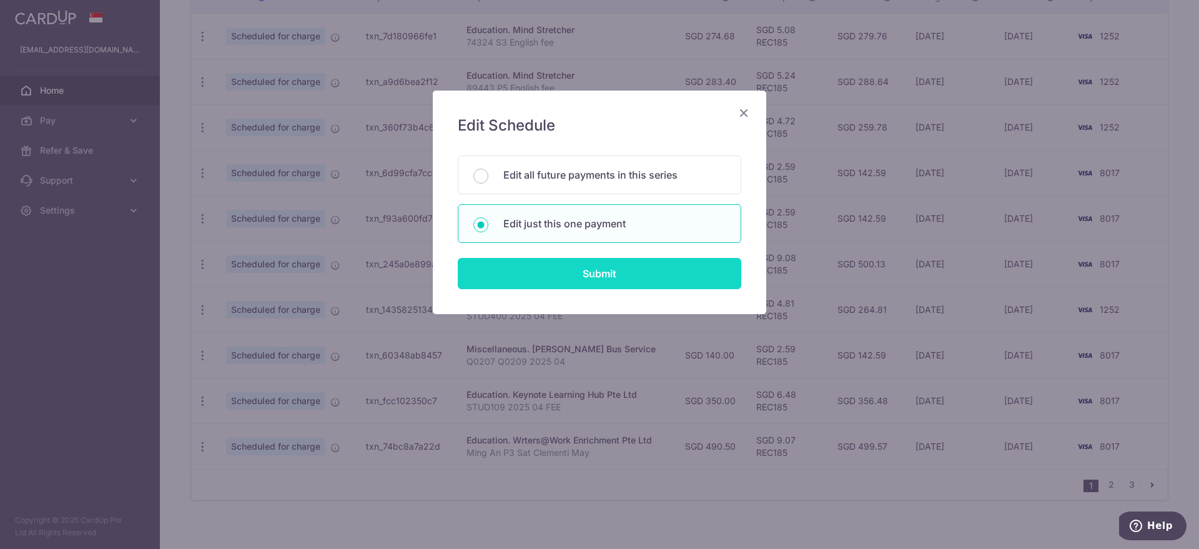
click at [541, 260] on input "Submit" at bounding box center [600, 273] width 284 height 31
radio input "true"
type input "140.00"
type input "[DATE]"
type input "Q0207 Q0209 2025 04"
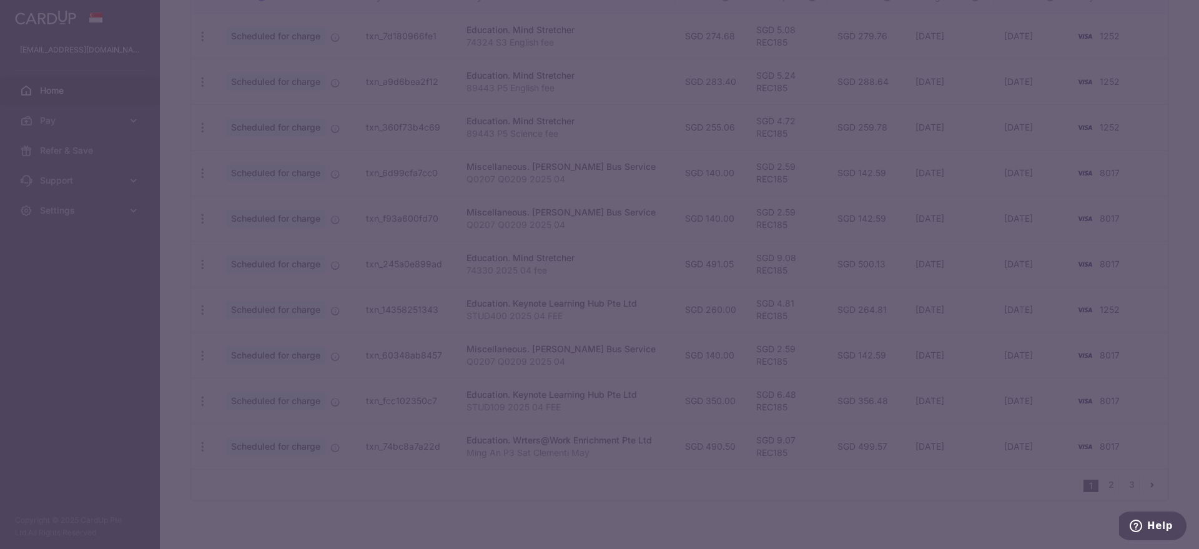
type input "REC185"
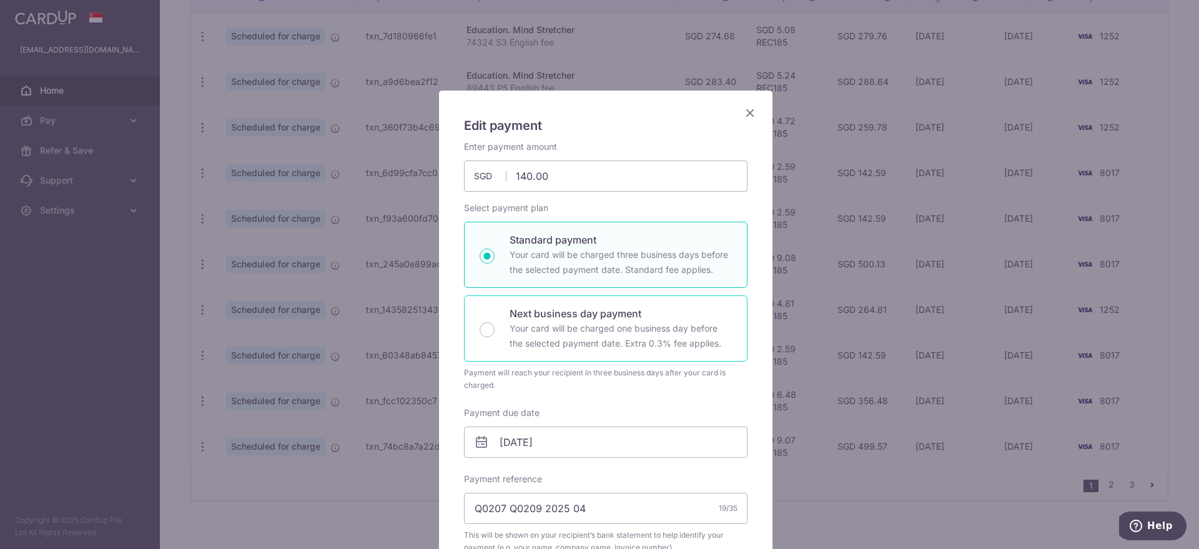
scroll to position [78, 0]
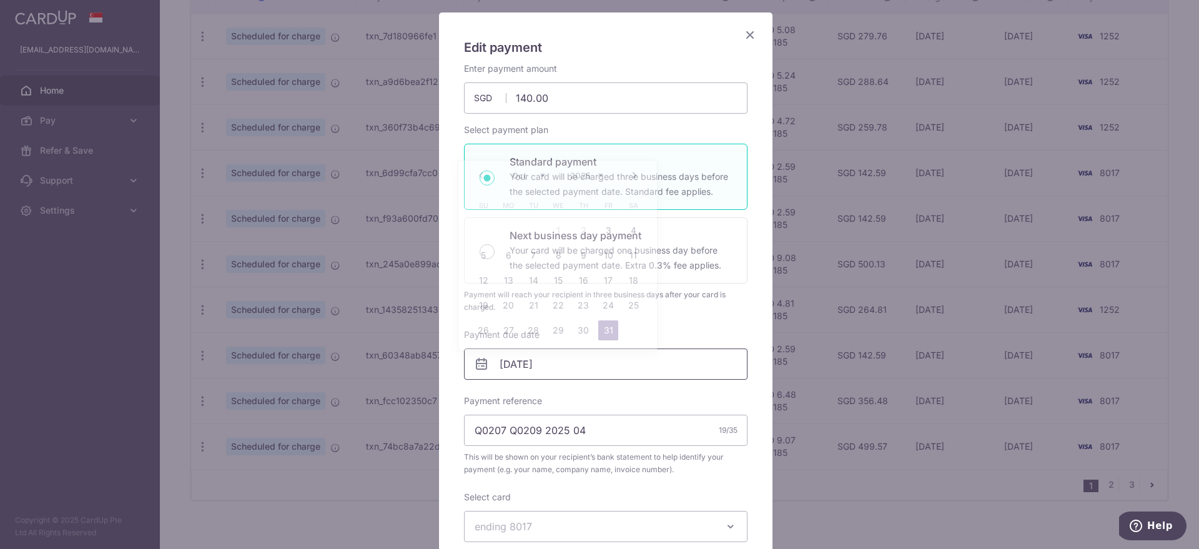
click at [543, 360] on input "[DATE]" at bounding box center [606, 363] width 284 height 31
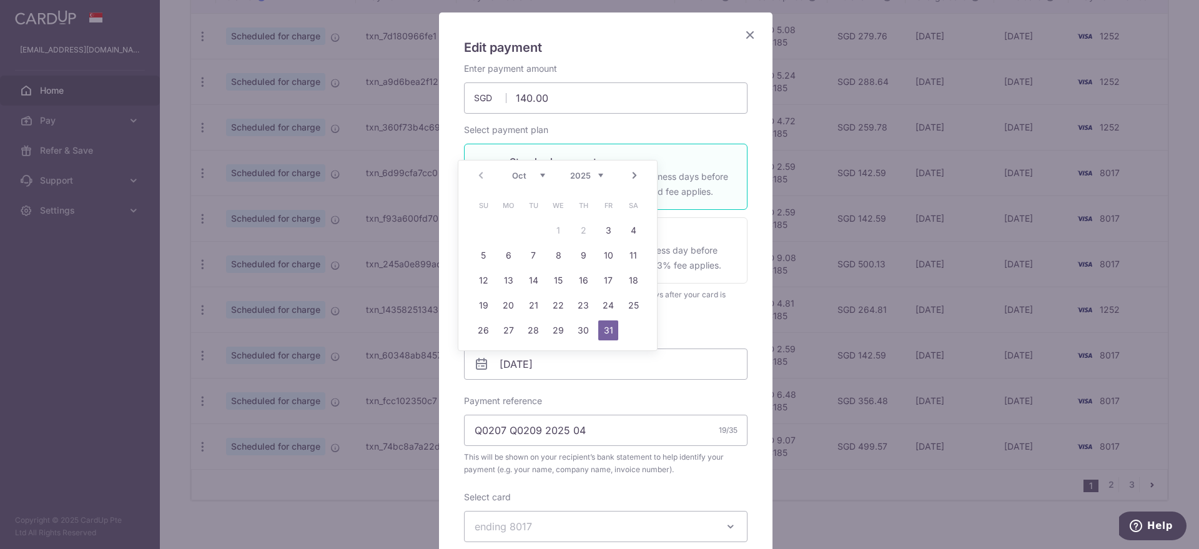
click at [542, 177] on select "Oct Nov Dec" at bounding box center [528, 175] width 33 height 10
click at [564, 328] on link "31" at bounding box center [558, 330] width 20 height 20
type input "31/12/2025"
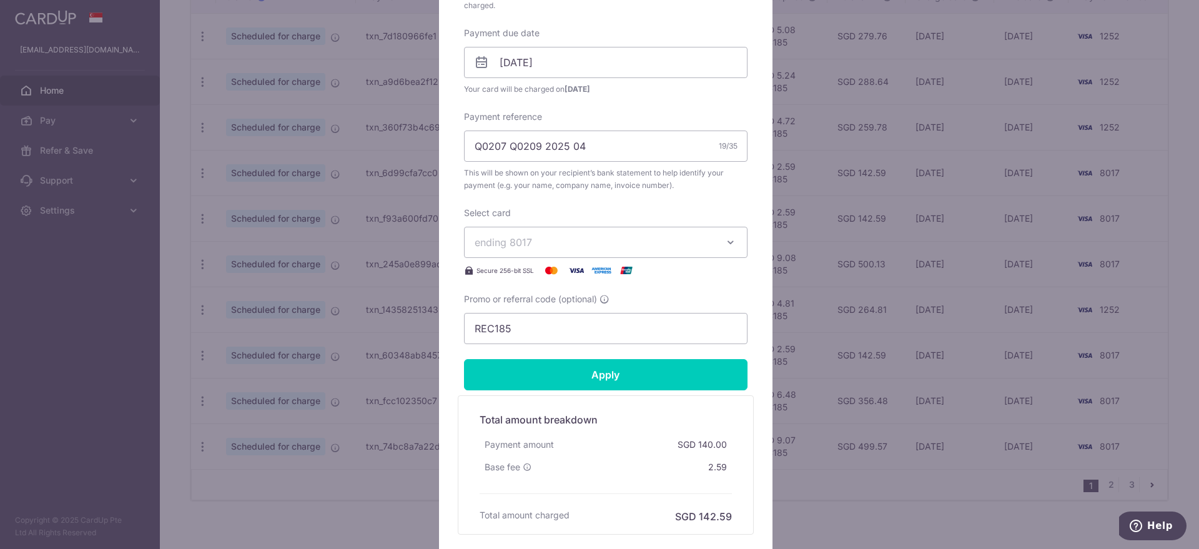
scroll to position [390, 0]
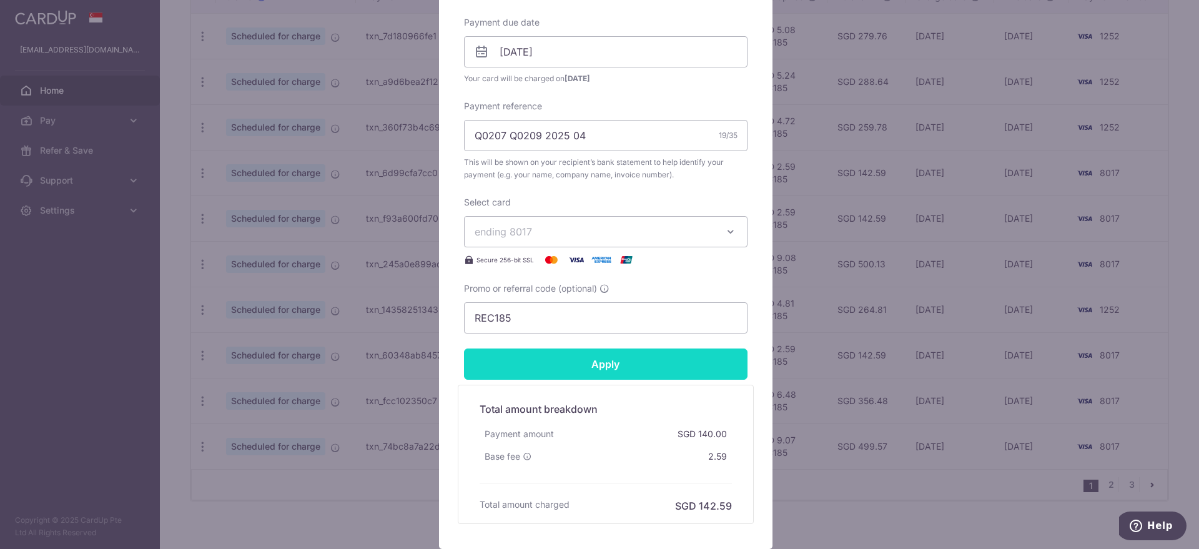
click at [565, 351] on input "Apply" at bounding box center [606, 363] width 284 height 31
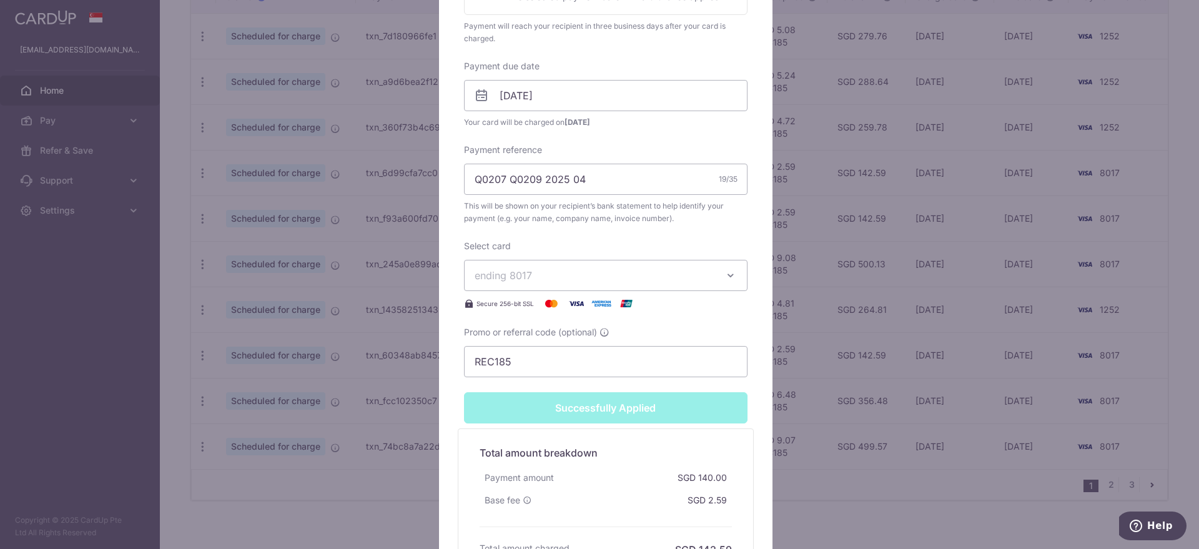
type input "Successfully Applied"
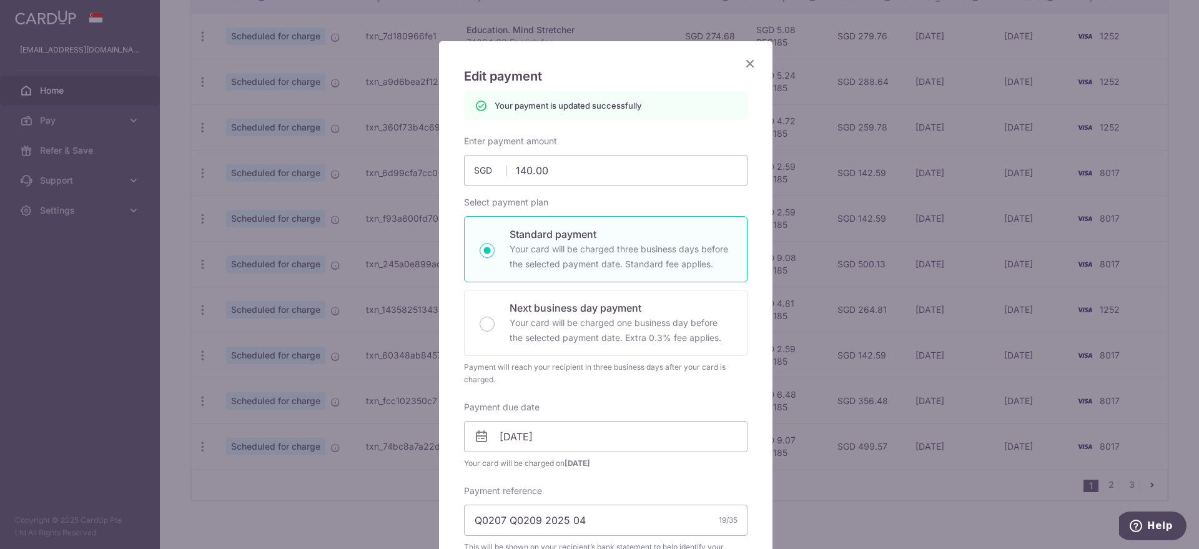
scroll to position [44, 0]
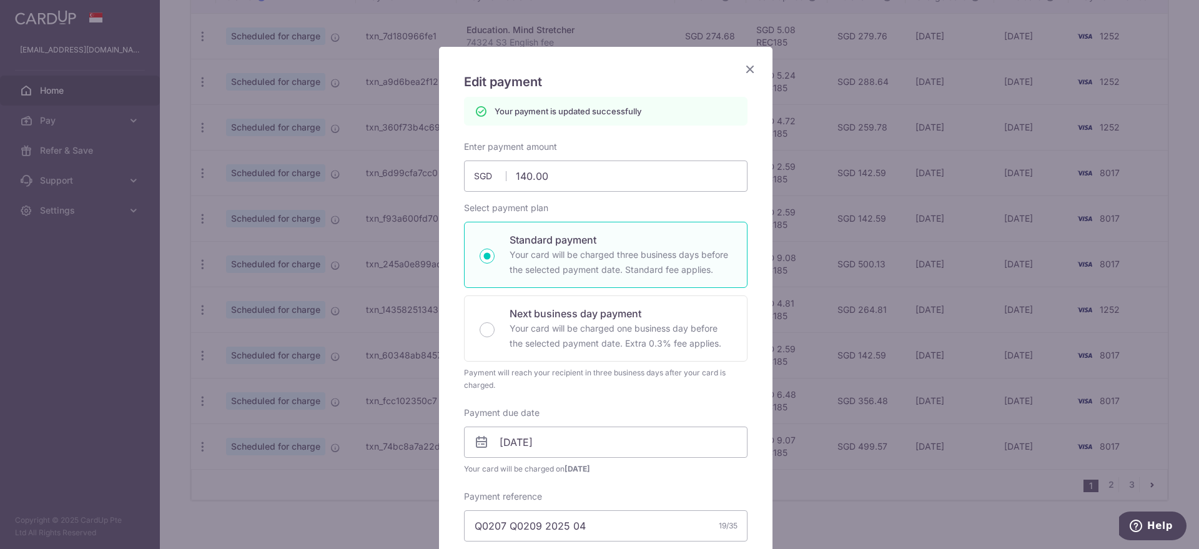
click at [746, 68] on icon "Close" at bounding box center [750, 69] width 15 height 16
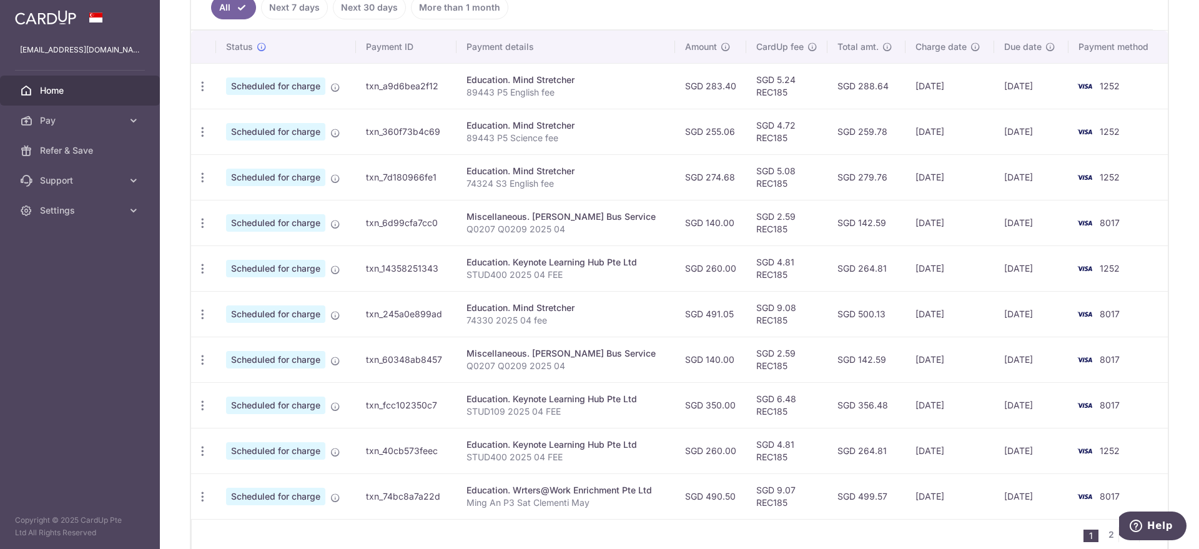
scroll to position [405, 0]
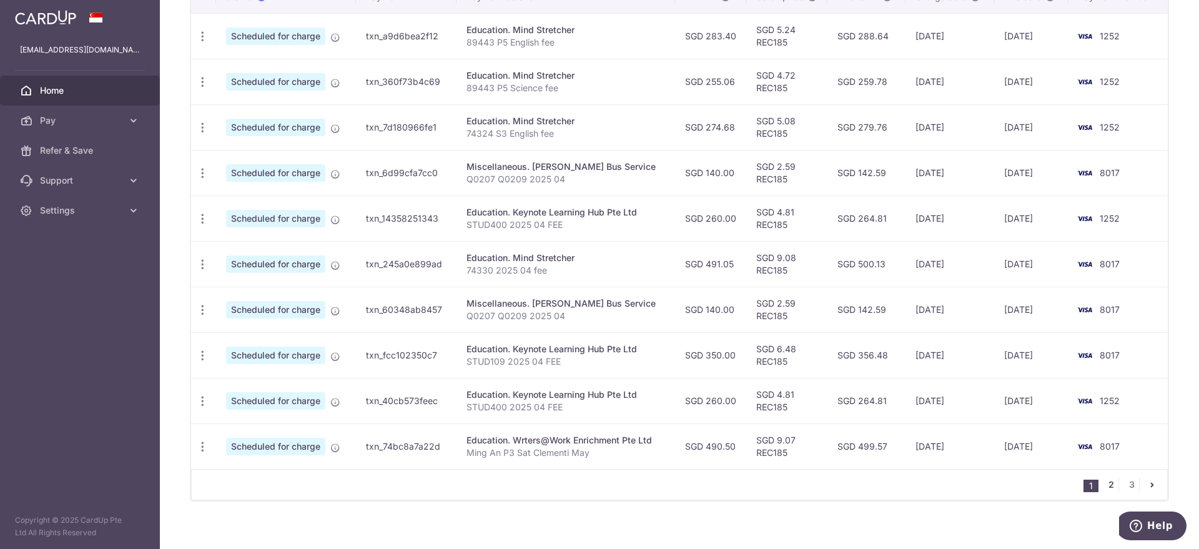
click at [1104, 482] on link "2" at bounding box center [1110, 484] width 15 height 15
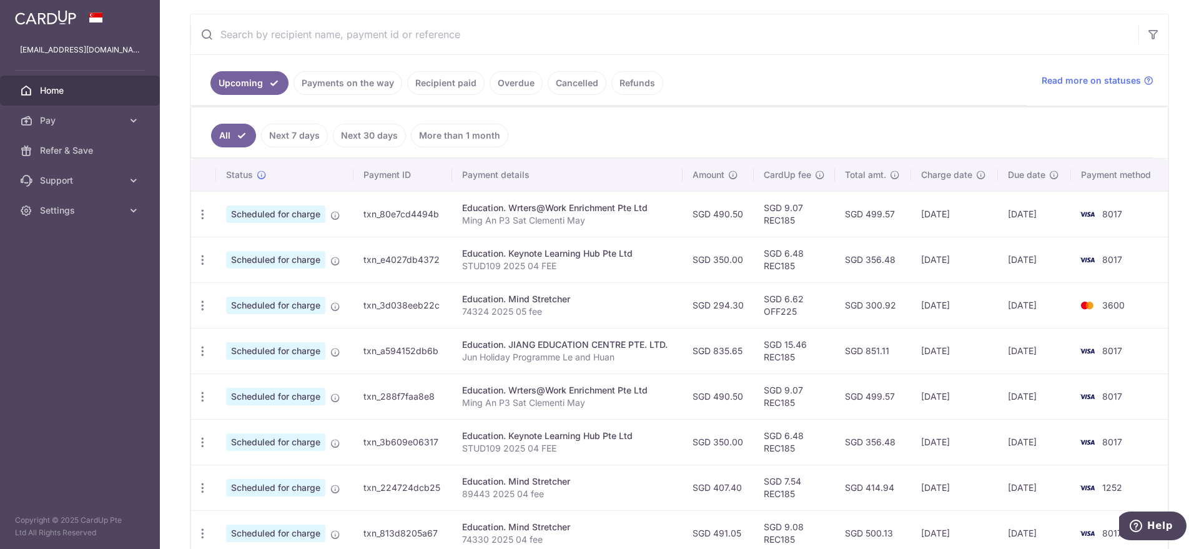
scroll to position [234, 0]
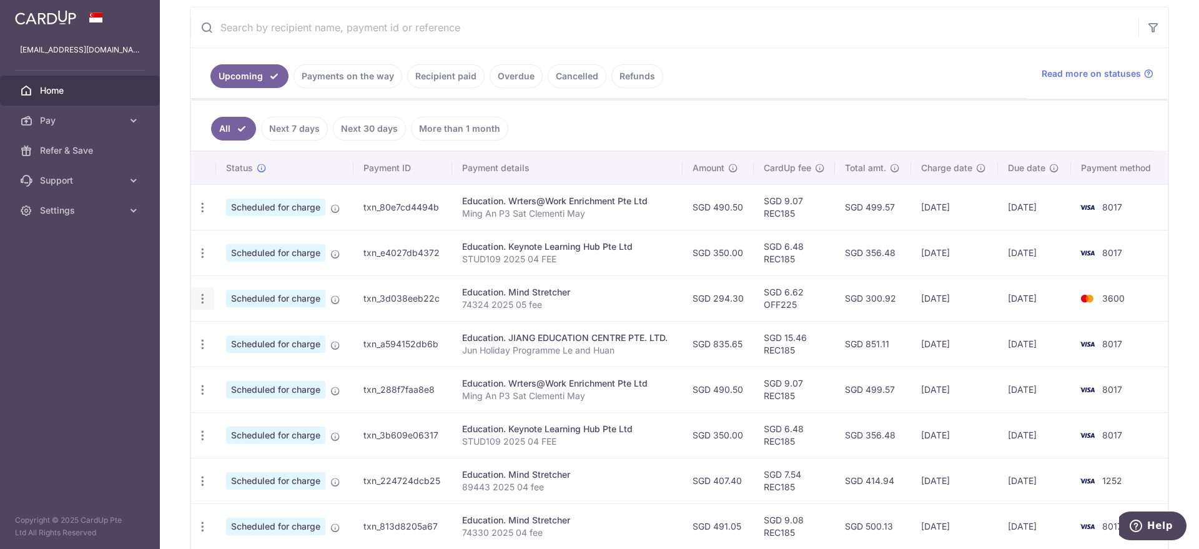
click at [204, 295] on icon "button" at bounding box center [202, 298] width 13 height 13
click at [253, 332] on span "Update payment" at bounding box center [269, 332] width 85 height 15
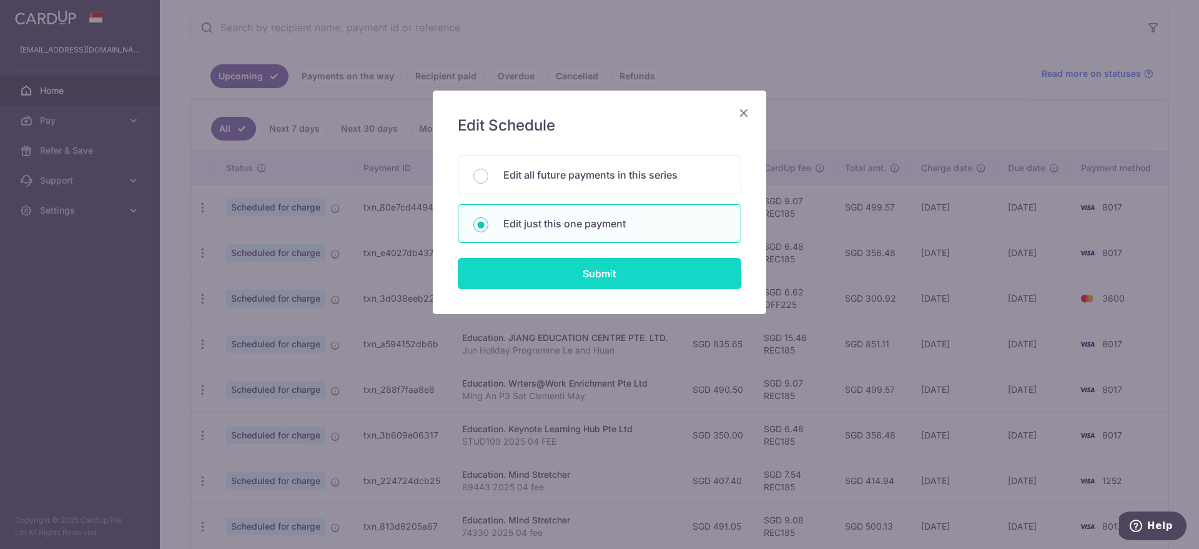
click at [555, 265] on input "Submit" at bounding box center [600, 273] width 284 height 31
radio input "true"
type input "294.30"
type input "[DATE]"
type input "74324 2025 05 fee"
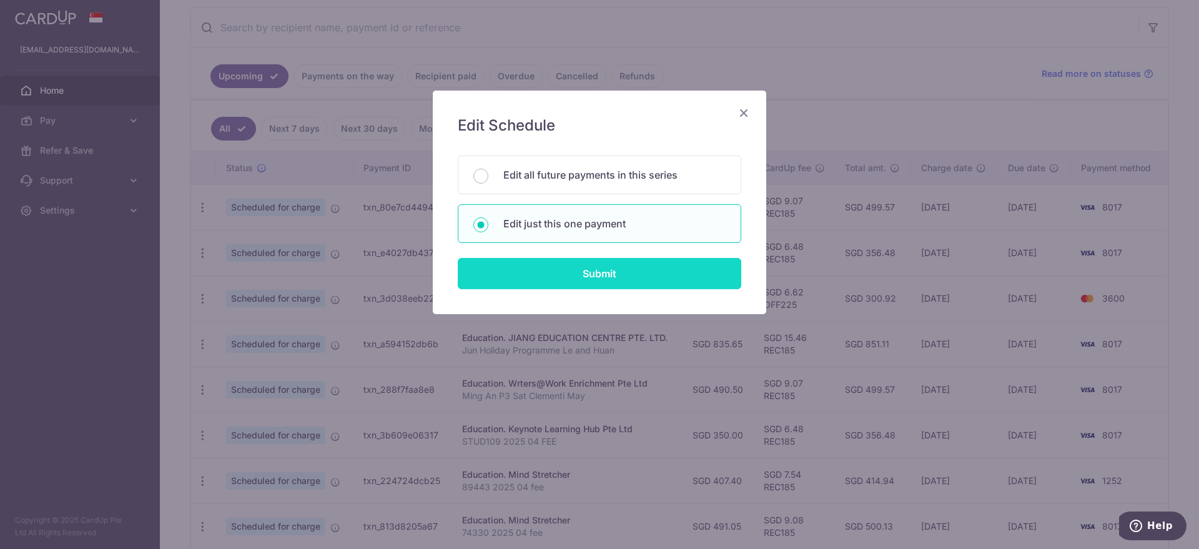
type input "OFF225"
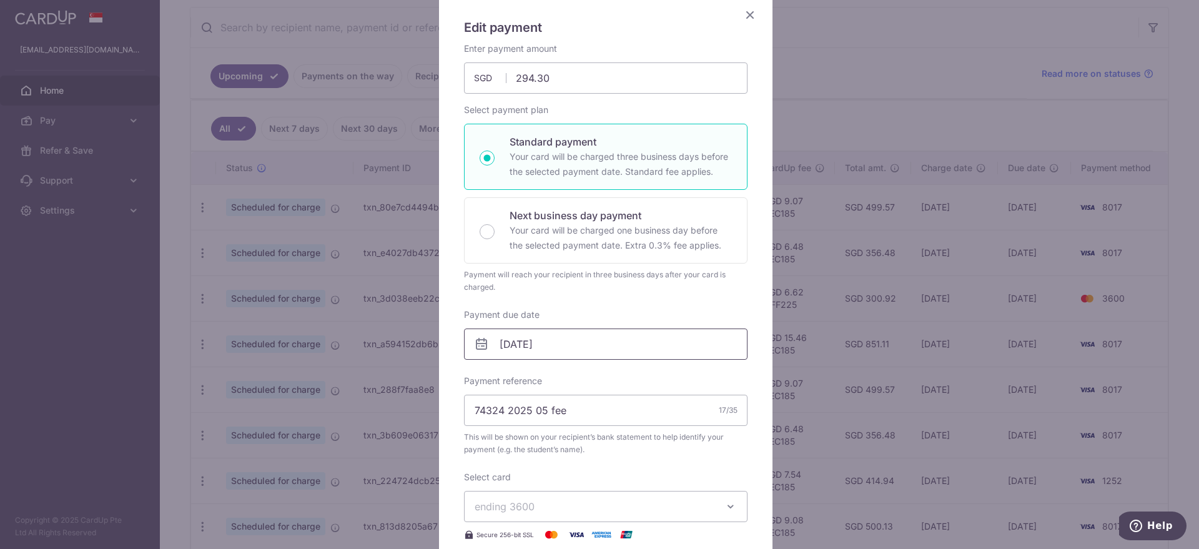
scroll to position [0, 0]
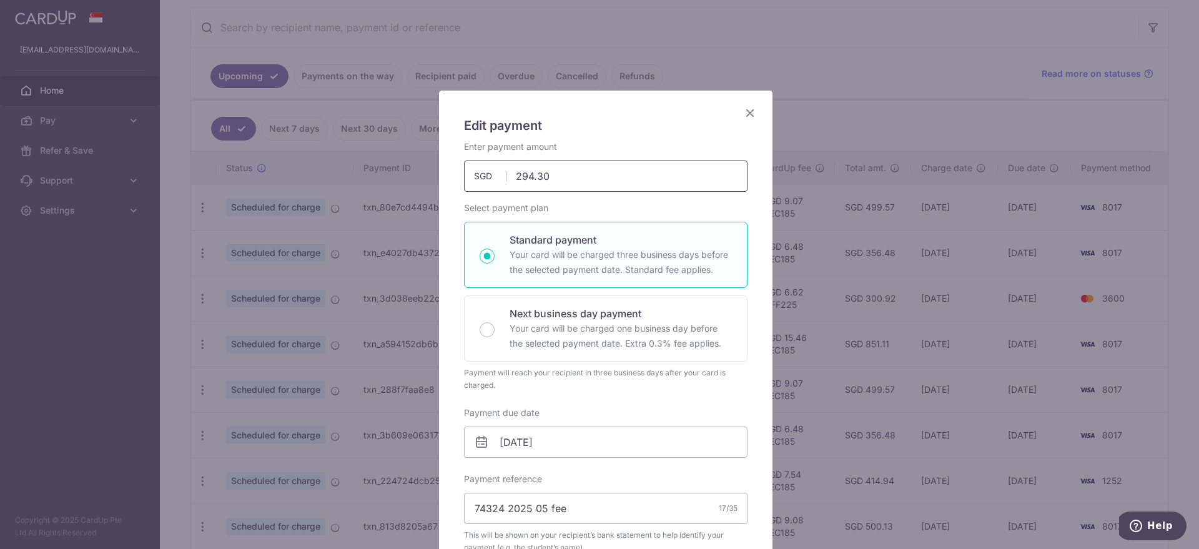
drag, startPoint x: 550, startPoint y: 176, endPoint x: 432, endPoint y: 158, distance: 119.4
click at [438, 159] on div "Edit payment By clicking apply, you will make changes to all payments to Mind S…" at bounding box center [605, 506] width 335 height 832
type input "259.42"
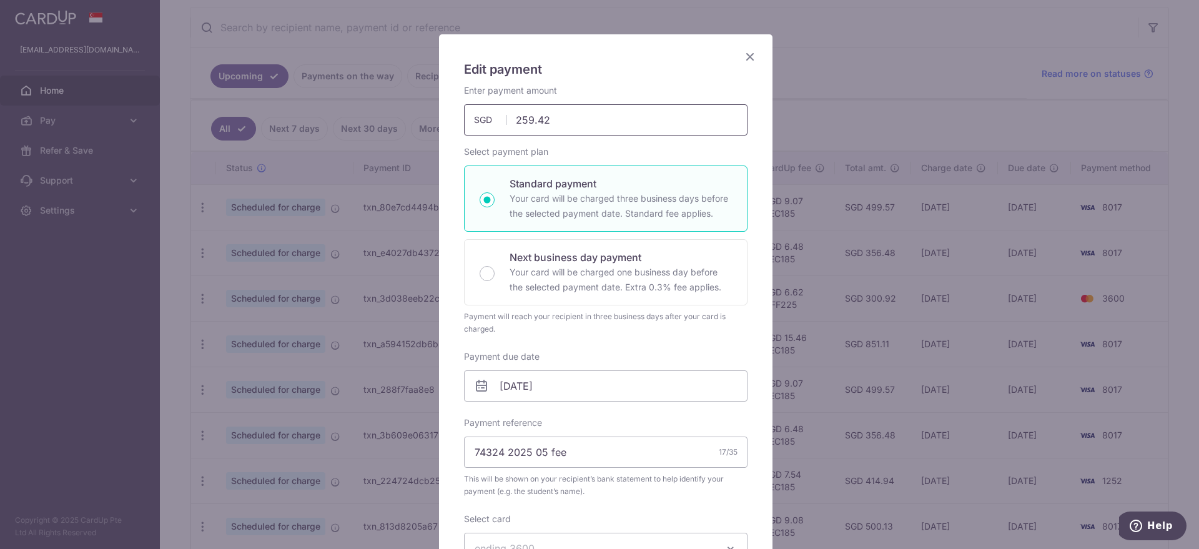
scroll to position [156, 0]
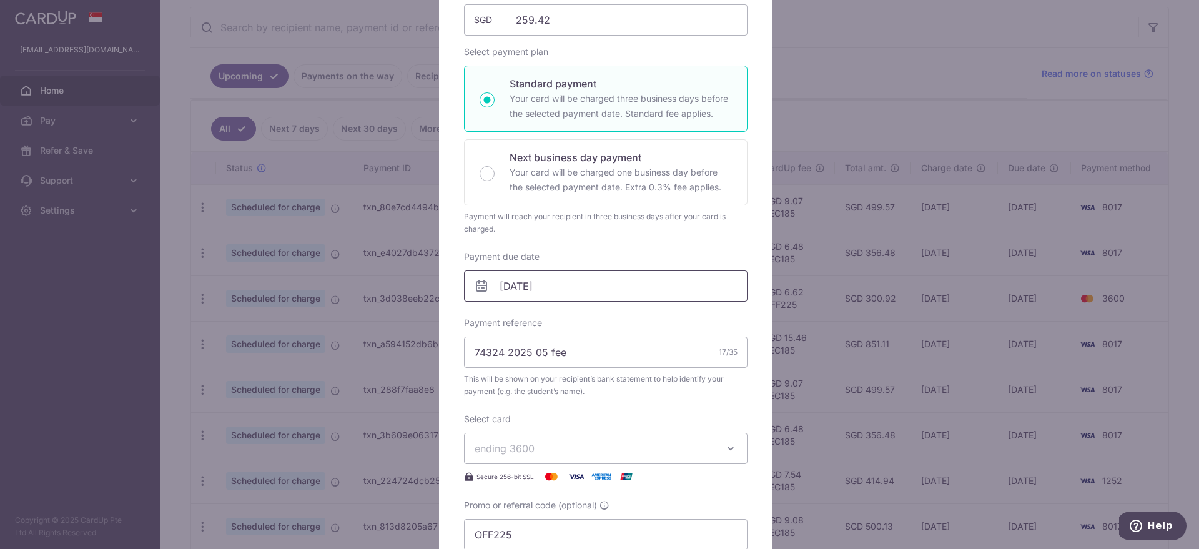
click at [578, 281] on input "[DATE]" at bounding box center [606, 285] width 284 height 31
click at [523, 315] on select "Oct Nov Dec" at bounding box center [528, 320] width 33 height 10
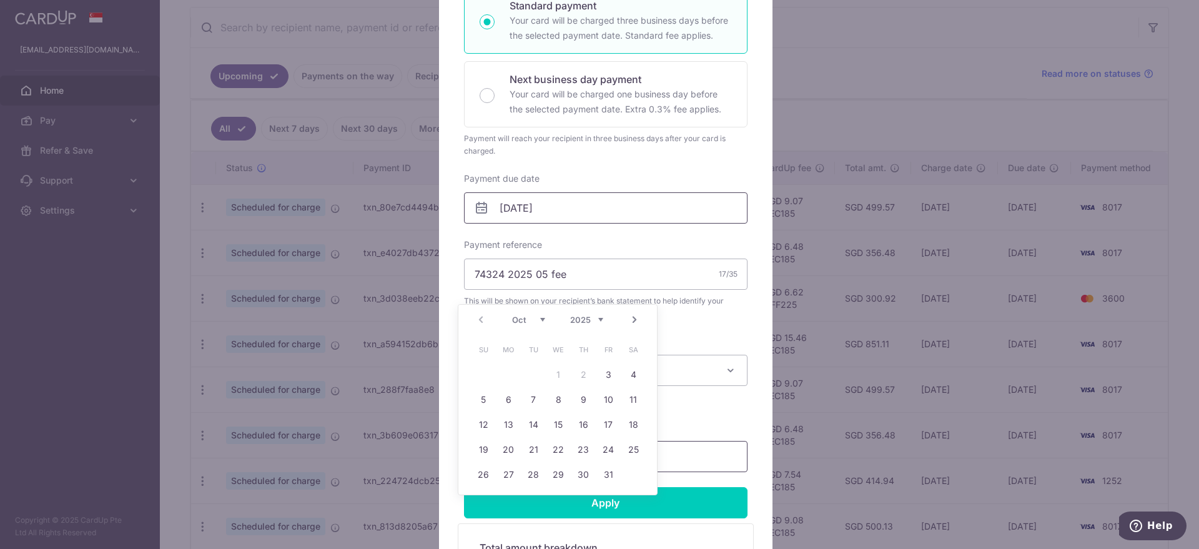
scroll to position [312, 0]
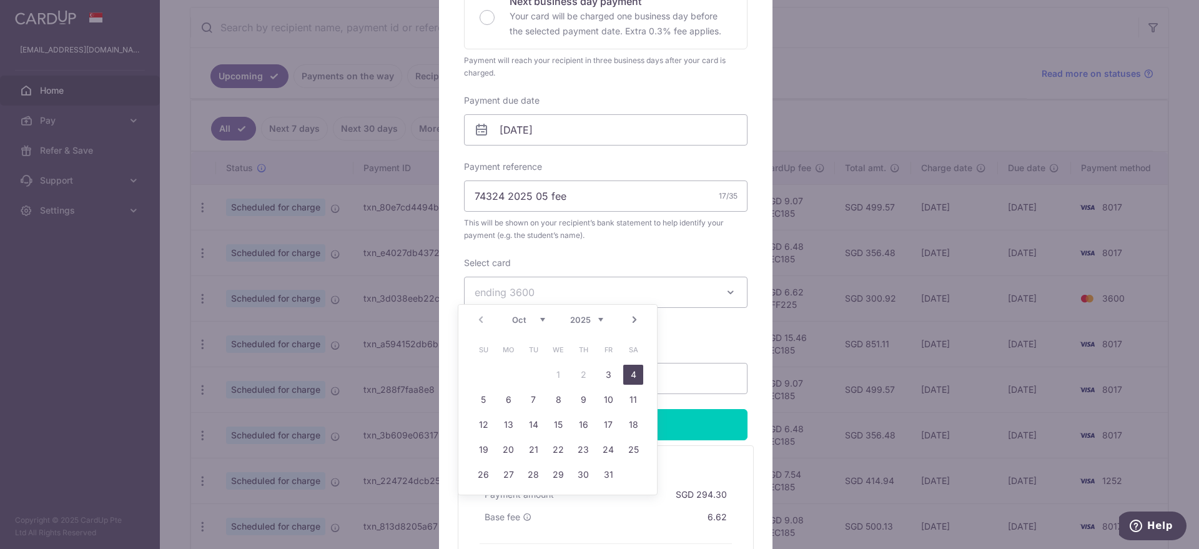
click at [629, 377] on link "4" at bounding box center [633, 375] width 20 height 20
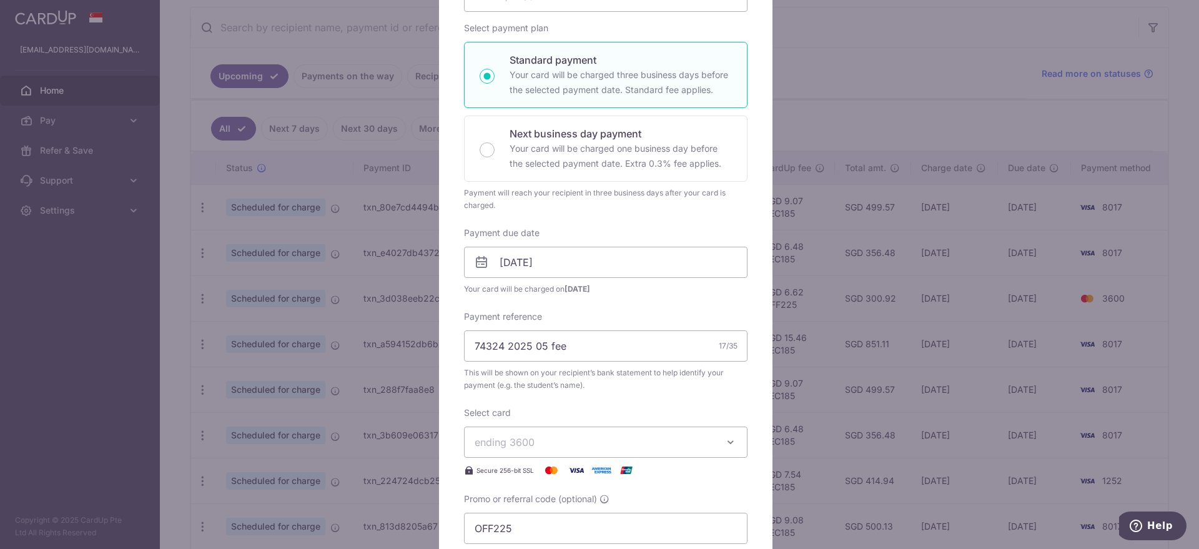
scroll to position [78, 0]
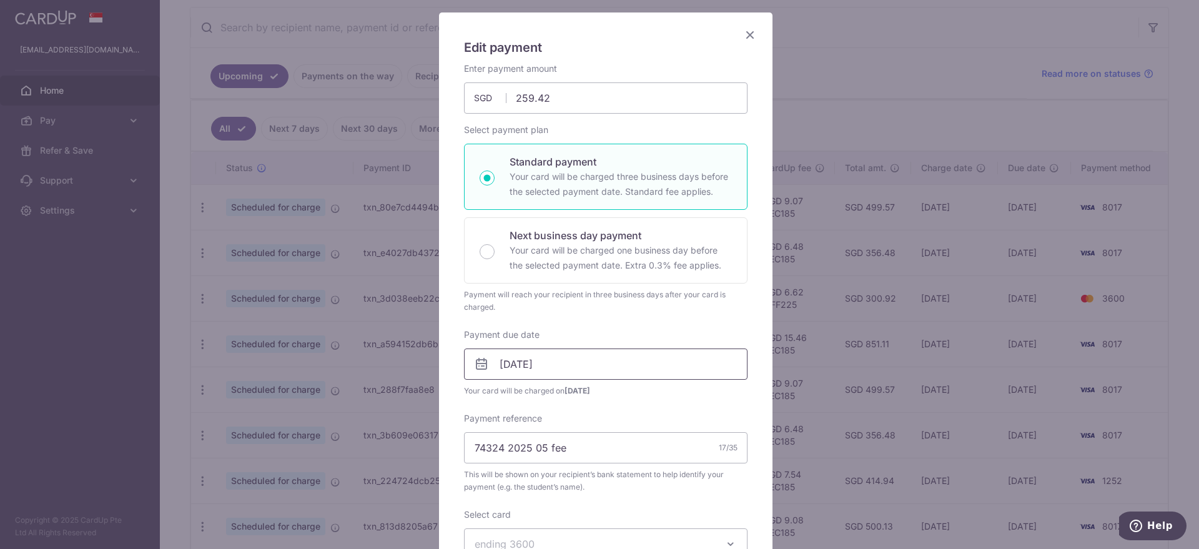
click at [588, 360] on input "[DATE]" at bounding box center [606, 363] width 284 height 31
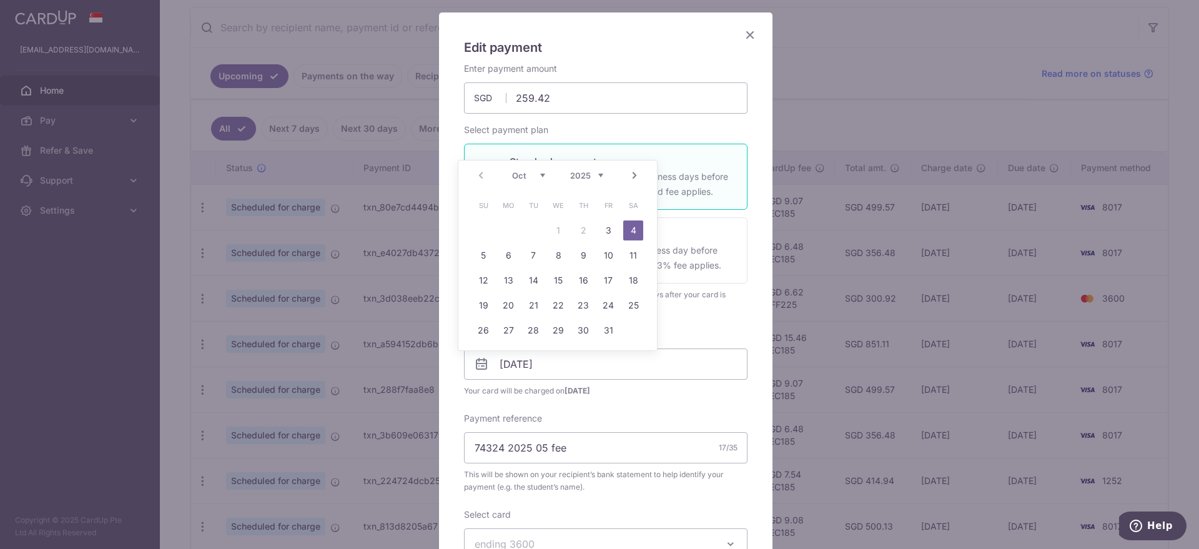
click at [539, 171] on select "Oct Nov Dec" at bounding box center [528, 175] width 33 height 10
click at [633, 234] on link "1" at bounding box center [633, 230] width 20 height 20
type input "[DATE]"
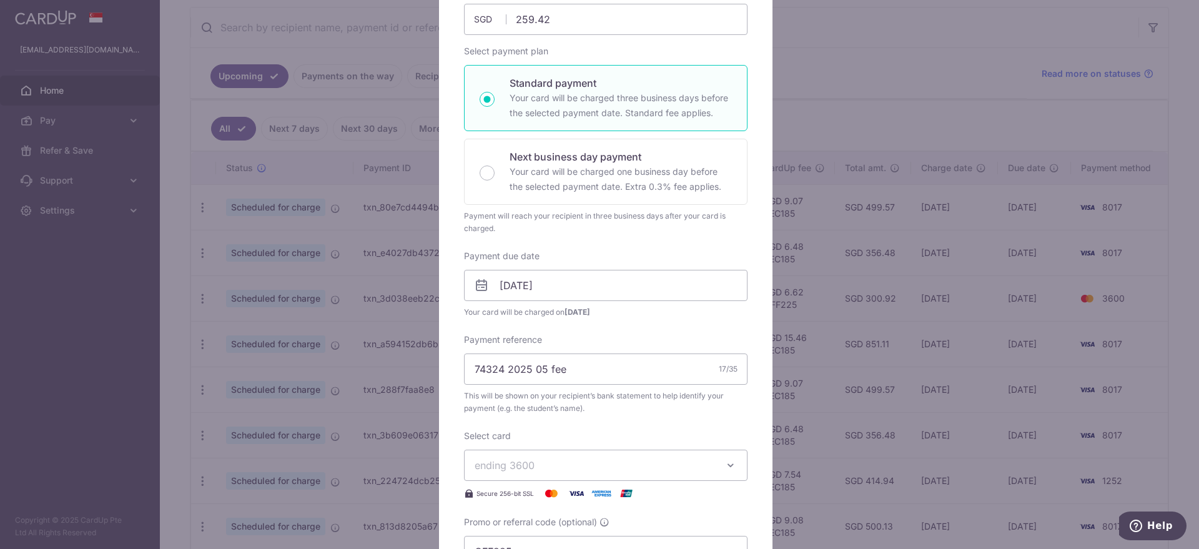
scroll to position [234, 0]
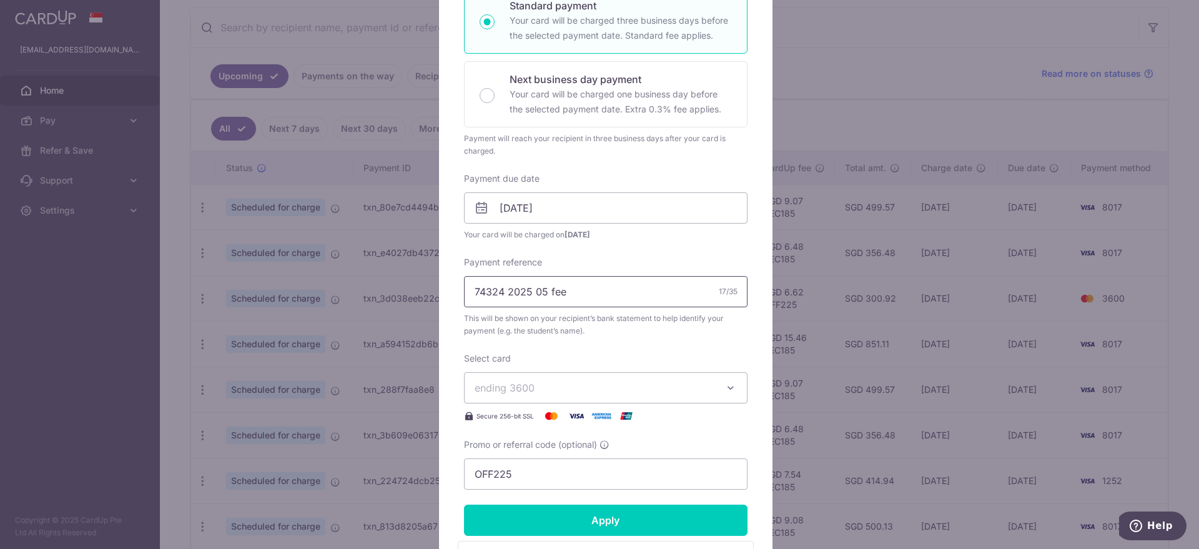
click at [503, 293] on input "74324 2025 05 fee" at bounding box center [606, 291] width 284 height 31
type input "74324 S3 Physics fee"
click at [517, 386] on span "ending 3600" at bounding box center [505, 388] width 60 height 12
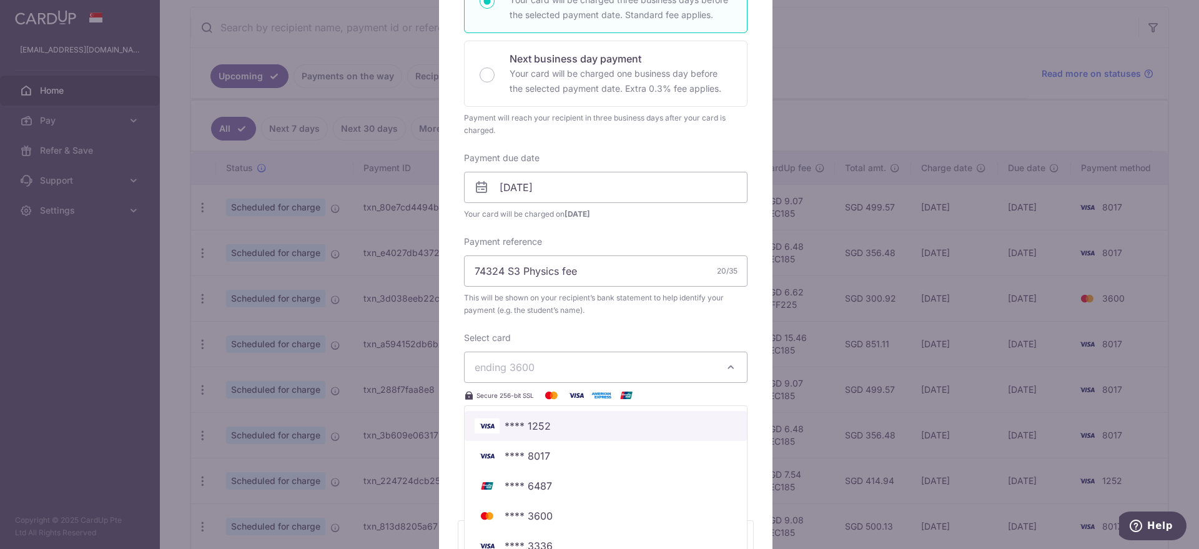
scroll to position [312, 0]
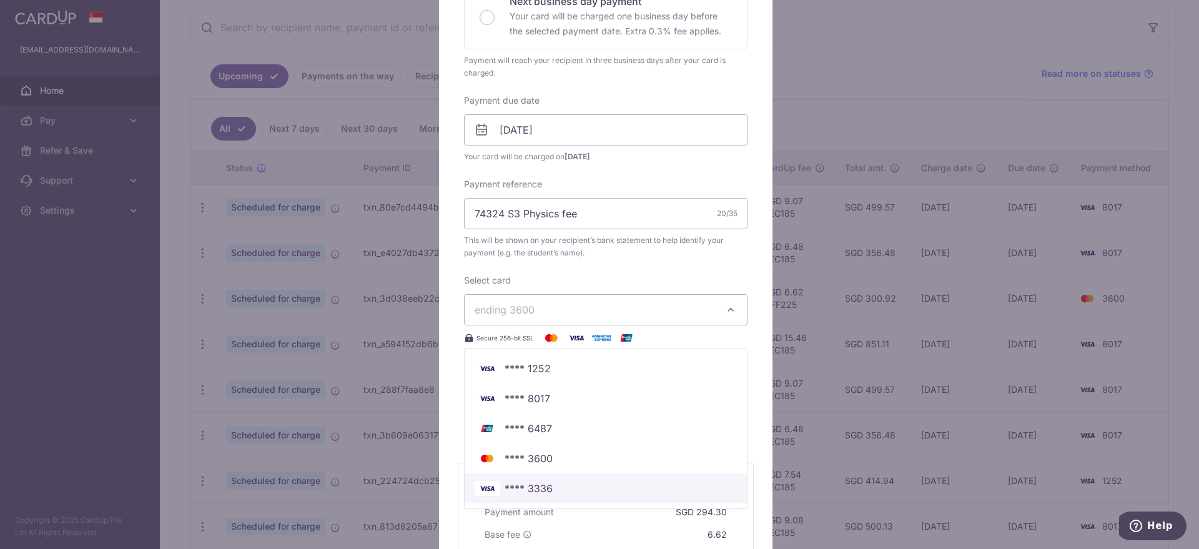
click at [535, 483] on span "**** 3336" at bounding box center [529, 488] width 48 height 15
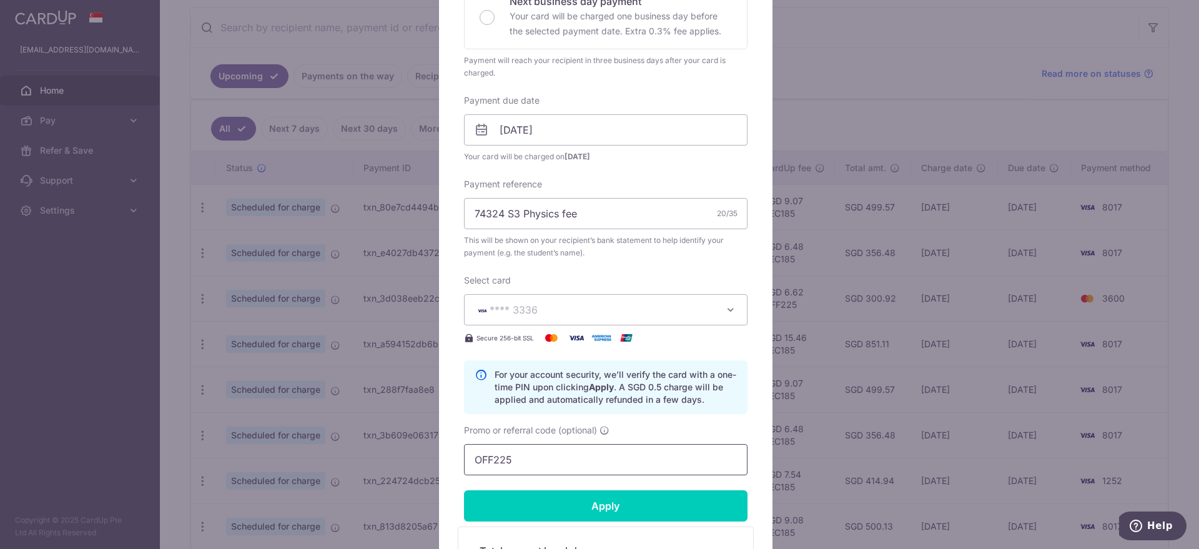
drag, startPoint x: 519, startPoint y: 462, endPoint x: 435, endPoint y: 448, distance: 84.8
click at [439, 448] on div "Edit payment By clicking apply, you will make changes to all payments to Mind S…" at bounding box center [605, 234] width 333 height 912
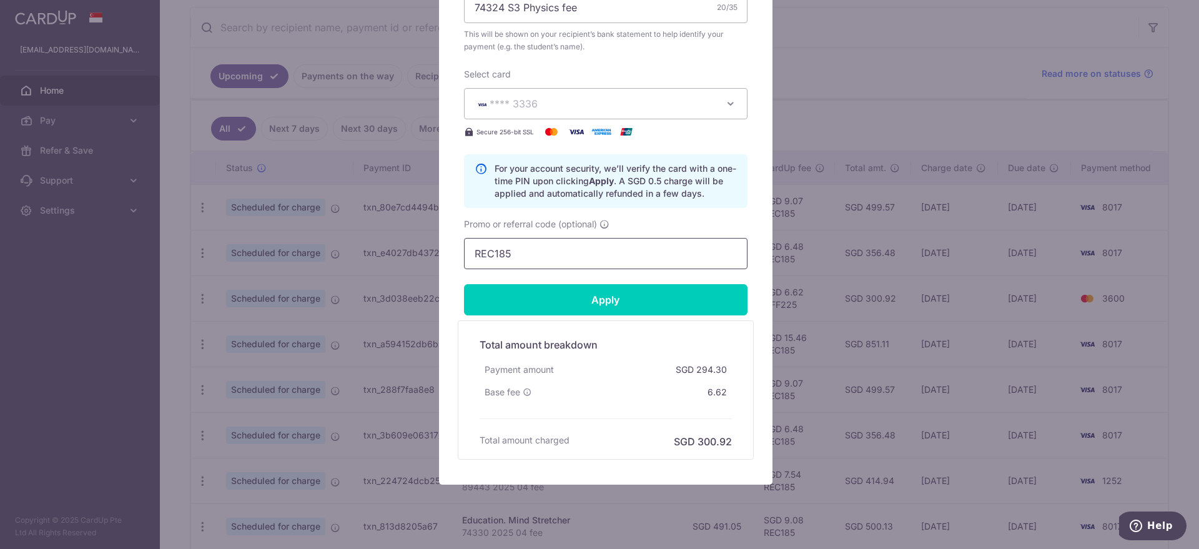
scroll to position [545, 0]
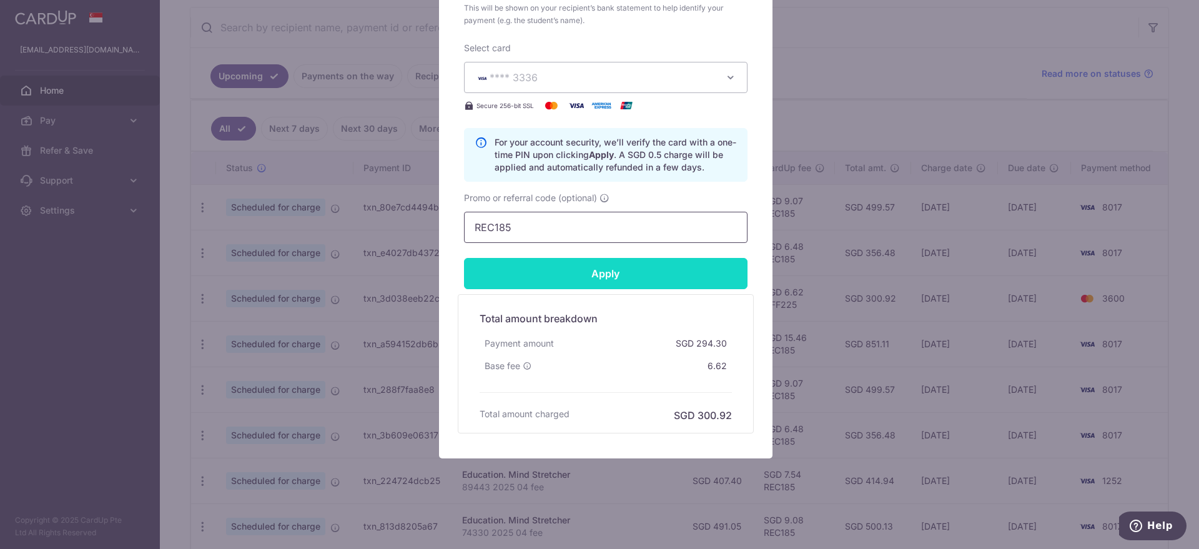
type input "REC185"
click at [561, 272] on input "Apply" at bounding box center [606, 273] width 284 height 31
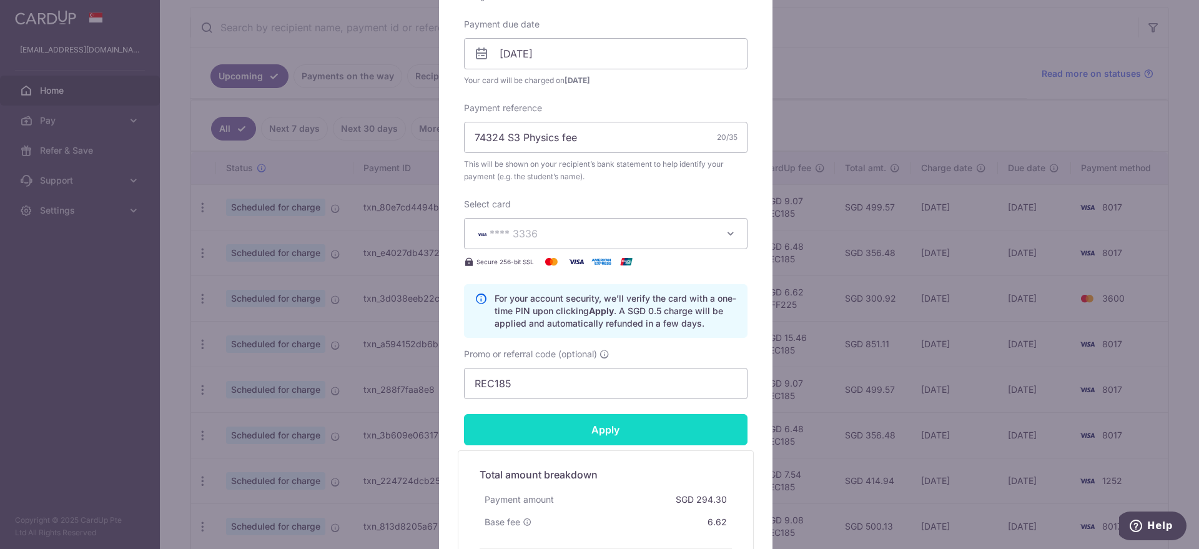
scroll to position [154, 0]
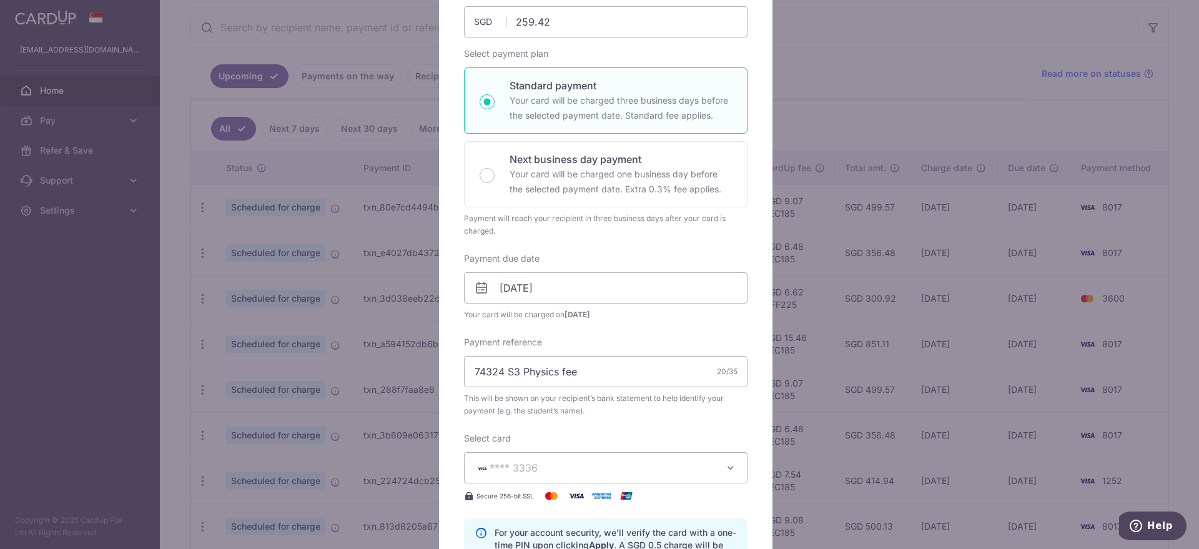
type input "Successfully Applied"
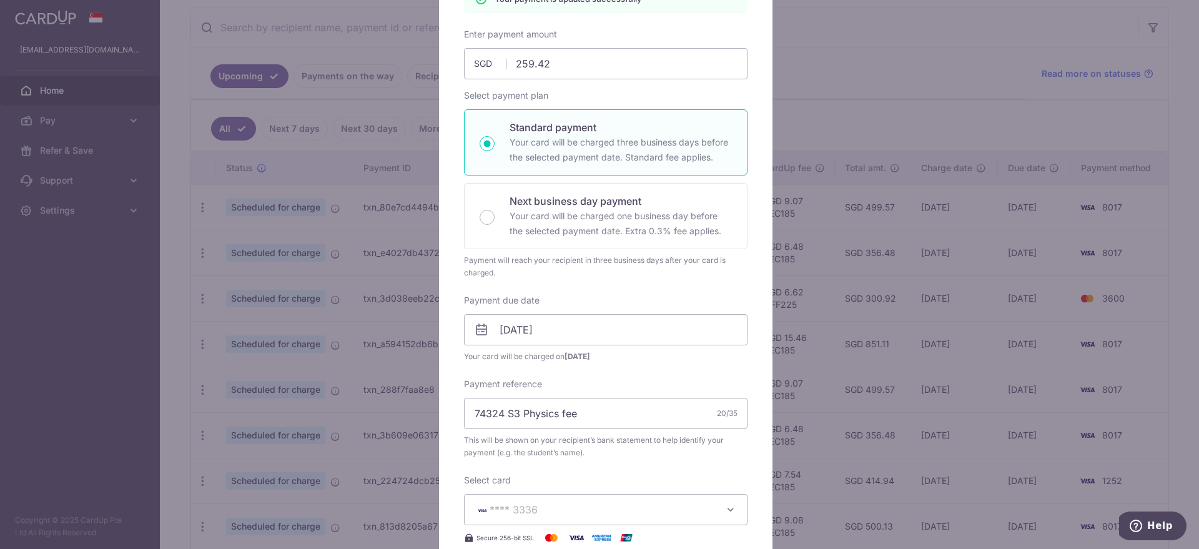
scroll to position [0, 0]
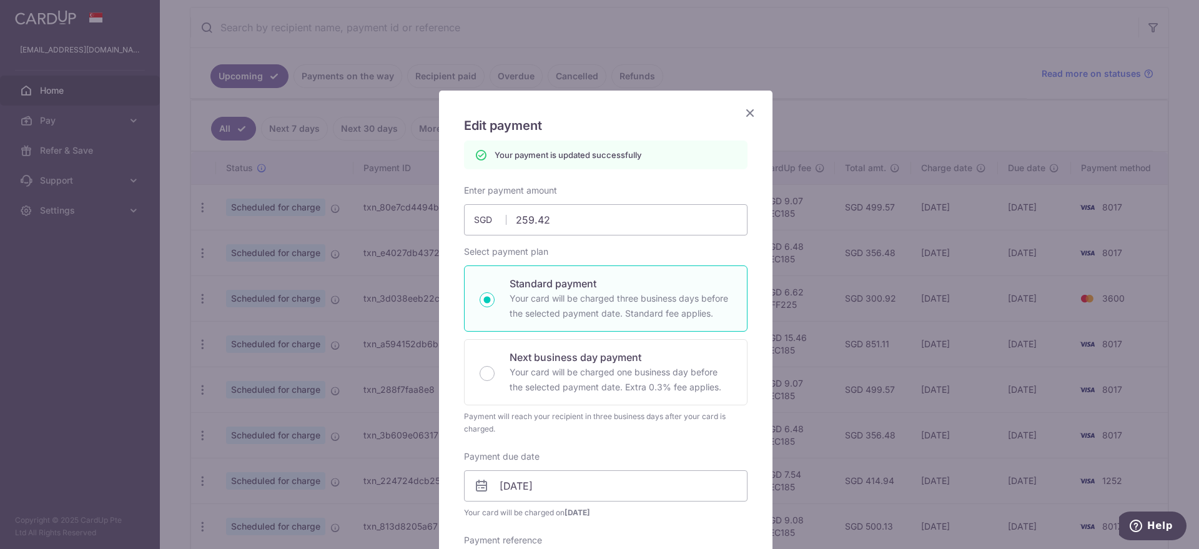
click at [747, 114] on icon "Close" at bounding box center [750, 113] width 15 height 16
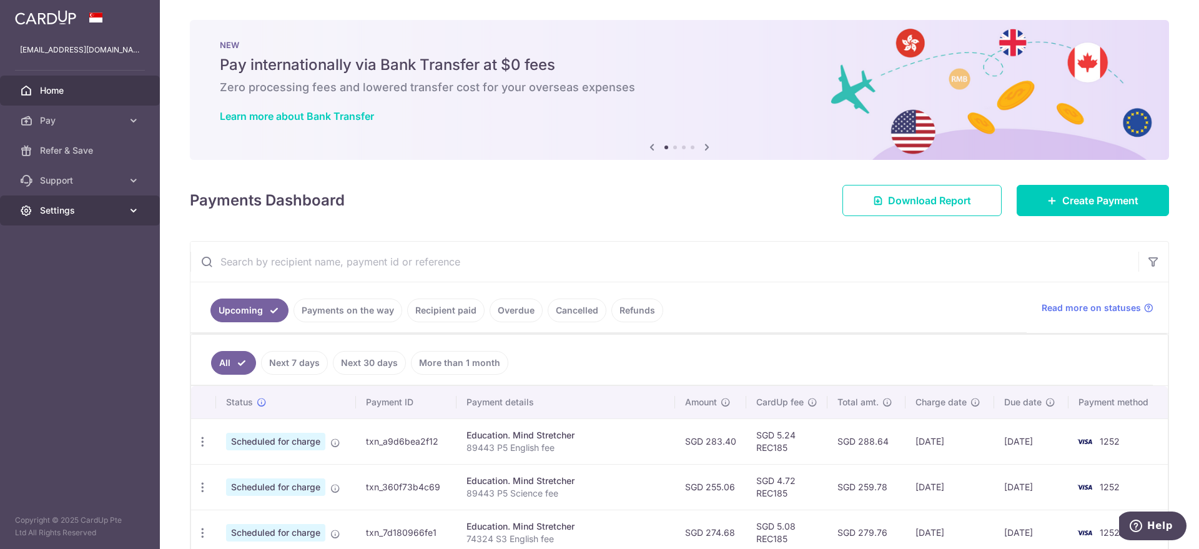
click at [74, 207] on span "Settings" at bounding box center [81, 210] width 82 height 12
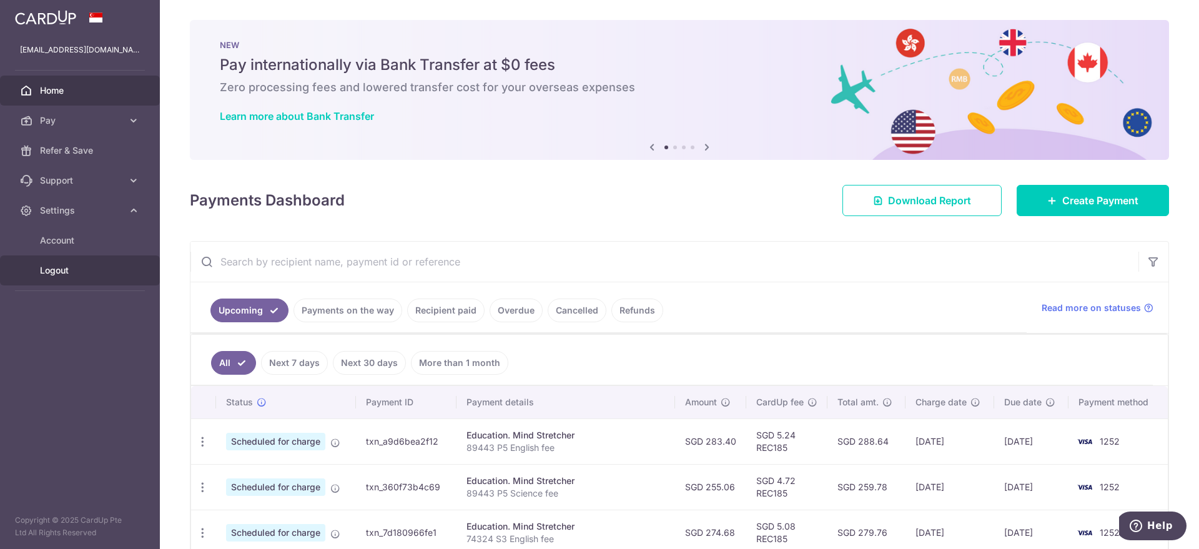
click at [60, 274] on span "Logout" at bounding box center [81, 270] width 82 height 12
